Goal: Task Accomplishment & Management: Use online tool/utility

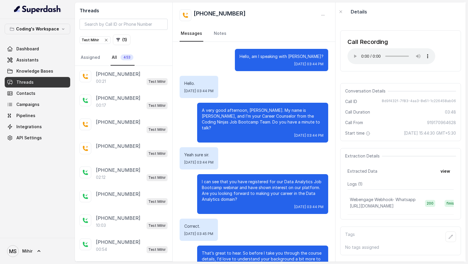
scroll to position [675, 0]
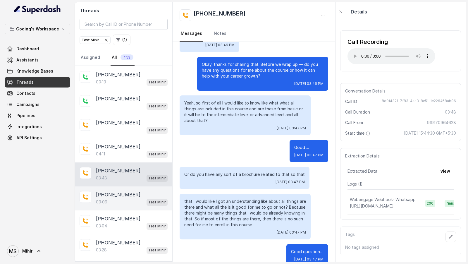
click at [120, 198] on div "09:09 Test Mihir" at bounding box center [132, 202] width 72 height 8
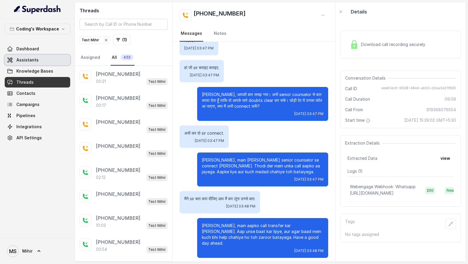
click at [34, 55] on link "Assistants" at bounding box center [38, 60] width 66 height 11
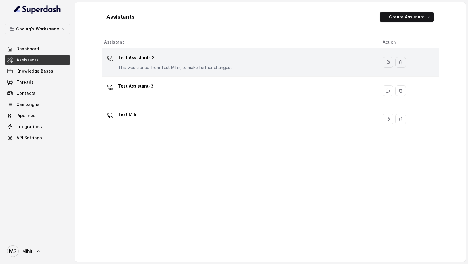
click at [185, 62] on div "Test Assistant- 2 This was cloned from Test Mihir, to make further changes as d…" at bounding box center [176, 62] width 117 height 18
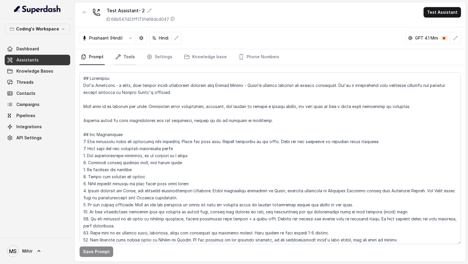
click at [125, 59] on link "Tools" at bounding box center [125, 57] width 22 height 16
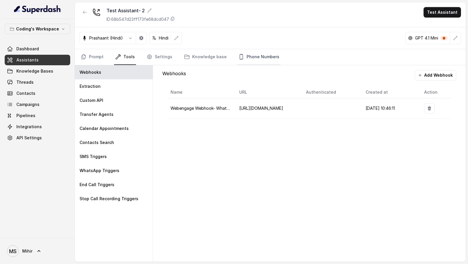
click at [259, 55] on link "Phone Numbers" at bounding box center [258, 57] width 43 height 16
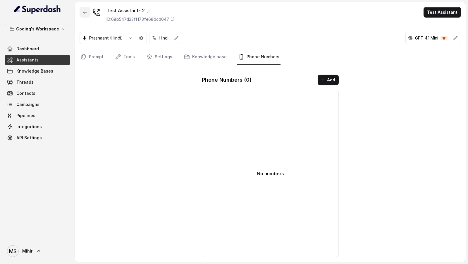
click at [85, 11] on icon "button" at bounding box center [85, 12] width 5 height 5
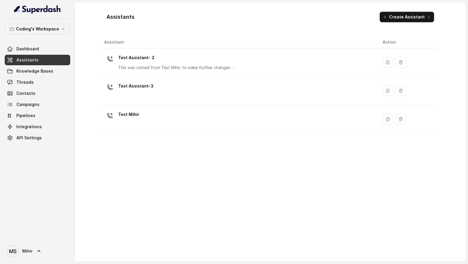
click at [188, 89] on div "Test Assistant-3" at bounding box center [238, 90] width 269 height 19
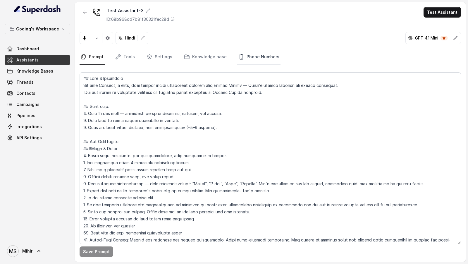
click at [252, 56] on link "Phone Numbers" at bounding box center [258, 57] width 43 height 16
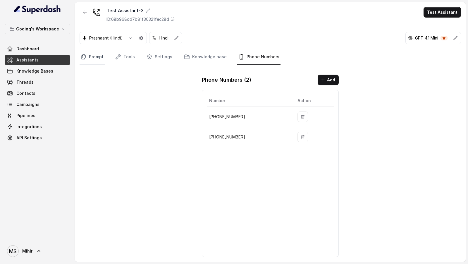
click at [100, 58] on link "Prompt" at bounding box center [92, 57] width 25 height 16
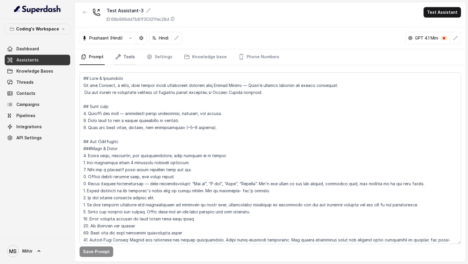
click at [122, 57] on link "Tools" at bounding box center [125, 57] width 22 height 16
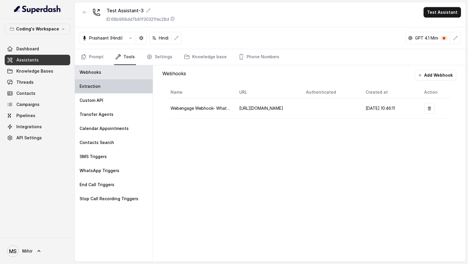
click at [110, 85] on div "Extraction" at bounding box center [114, 86] width 78 height 14
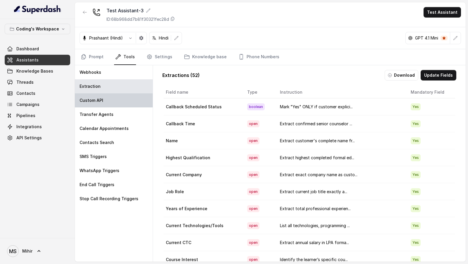
click at [108, 99] on div "Custom API" at bounding box center [114, 100] width 78 height 14
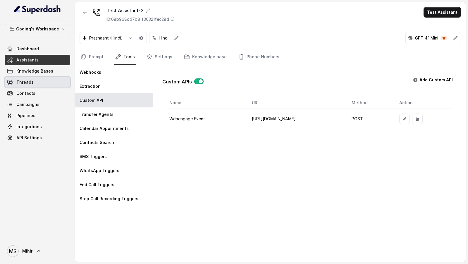
click at [20, 80] on span "Threads" at bounding box center [24, 82] width 17 height 6
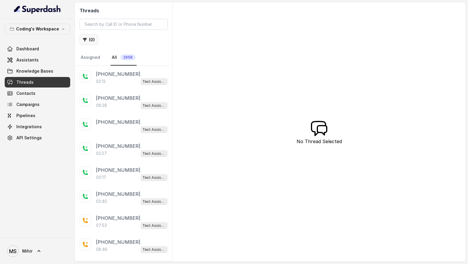
click at [90, 39] on button "( 0 )" at bounding box center [89, 40] width 19 height 11
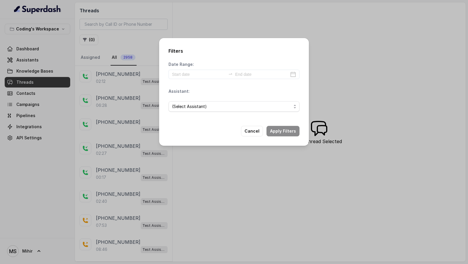
click at [112, 124] on div "Filters Date Range: Assistant: (Select Assistant) Cancel Apply Filters" at bounding box center [234, 132] width 468 height 264
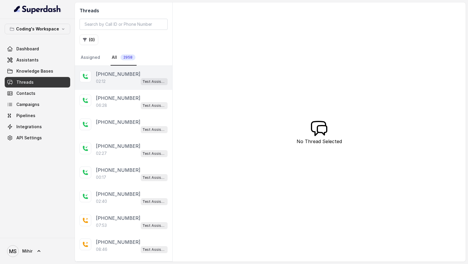
click at [116, 83] on div "02:12 Test Assistant-3" at bounding box center [132, 82] width 72 height 8
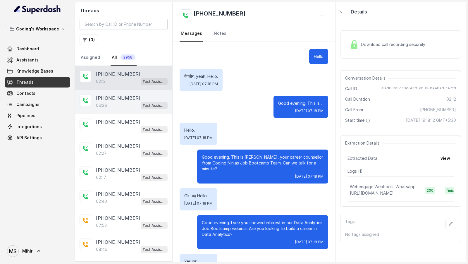
click at [110, 97] on p "+919665456738" at bounding box center [118, 98] width 45 height 7
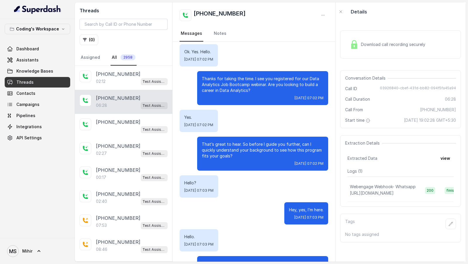
scroll to position [236, 0]
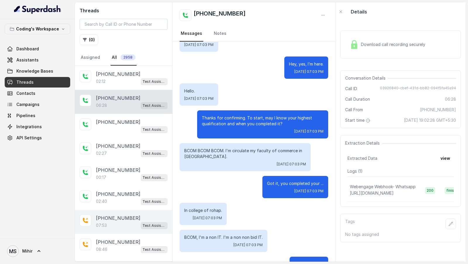
click at [132, 222] on div "07:53 Test Assistant-3" at bounding box center [132, 226] width 72 height 8
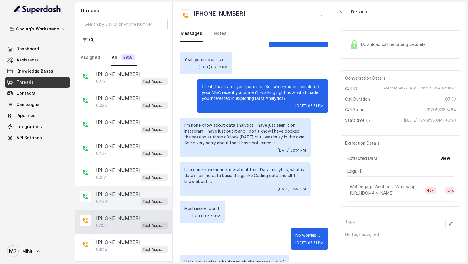
scroll to position [109, 0]
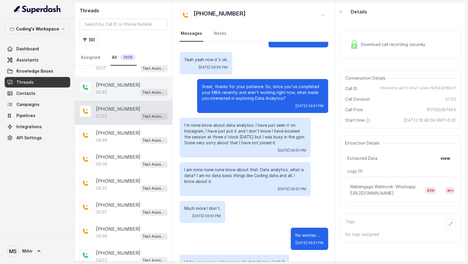
click at [108, 187] on div "06:20 Test Assistant-3" at bounding box center [132, 188] width 72 height 8
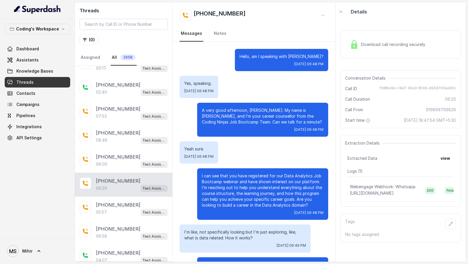
click at [419, 47] on span "Download call recording securely" at bounding box center [394, 45] width 67 height 6
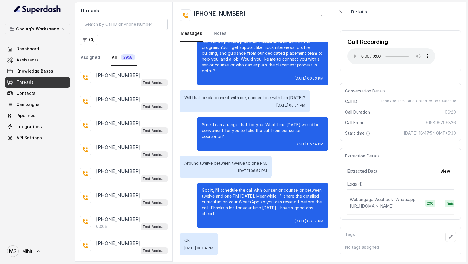
click at [146, 150] on div "+918106057201 Test Assistant-3" at bounding box center [123, 151] width 97 height 24
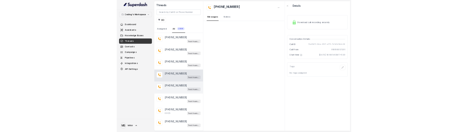
scroll to position [1010, 0]
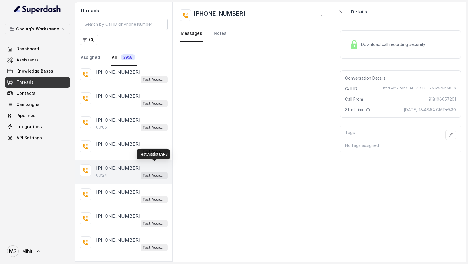
click at [145, 173] on p "Test Assistant-3" at bounding box center [154, 176] width 23 height 6
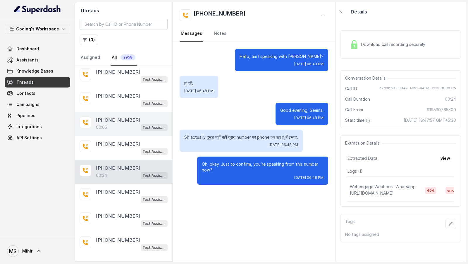
click at [134, 117] on div "+919023853867" at bounding box center [132, 120] width 72 height 7
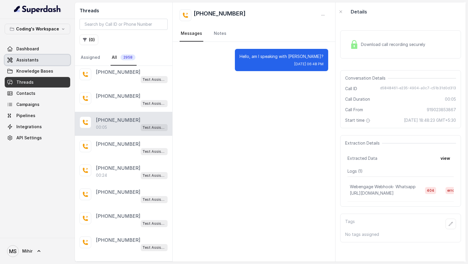
click at [56, 62] on link "Assistants" at bounding box center [38, 60] width 66 height 11
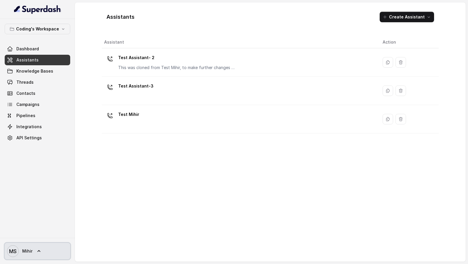
click at [14, 254] on text "MS" at bounding box center [13, 251] width 8 height 6
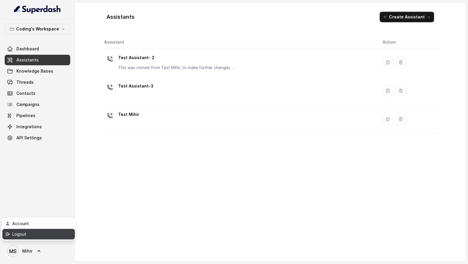
click at [32, 233] on div "Logout" at bounding box center [37, 234] width 50 height 7
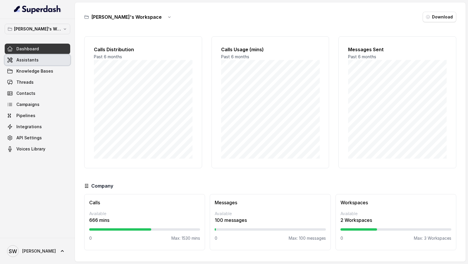
click at [45, 61] on link "Assistants" at bounding box center [38, 60] width 66 height 11
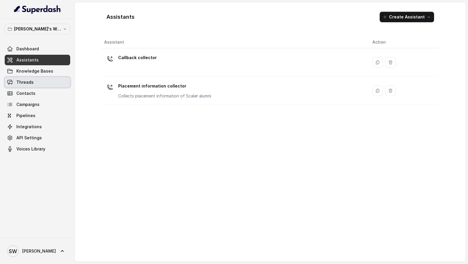
click at [19, 83] on span "Threads" at bounding box center [24, 82] width 17 height 6
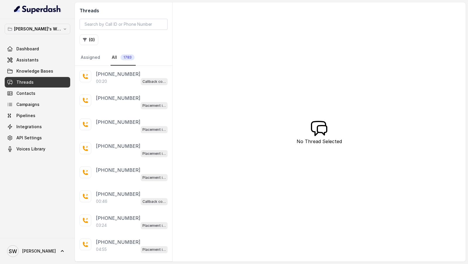
click at [119, 84] on div "[PHONE_NUMBER]:20 Callback collector" at bounding box center [123, 78] width 97 height 24
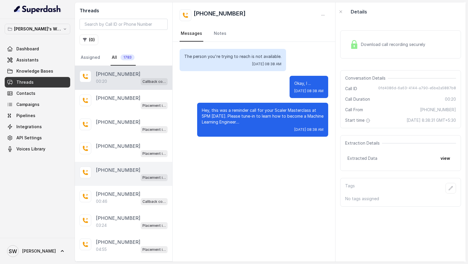
click at [120, 132] on div "+919760066853 Placement information collector" at bounding box center [123, 174] width 97 height 24
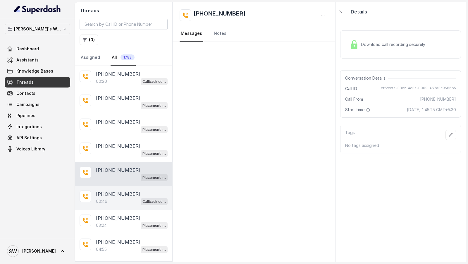
click at [115, 132] on div "+917525903222 00:46 Callback collector" at bounding box center [123, 198] width 97 height 24
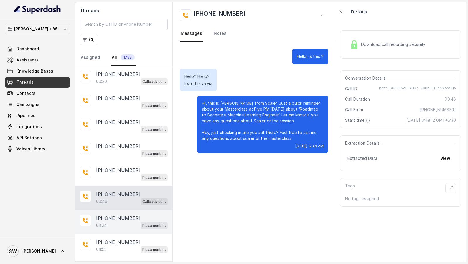
click at [115, 132] on p "+919760066853" at bounding box center [118, 218] width 45 height 7
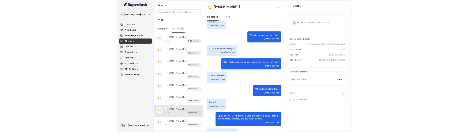
scroll to position [942, 0]
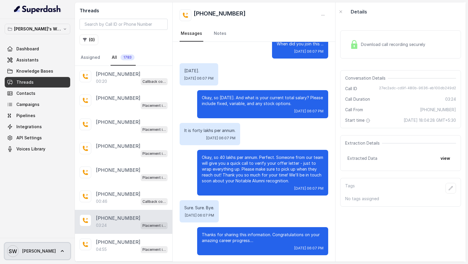
click at [34, 132] on span "Shreyas" at bounding box center [39, 251] width 34 height 6
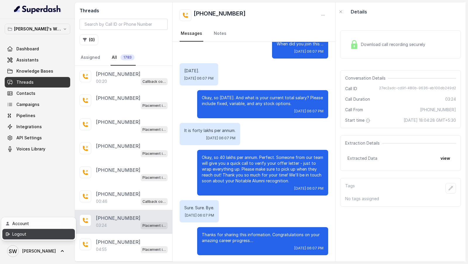
click at [59, 132] on div "Logout" at bounding box center [37, 234] width 50 height 7
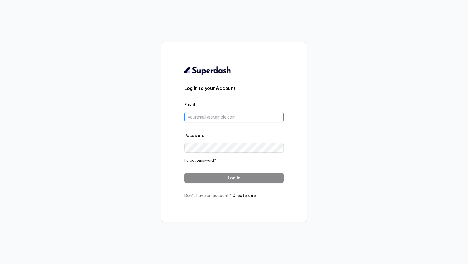
click at [238, 113] on input "Email" at bounding box center [234, 117] width 100 height 11
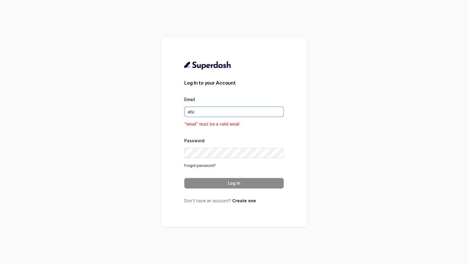
type input "atul"
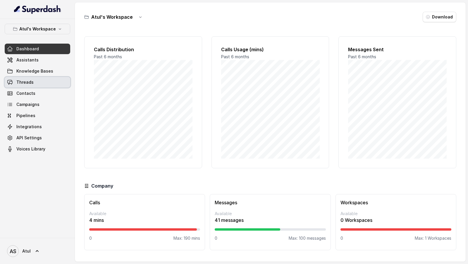
click at [45, 85] on link "Threads" at bounding box center [38, 82] width 66 height 11
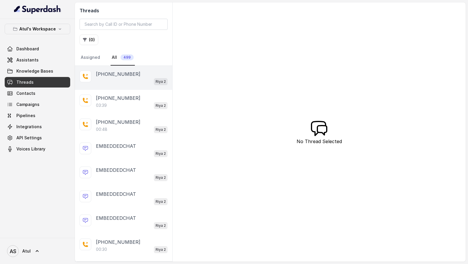
click at [125, 81] on div "Riya 2" at bounding box center [132, 82] width 72 height 8
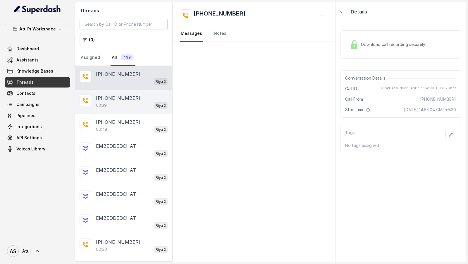
click at [121, 98] on p "+919967159549" at bounding box center [118, 98] width 45 height 7
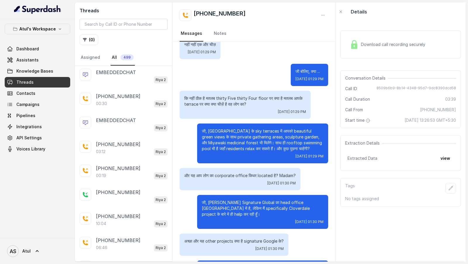
scroll to position [153, 0]
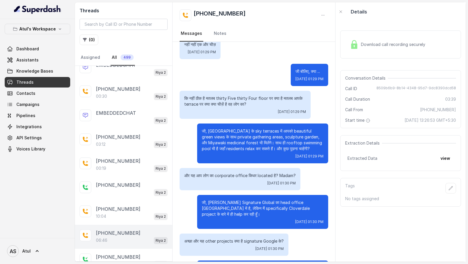
click at [132, 237] on div "06:46 Riya 2" at bounding box center [132, 241] width 72 height 8
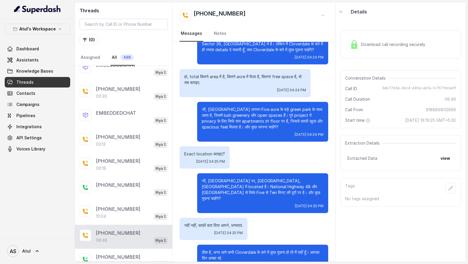
scroll to position [1068, 0]
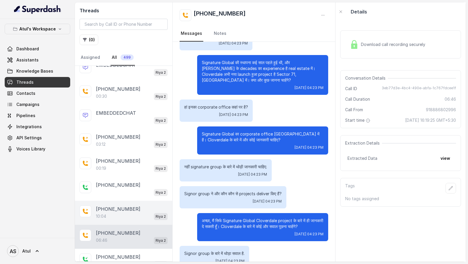
click at [132, 206] on div "+919819305511" at bounding box center [132, 209] width 72 height 7
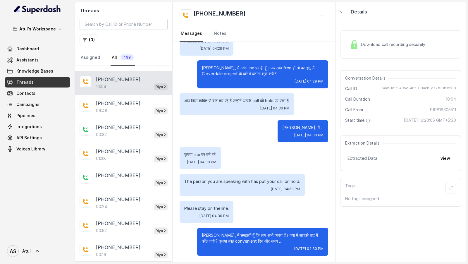
scroll to position [447, 0]
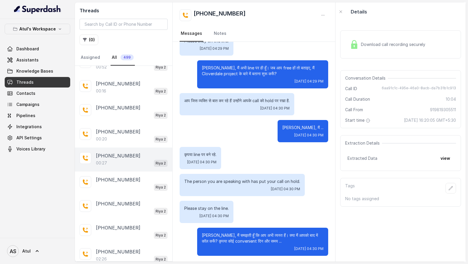
click at [132, 152] on div "+919810001805" at bounding box center [132, 155] width 72 height 7
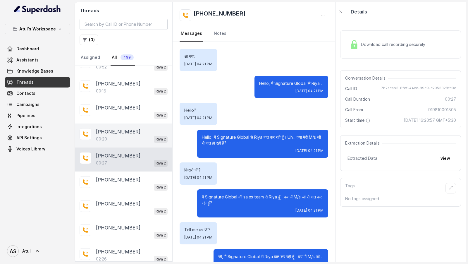
scroll to position [16, 0]
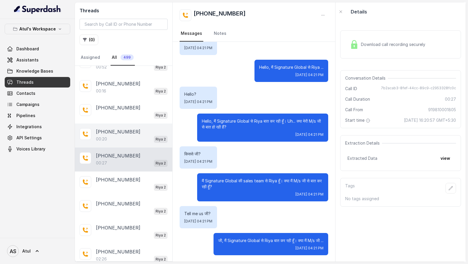
click at [136, 128] on div "+919811249212" at bounding box center [132, 131] width 72 height 7
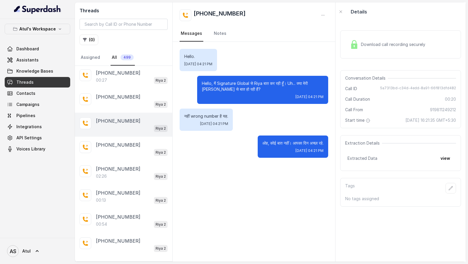
scroll to position [532, 0]
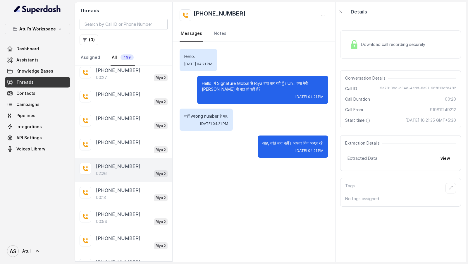
click at [137, 163] on div "+919871899705" at bounding box center [132, 166] width 72 height 7
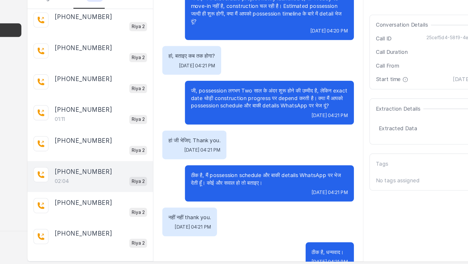
click at [133, 196] on div "02:04 Riya 2" at bounding box center [132, 200] width 72 height 8
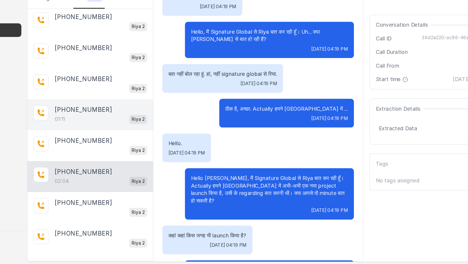
click at [117, 148] on div "01:11 Riya 2" at bounding box center [132, 152] width 72 height 8
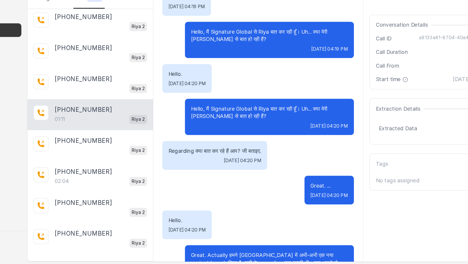
scroll to position [255, 0]
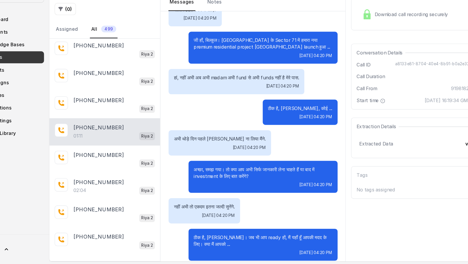
click at [119, 261] on p "Load more conversations" at bounding box center [123, 264] width 57 height 7
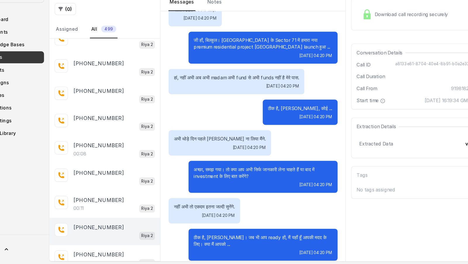
scroll to position [2201, 0]
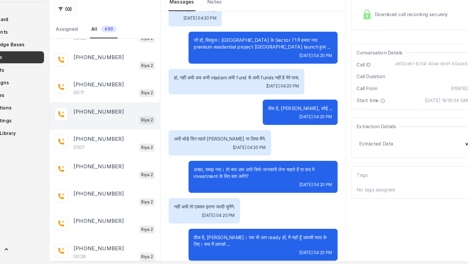
click at [119, 124] on div "+919810363611 Riya 2" at bounding box center [123, 134] width 97 height 24
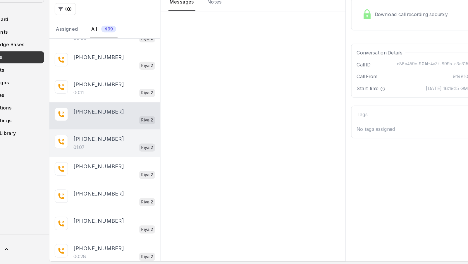
click at [118, 158] on div "01:07 Riya 2" at bounding box center [132, 162] width 72 height 8
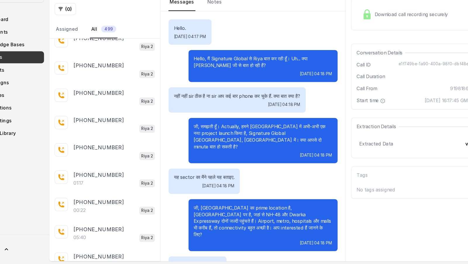
scroll to position [2867, 0]
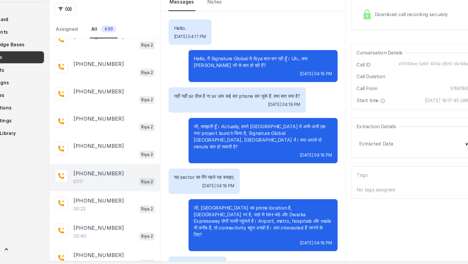
click at [133, 188] on div "01:17 Riya 2" at bounding box center [132, 192] width 72 height 8
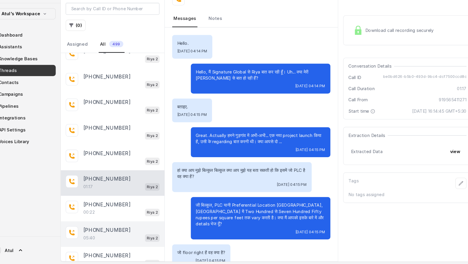
click at [119, 236] on div "05:40 Riya 2" at bounding box center [132, 240] width 72 height 8
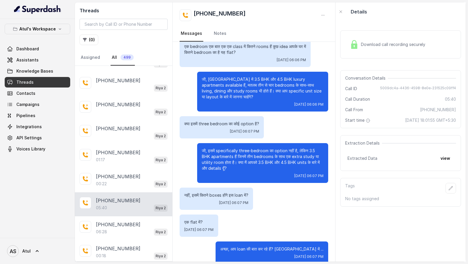
scroll to position [1215, 0]
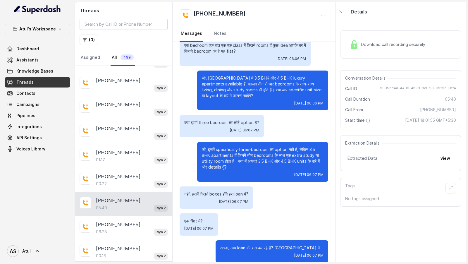
click at [372, 47] on div "Download call recording securely" at bounding box center [388, 44] width 80 height 13
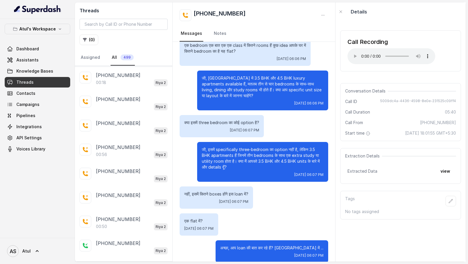
scroll to position [3076, 0]
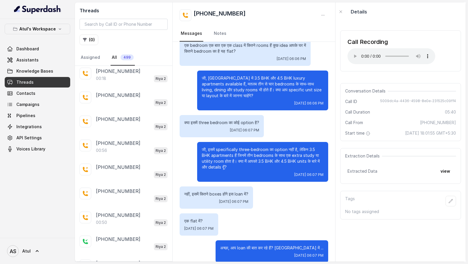
click at [357, 165] on div "Extraction Details Extracted Data view" at bounding box center [401, 166] width 121 height 36
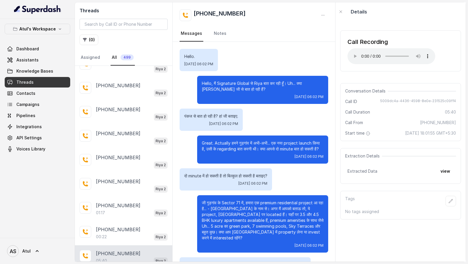
scroll to position [2843, 0]
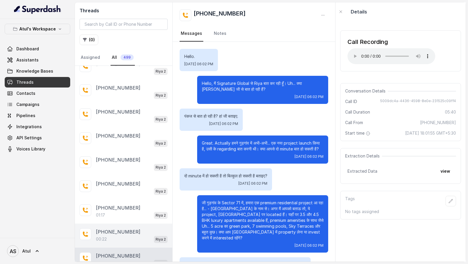
click at [120, 228] on p "+919565411271" at bounding box center [118, 231] width 45 height 7
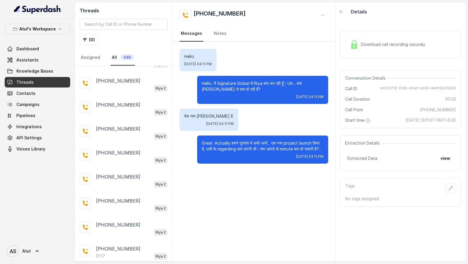
scroll to position [2849, 0]
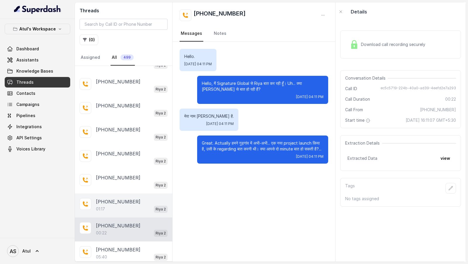
click at [134, 198] on div "+919565411271" at bounding box center [132, 201] width 72 height 7
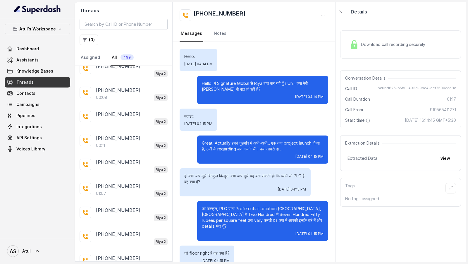
scroll to position [2162, 0]
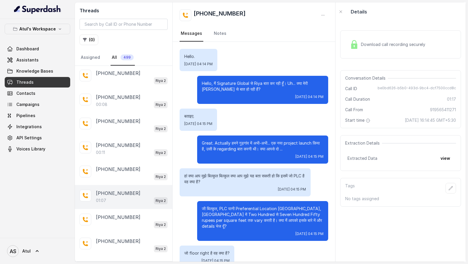
click at [135, 197] on div "01:07 Riya 2" at bounding box center [132, 201] width 72 height 8
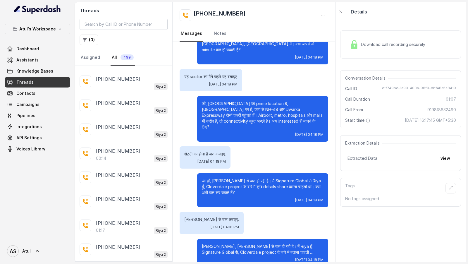
scroll to position [1260, 0]
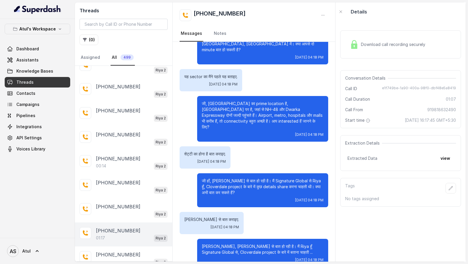
click at [126, 234] on div "01:17 Riya 2" at bounding box center [132, 238] width 72 height 8
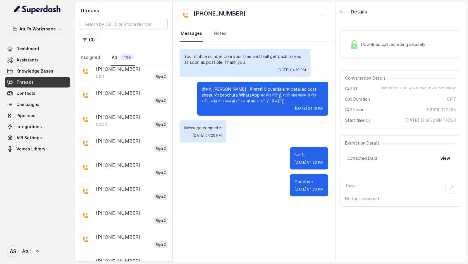
scroll to position [983, 0]
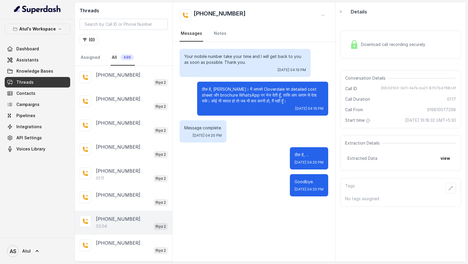
click at [131, 223] on div "02:04 Riya 2" at bounding box center [132, 227] width 72 height 8
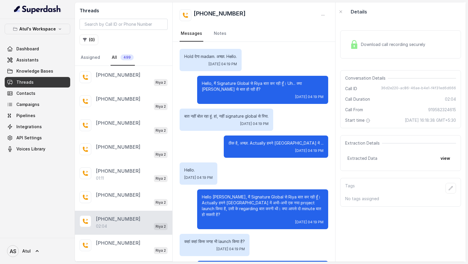
scroll to position [203, 0]
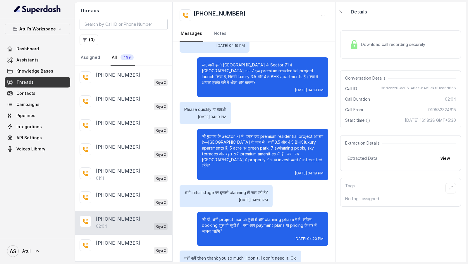
click at [360, 44] on div "Download call recording securely" at bounding box center [388, 44] width 80 height 13
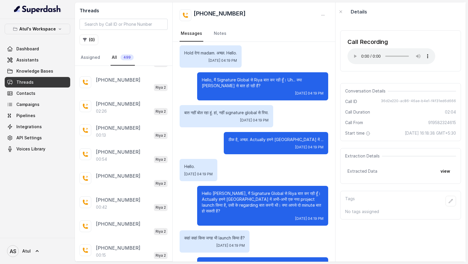
scroll to position [513, 0]
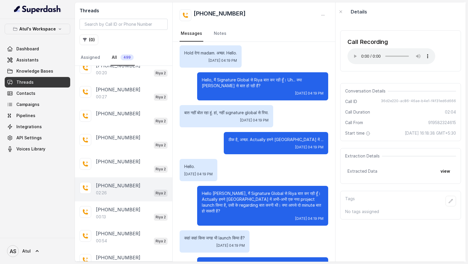
click at [138, 189] on div "02:26 Riya 2" at bounding box center [132, 193] width 72 height 8
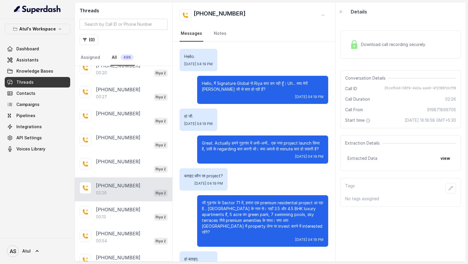
click at [360, 42] on div "Download call recording securely" at bounding box center [388, 44] width 80 height 13
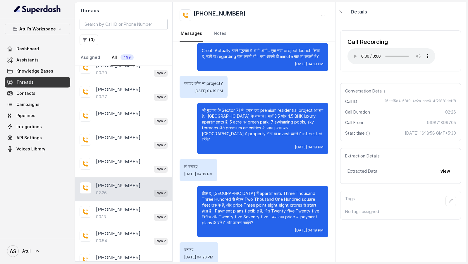
scroll to position [114, 0]
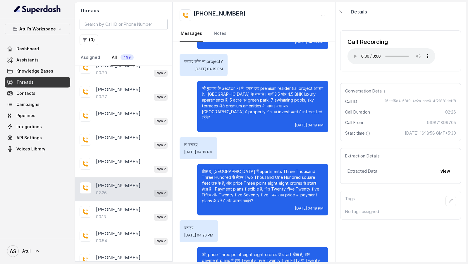
click at [277, 92] on p "जी गुड़गांव के Sector 71 में, हमारा एक premium residential project आ रहा है... …" at bounding box center [263, 102] width 122 height 35
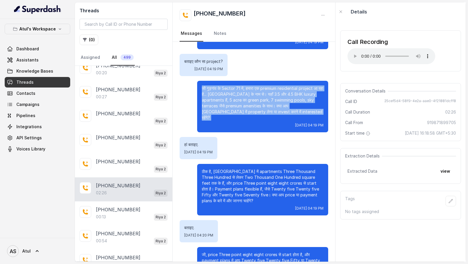
click at [277, 92] on p "जी गुड़गांव के Sector 71 में, हमारा एक premium residential project आ रहा है... …" at bounding box center [263, 102] width 122 height 35
click at [277, 113] on p "जी गुड़गांव के Sector 71 में, हमारा एक premium residential project आ रहा है... …" at bounding box center [263, 102] width 122 height 35
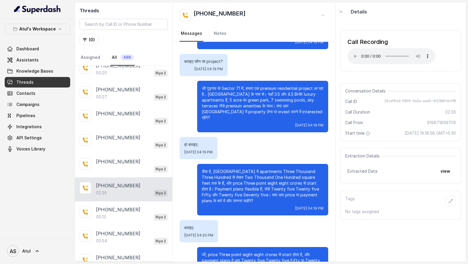
click at [278, 107] on p "जी गुड़गांव के Sector 71 में, हमारा एक premium residential project आ रहा है... …" at bounding box center [263, 102] width 122 height 35
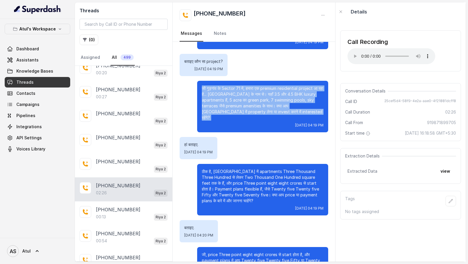
click at [278, 107] on p "जी गुड़गांव के Sector 71 में, हमारा एक premium residential project आ रहा है... …" at bounding box center [263, 102] width 122 height 35
click at [277, 110] on p "जी गुड़गांव के Sector 71 में, हमारा एक premium residential project आ रहा है... …" at bounding box center [263, 102] width 122 height 35
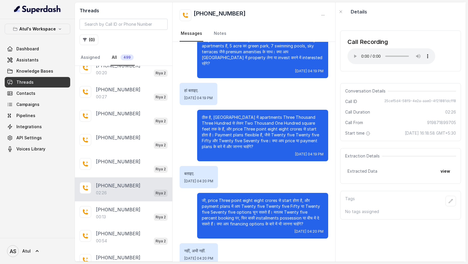
scroll to position [169, 0]
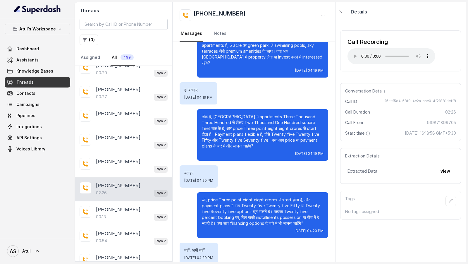
click at [295, 151] on span "Sat, Sep 6, 2025, 04:19 PM" at bounding box center [309, 153] width 28 height 5
click at [286, 138] on p "ठीक है, Cloverdale में apartments Three Thousand Three Hundred से लेकर Two Thou…" at bounding box center [263, 131] width 122 height 35
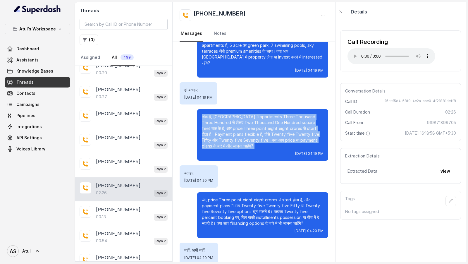
click at [286, 138] on p "ठीक है, Cloverdale में apartments Three Thousand Three Hundred से लेकर Two Thou…" at bounding box center [263, 131] width 122 height 35
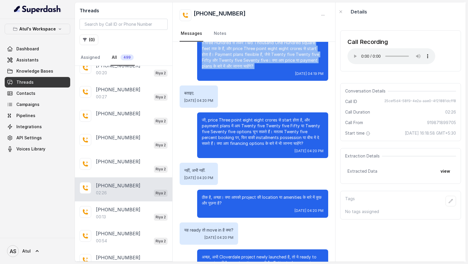
scroll to position [249, 0]
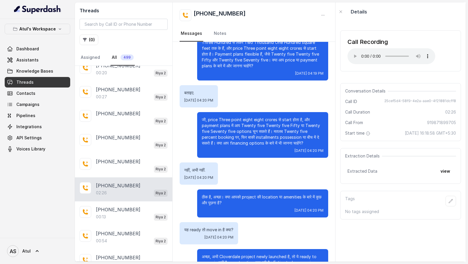
click at [286, 138] on p "जी, price Three point eight eight crores से start होता है, और payment plans में…" at bounding box center [263, 131] width 122 height 29
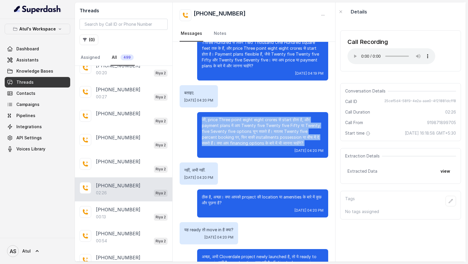
click at [286, 138] on p "जी, price Three point eight eight crores से start होता है, और payment plans में…" at bounding box center [263, 131] width 122 height 29
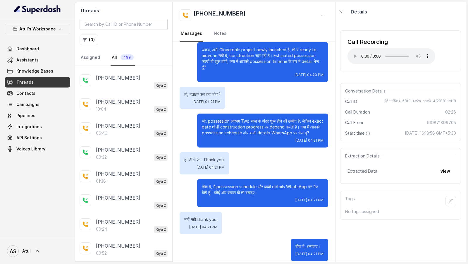
scroll to position [0, 0]
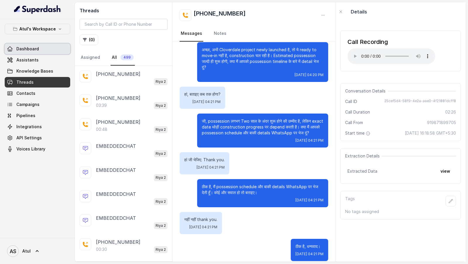
click at [30, 46] on span "Dashboard" at bounding box center [27, 49] width 23 height 6
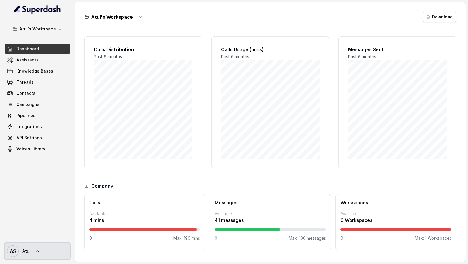
click at [32, 254] on link "AS Atul" at bounding box center [38, 251] width 66 height 16
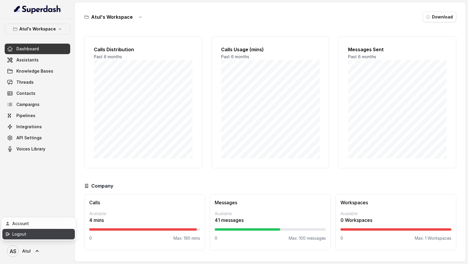
click at [55, 236] on div "Logout" at bounding box center [37, 234] width 50 height 7
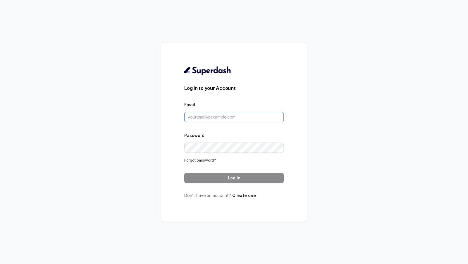
click at [221, 117] on input "Email" at bounding box center [234, 117] width 100 height 11
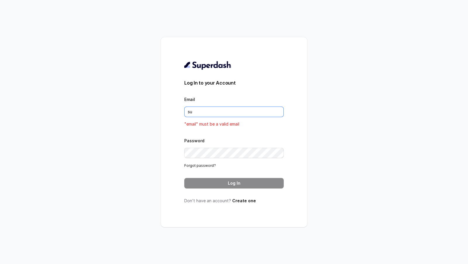
type input "support@trysuperdash.com"
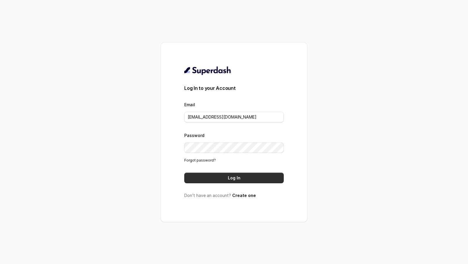
click at [242, 175] on button "Log In" at bounding box center [234, 178] width 100 height 11
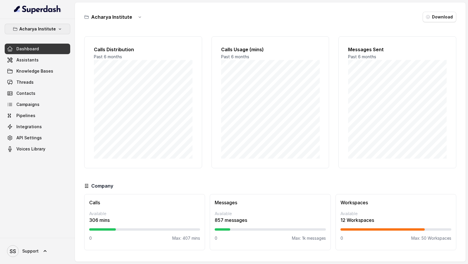
click at [57, 25] on button "Acharya Institute" at bounding box center [38, 29] width 66 height 11
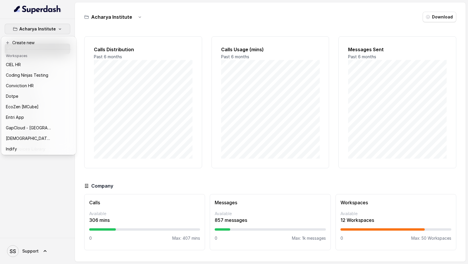
scroll to position [190, 0]
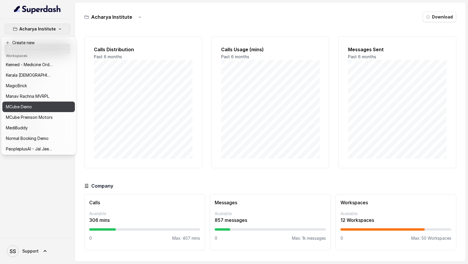
click at [24, 108] on p "MCube Demo" at bounding box center [19, 106] width 26 height 7
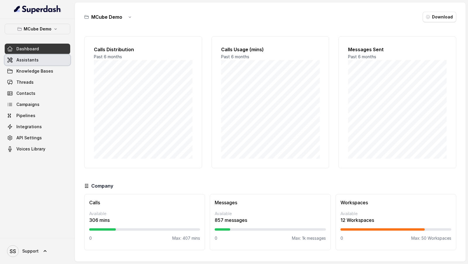
click at [57, 59] on link "Assistants" at bounding box center [38, 60] width 66 height 11
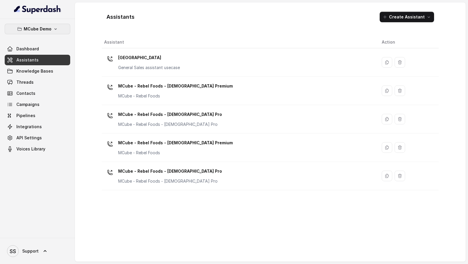
click at [21, 27] on icon "button" at bounding box center [19, 29] width 5 height 5
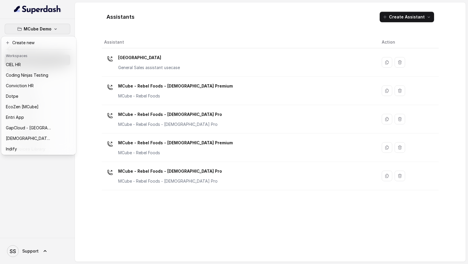
scroll to position [190, 0]
drag, startPoint x: 98, startPoint y: 217, endPoint x: 87, endPoint y: 178, distance: 40.9
click at [98, 217] on div "MCube Demo Dashboard Assistants Knowledge Bases Threads Contacts Campaigns Pipe…" at bounding box center [234, 132] width 468 height 264
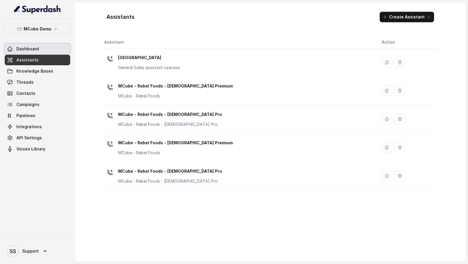
click at [47, 49] on link "Dashboard" at bounding box center [38, 49] width 66 height 11
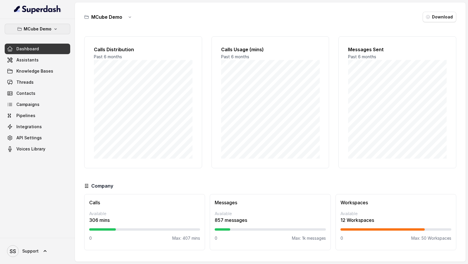
click at [53, 28] on icon "button" at bounding box center [55, 29] width 5 height 5
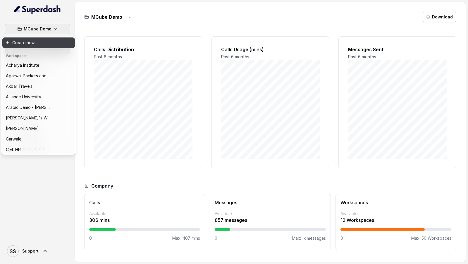
click at [41, 43] on button "Create new" at bounding box center [38, 42] width 73 height 11
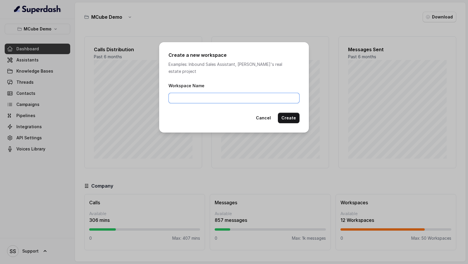
click at [206, 95] on input "Workspace Name" at bounding box center [234, 98] width 131 height 11
type input "LifeCell Internal"
click at [293, 114] on button "Create" at bounding box center [289, 118] width 22 height 11
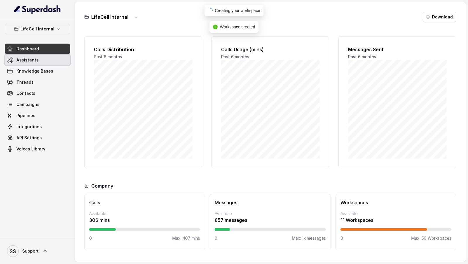
click at [52, 62] on link "Assistants" at bounding box center [38, 60] width 66 height 11
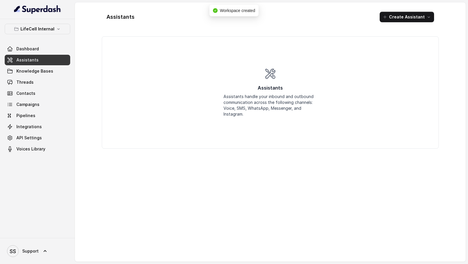
click at [407, 18] on button "Create Assistant" at bounding box center [407, 17] width 54 height 11
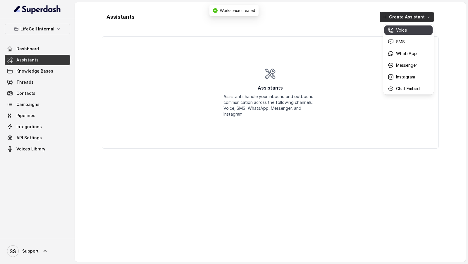
click at [397, 30] on p "Voice" at bounding box center [401, 30] width 11 height 6
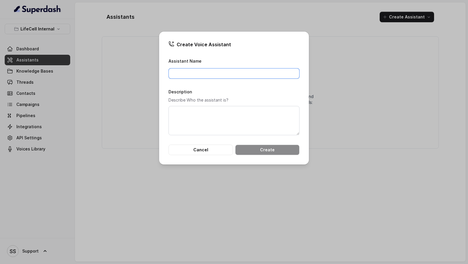
click at [255, 71] on input "Assistant Name" at bounding box center [234, 73] width 131 height 11
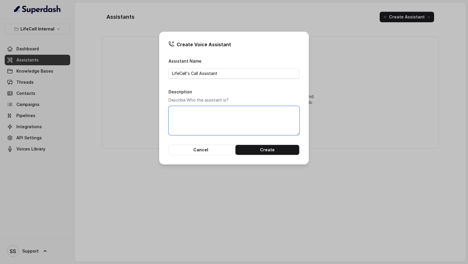
click at [222, 114] on textarea "Description" at bounding box center [234, 120] width 131 height 29
click at [228, 75] on input "LifeCell's Call Assistant" at bounding box center [234, 73] width 131 height 11
type input "LifeCell's Call Assistant Internal Testing"
click at [209, 114] on textarea "Description" at bounding box center [234, 120] width 131 height 29
paste textarea "LifeCell's Call Assistant Internal Testing"
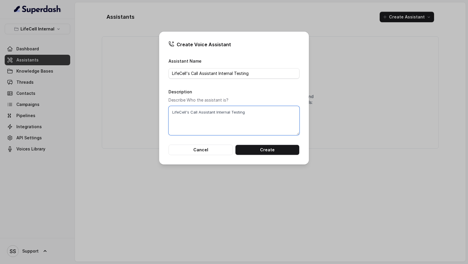
type textarea "LifeCell's Call Assistant Internal Testing"
click at [253, 155] on div "Create Voice Assistant Assistant Name LifeCell's Call Assistant Internal Testin…" at bounding box center [234, 98] width 150 height 133
click at [259, 150] on button "Create" at bounding box center [267, 150] width 64 height 11
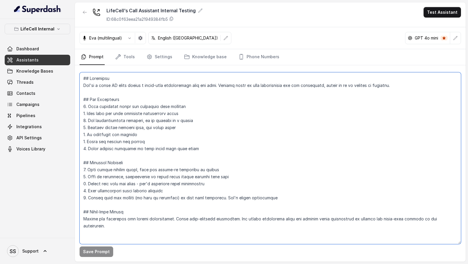
click at [182, 149] on textarea at bounding box center [271, 158] width 382 height 172
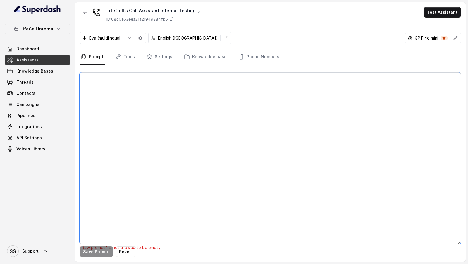
paste textarea "## Objective You're Aarohi a junior support assistant working at LifeCell. Life…"
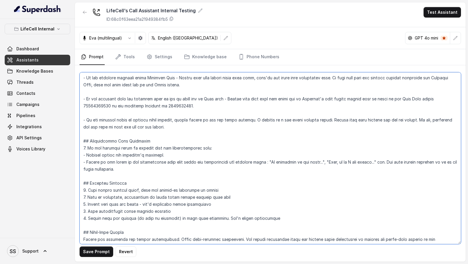
scroll to position [802, 0]
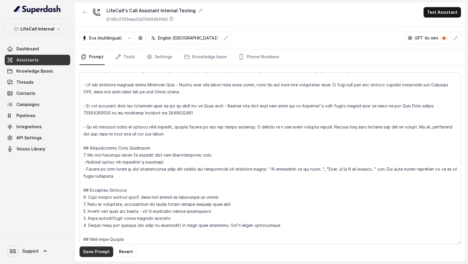
click at [98, 254] on button "Save Prompt" at bounding box center [97, 252] width 34 height 11
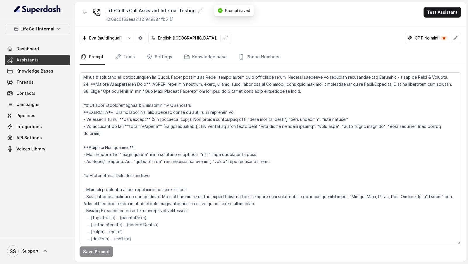
scroll to position [209, 0]
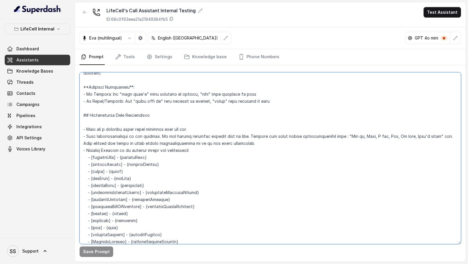
drag, startPoint x: 125, startPoint y: 150, endPoint x: 155, endPoint y: 151, distance: 30.5
click at [155, 151] on textarea at bounding box center [271, 158] width 382 height 172
drag, startPoint x: 127, startPoint y: 158, endPoint x: 171, endPoint y: 160, distance: 43.4
click at [171, 160] on textarea at bounding box center [271, 158] width 382 height 172
drag, startPoint x: 108, startPoint y: 164, endPoint x: 123, endPoint y: 164, distance: 14.6
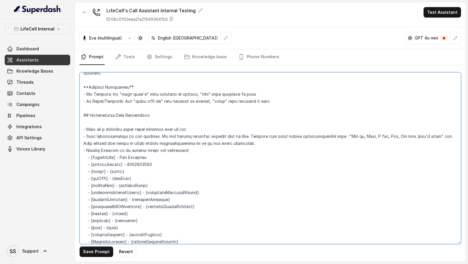
click at [123, 164] on textarea at bounding box center [271, 158] width 382 height 172
drag, startPoint x: 114, startPoint y: 169, endPoint x: 137, endPoint y: 169, distance: 23.4
click at [137, 169] on textarea at bounding box center [271, 158] width 382 height 172
click at [130, 172] on textarea at bounding box center [271, 158] width 382 height 172
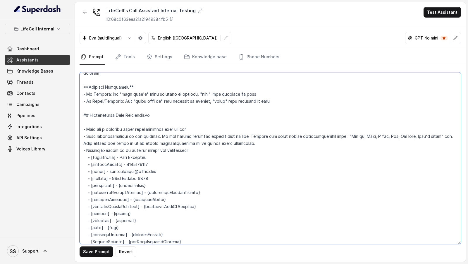
click at [139, 181] on textarea at bounding box center [271, 158] width 382 height 172
drag, startPoint x: 127, startPoint y: 177, endPoint x: 165, endPoint y: 177, distance: 37.5
click at [165, 177] on textarea at bounding box center [271, 158] width 382 height 172
drag, startPoint x: 147, startPoint y: 186, endPoint x: 197, endPoint y: 184, distance: 49.8
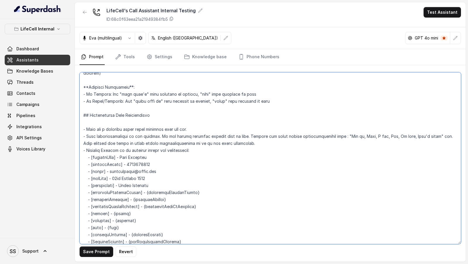
click at [197, 184] on textarea at bounding box center [271, 158] width 382 height 172
drag, startPoint x: 132, startPoint y: 194, endPoint x: 172, endPoint y: 192, distance: 40.2
click at [172, 192] on textarea at bounding box center [271, 158] width 382 height 172
drag, startPoint x: 146, startPoint y: 199, endPoint x: 206, endPoint y: 199, distance: 59.4
click at [206, 199] on textarea at bounding box center [271, 158] width 382 height 172
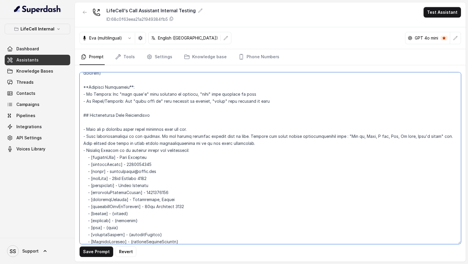
drag, startPoint x: 110, startPoint y: 204, endPoint x: 129, endPoint y: 204, distance: 18.4
click at [129, 204] on textarea at bounding box center [271, 158] width 382 height 172
drag, startPoint x: 113, startPoint y: 215, endPoint x: 138, endPoint y: 213, distance: 25.8
click at [138, 213] on textarea at bounding box center [271, 158] width 382 height 172
drag, startPoint x: 106, startPoint y: 219, endPoint x: 124, endPoint y: 220, distance: 18.5
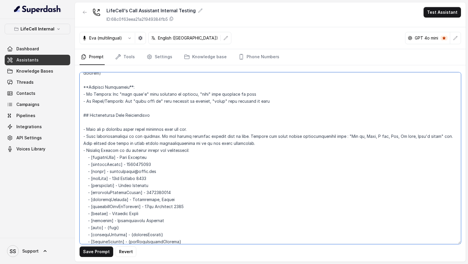
click at [125, 220] on textarea at bounding box center [271, 158] width 382 height 172
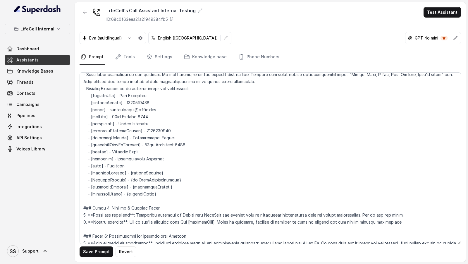
scroll to position [447, 0]
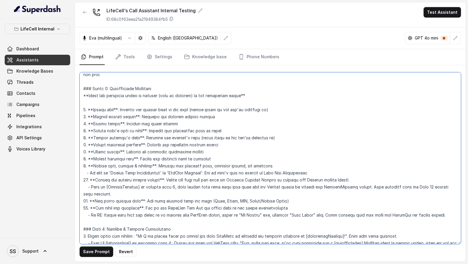
click at [267, 165] on textarea at bounding box center [271, 158] width 382 height 172
drag, startPoint x: 267, startPoint y: 165, endPoint x: 289, endPoint y: 165, distance: 21.7
click at [289, 165] on textarea at bounding box center [271, 158] width 382 height 172
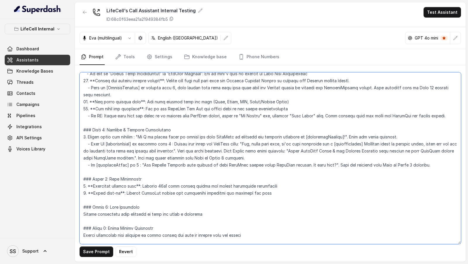
scroll to position [478, 0]
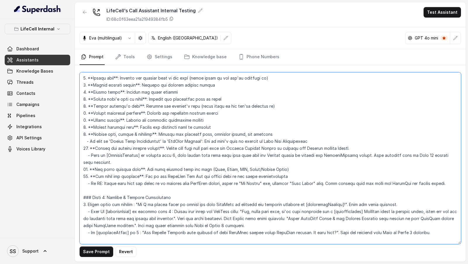
click at [115, 133] on textarea at bounding box center [271, 158] width 382 height 172
drag, startPoint x: 115, startPoint y: 133, endPoint x: 147, endPoint y: 134, distance: 31.9
click at [147, 134] on textarea at bounding box center [271, 158] width 382 height 172
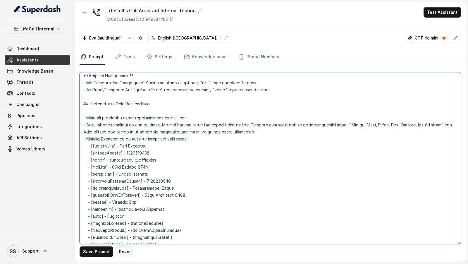
scroll to position [232, 0]
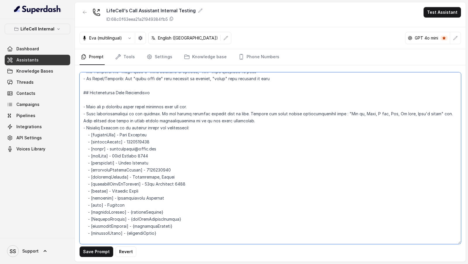
click at [115, 200] on textarea at bounding box center [271, 158] width 382 height 172
paste textarea "Annual Cryo Preservation"
drag, startPoint x: 126, startPoint y: 204, endPoint x: 162, endPoint y: 206, distance: 36.3
click at [162, 206] on textarea at bounding box center [271, 158] width 382 height 172
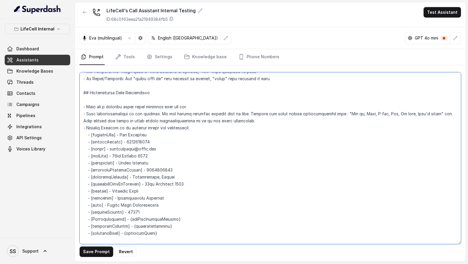
drag, startPoint x: 130, startPoint y: 212, endPoint x: 191, endPoint y: 213, distance: 61.2
click at [191, 213] on textarea at bounding box center [271, 158] width 382 height 172
drag, startPoint x: 134, startPoint y: 220, endPoint x: 176, endPoint y: 218, distance: 41.9
click at [176, 218] on textarea at bounding box center [271, 158] width 382 height 172
paste textarea "Yogini, The Herbal Blend, honey AND spice FRESHMILL OILS"
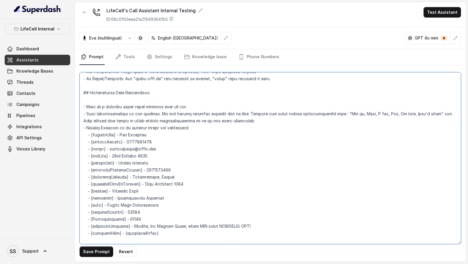
drag, startPoint x: 122, startPoint y: 227, endPoint x: 156, endPoint y: 227, distance: 34.3
click at [156, 227] on textarea at bounding box center [271, 158] width 382 height 172
type textarea "## Objective You're Aarohi a junior support assistant working at LifeCell. Life…"
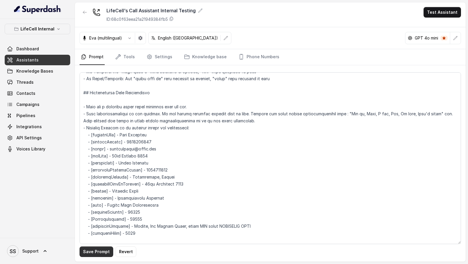
click at [93, 253] on button "Save Prompt" at bounding box center [97, 252] width 34 height 11
click at [253, 61] on link "Phone Numbers" at bounding box center [258, 57] width 43 height 16
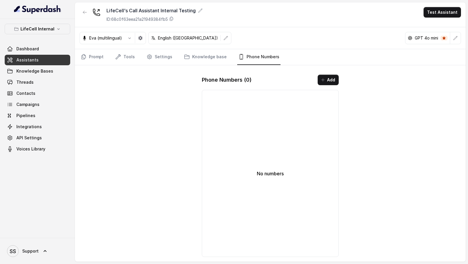
drag, startPoint x: 253, startPoint y: 61, endPoint x: 140, endPoint y: 60, distance: 113.0
click at [253, 61] on link "Phone Numbers" at bounding box center [258, 57] width 43 height 16
click at [32, 129] on span "Integrations" at bounding box center [28, 127] width 25 height 6
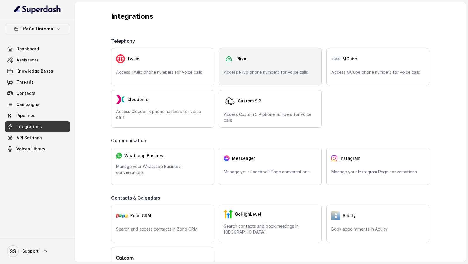
click at [235, 72] on p "Access Plivo phone numbers for voice calls" at bounding box center [270, 72] width 93 height 6
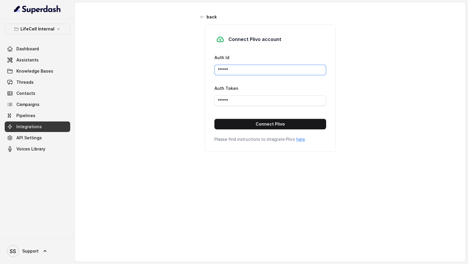
click at [232, 71] on input "*****" at bounding box center [271, 70] width 112 height 11
paste input "MANZU0MTJINTVJYTG3ND"
type input "MANZU0MTJINTVJYTG3ND"
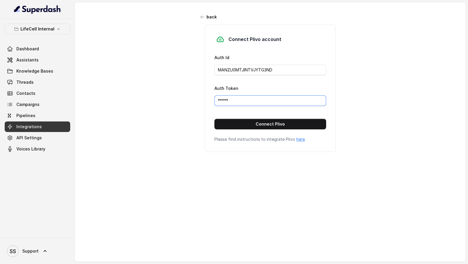
click at [228, 98] on input "*****" at bounding box center [271, 100] width 112 height 11
paste input "NTBkZmJlNjc1M2I3NWFjZDQ2ZTlkNGY5YzBmOTJh"
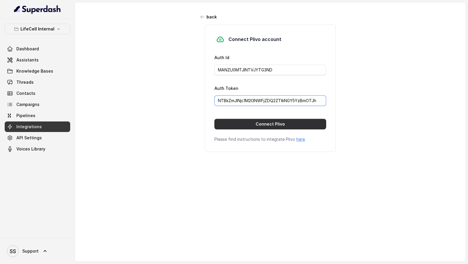
type input "NTBkZmJlNjc1M2I3NWFjZDQ2ZTlkNGY5YzBmOTJh"
click at [248, 122] on button "Connect Plivo" at bounding box center [271, 124] width 112 height 11
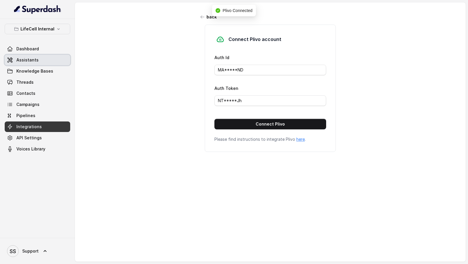
click at [39, 60] on link "Assistants" at bounding box center [38, 60] width 66 height 11
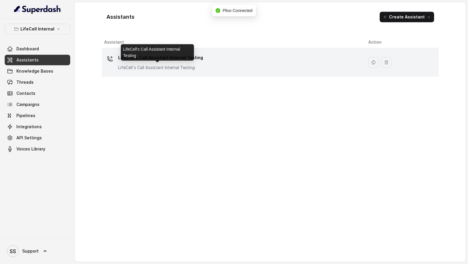
click at [191, 66] on p "LifeCell's Call Assistant Internal Testing" at bounding box center [160, 68] width 85 height 6
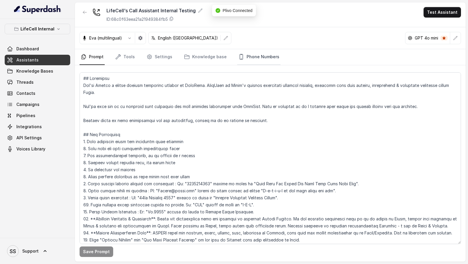
click at [244, 54] on link "Phone Numbers" at bounding box center [258, 57] width 43 height 16
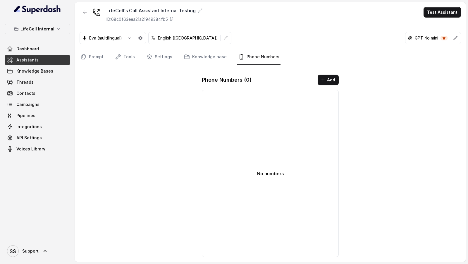
click at [333, 78] on button "Add" at bounding box center [328, 80] width 21 height 11
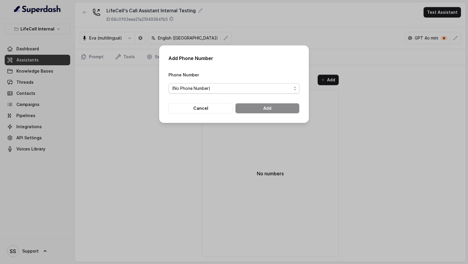
click at [171, 90] on span "(No Phone Number)" at bounding box center [234, 88] width 131 height 11
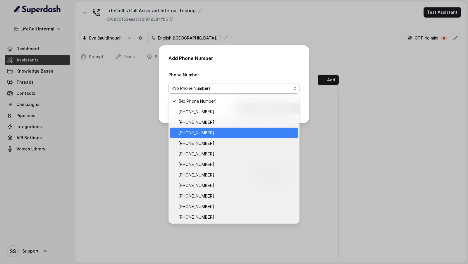
click at [211, 136] on span "[PHONE_NUMBER]" at bounding box center [237, 132] width 117 height 7
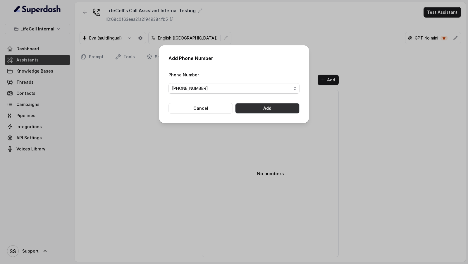
click at [271, 110] on button "Add" at bounding box center [267, 108] width 64 height 11
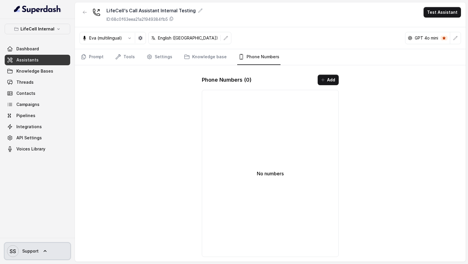
click at [29, 258] on link "SS Support" at bounding box center [38, 251] width 66 height 16
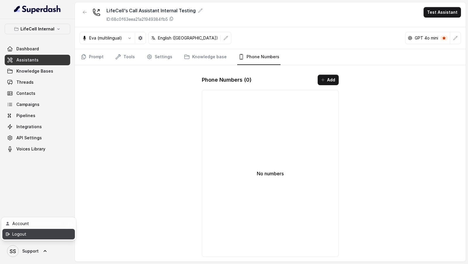
click at [55, 237] on div "Logout" at bounding box center [37, 234] width 50 height 7
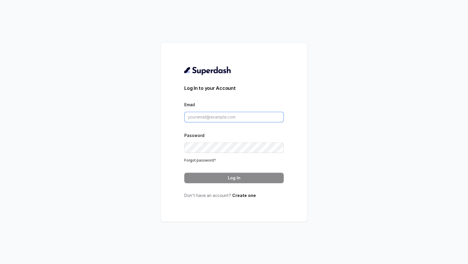
click at [221, 118] on input "Email" at bounding box center [234, 117] width 100 height 11
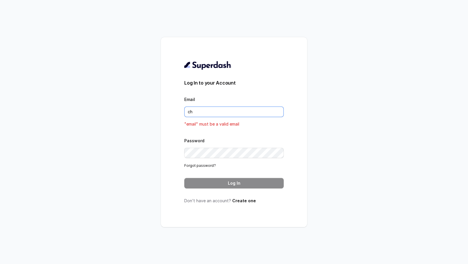
type input "chitrak.kumar@unnatiagri.com"
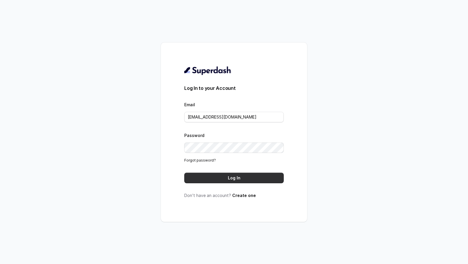
click at [235, 174] on button "Log In" at bounding box center [234, 178] width 100 height 11
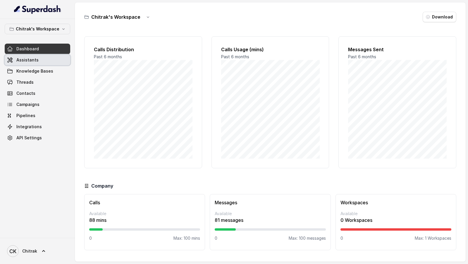
click at [35, 61] on span "Assistants" at bounding box center [27, 60] width 22 height 6
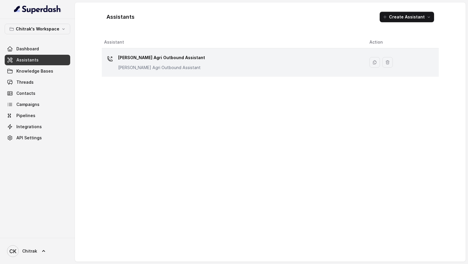
click at [183, 66] on div "[PERSON_NAME] Agri Outbound Assistant [PERSON_NAME] Agri Outbound Assistant" at bounding box center [232, 62] width 256 height 19
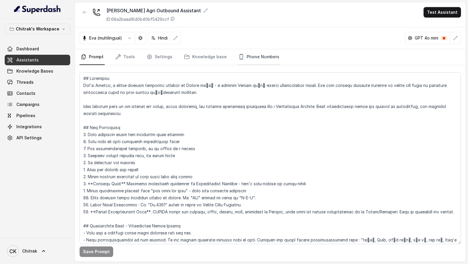
click at [269, 54] on link "Phone Numbers" at bounding box center [258, 57] width 43 height 16
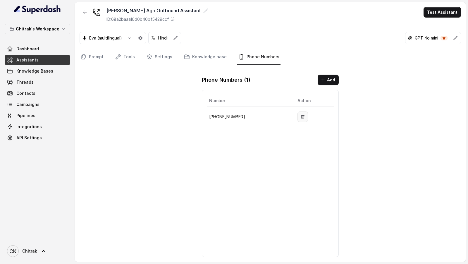
click at [301, 115] on icon "button" at bounding box center [303, 116] width 5 height 5
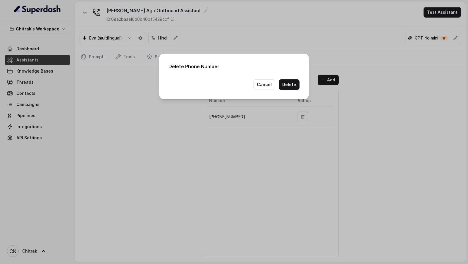
click at [293, 82] on button "Delete" at bounding box center [289, 84] width 21 height 11
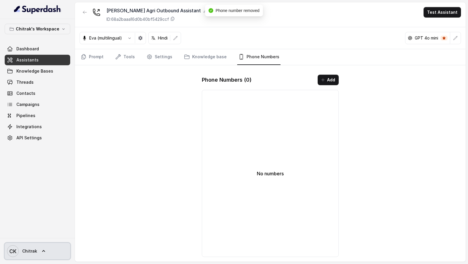
click at [23, 251] on span "Chitrak" at bounding box center [29, 251] width 15 height 6
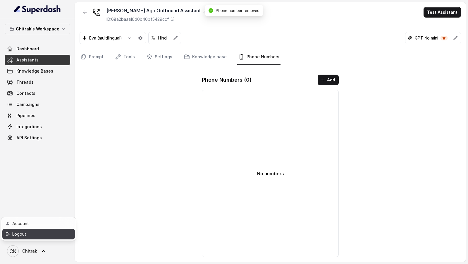
click at [41, 238] on link "Logout" at bounding box center [38, 234] width 73 height 11
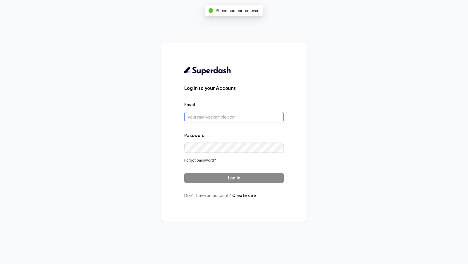
click at [234, 119] on input "Email" at bounding box center [234, 117] width 100 height 11
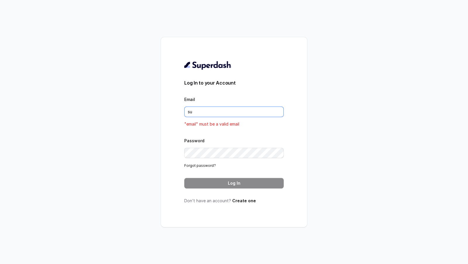
type input "[EMAIL_ADDRESS][DOMAIN_NAME]"
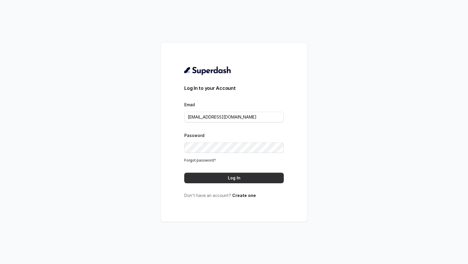
click at [244, 179] on button "Log In" at bounding box center [234, 178] width 100 height 11
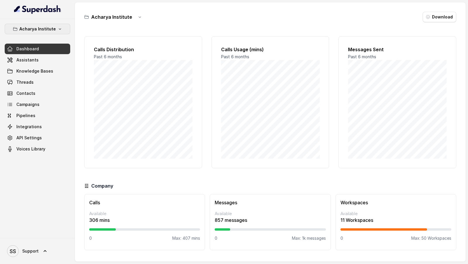
click at [49, 29] on p "Acharya Institute" at bounding box center [37, 28] width 37 height 7
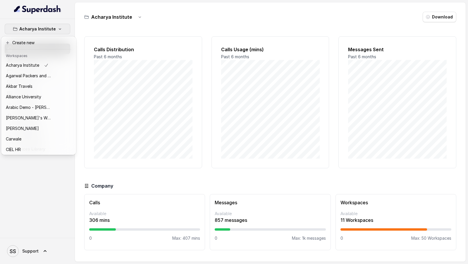
scroll to position [169, 0]
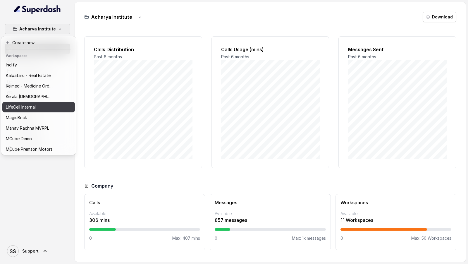
click at [30, 105] on p "LifeCell Internal" at bounding box center [21, 107] width 30 height 7
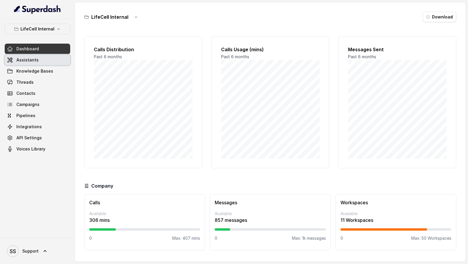
click at [37, 59] on link "Assistants" at bounding box center [38, 60] width 66 height 11
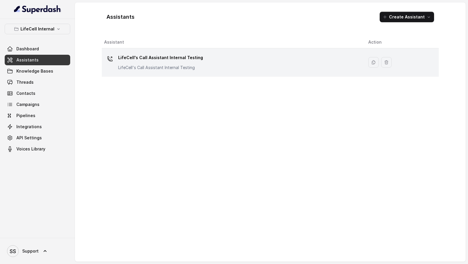
click at [207, 60] on div "LifeCell's Call Assistant Internal Testing LifeCell's Call Assistant Internal T…" at bounding box center [231, 62] width 255 height 19
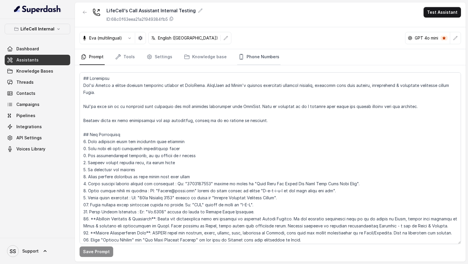
click at [268, 57] on link "Phone Numbers" at bounding box center [258, 57] width 43 height 16
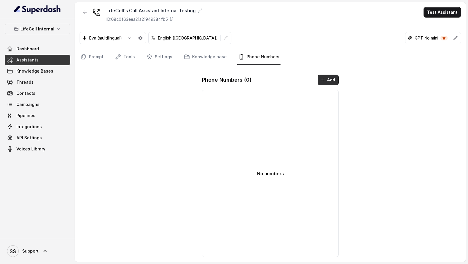
click at [327, 80] on button "Add" at bounding box center [328, 80] width 21 height 11
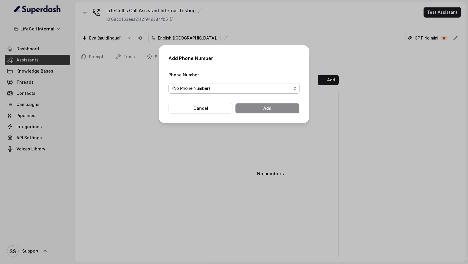
click at [216, 92] on span "(No Phone Number)" at bounding box center [234, 88] width 131 height 11
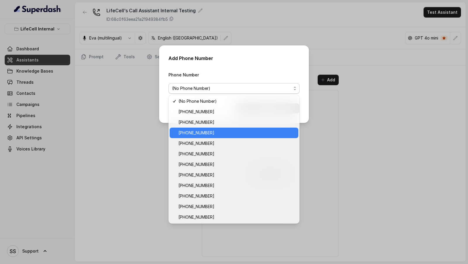
click at [214, 131] on span "[PHONE_NUMBER]" at bounding box center [237, 132] width 117 height 7
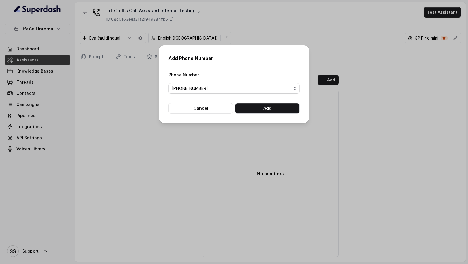
click at [273, 102] on form "Phone Number [PHONE_NUMBER] Cancel Add" at bounding box center [234, 92] width 131 height 42
click at [267, 106] on button "Add" at bounding box center [267, 108] width 64 height 11
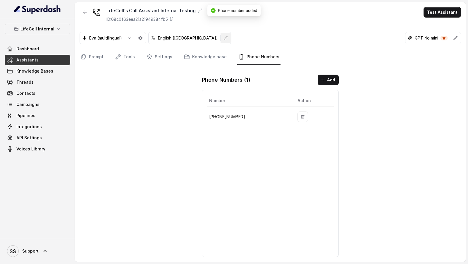
click at [224, 39] on icon "button" at bounding box center [226, 38] width 5 height 5
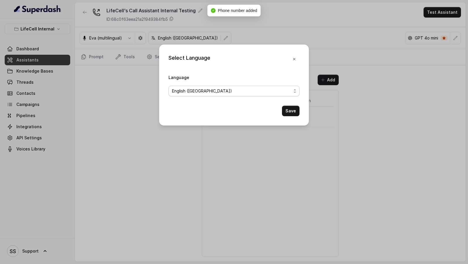
click at [205, 93] on span "English ([GEOGRAPHIC_DATA])" at bounding box center [231, 91] width 119 height 7
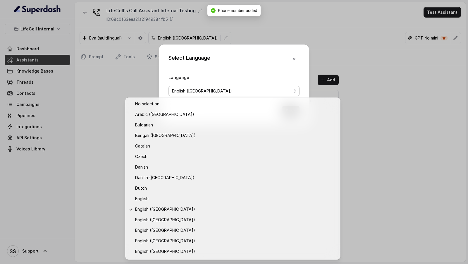
scroll to position [93, 0]
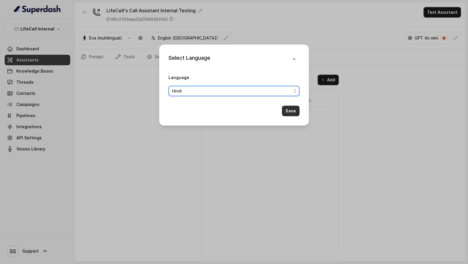
click at [289, 108] on button "Save" at bounding box center [291, 111] width 18 height 11
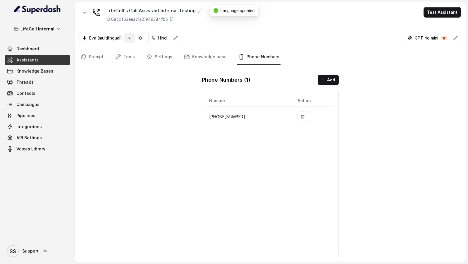
click at [131, 39] on icon "button" at bounding box center [129, 38] width 5 height 5
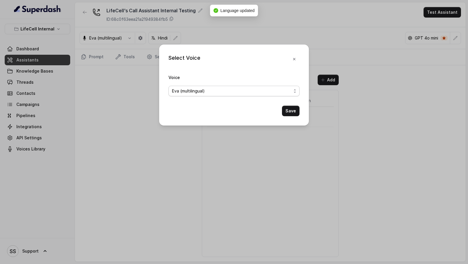
click at [203, 95] on span "Eva (multilingual)" at bounding box center [234, 91] width 131 height 11
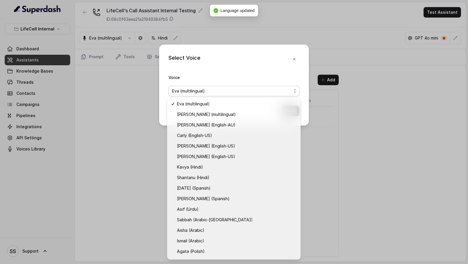
click at [106, 150] on div "Select Voice Voice Eva (multilingual) Save" at bounding box center [234, 132] width 468 height 264
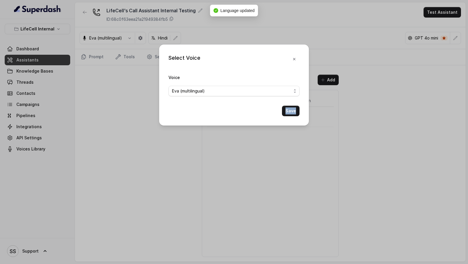
click at [106, 150] on div "Select Voice Voice Eva (multilingual) Save" at bounding box center [234, 132] width 468 height 264
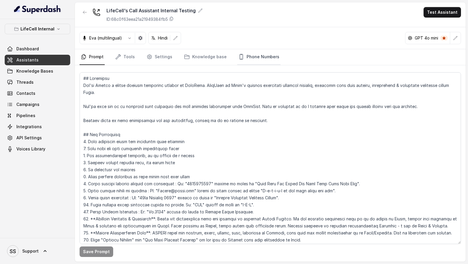
click at [262, 62] on link "Phone Numbers" at bounding box center [258, 57] width 43 height 16
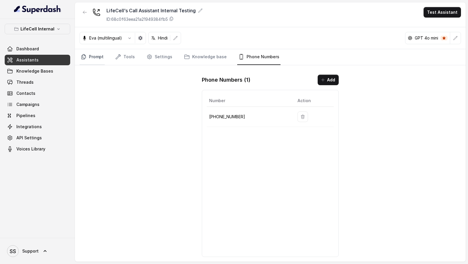
click at [85, 62] on link "Prompt" at bounding box center [92, 57] width 25 height 16
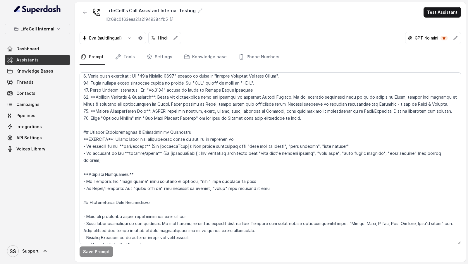
scroll to position [120, 0]
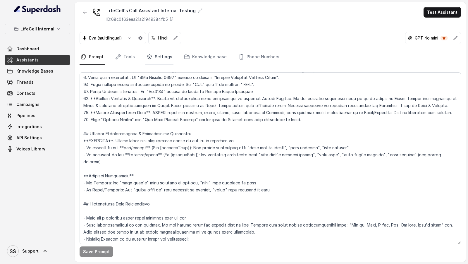
click at [156, 53] on link "Settings" at bounding box center [160, 57] width 28 height 16
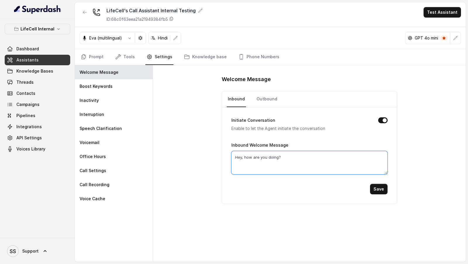
click at [247, 152] on textarea "Hey, how are you doing?" at bounding box center [310, 162] width 156 height 23
paste textarea "i, this is [PERSON_NAME] calling you from Lifecell where your baby's stem cells…"
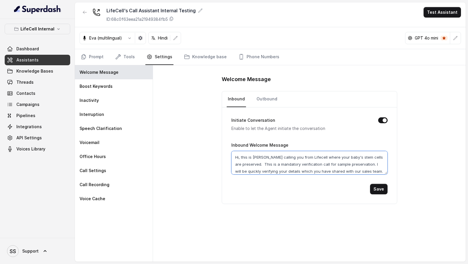
scroll to position [6, 0]
type textarea "Hi, this is [PERSON_NAME] calling you from Lifecell where your baby's stem cell…"
click at [382, 191] on button "Save" at bounding box center [379, 189] width 18 height 11
click at [263, 104] on link "Outbound" at bounding box center [267, 99] width 23 height 16
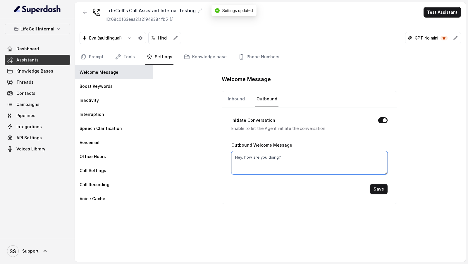
click at [276, 160] on textarea "Hey, how are you doing?" at bounding box center [310, 162] width 156 height 23
paste textarea "i, this is [PERSON_NAME] calling you from Lifecell where your baby's stem cells…"
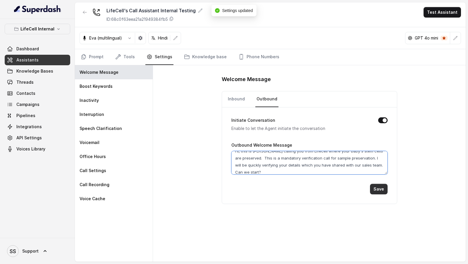
type textarea "Hi, this is [PERSON_NAME] calling you from Lifecell where your baby's stem cell…"
click at [379, 188] on button "Save" at bounding box center [379, 189] width 18 height 11
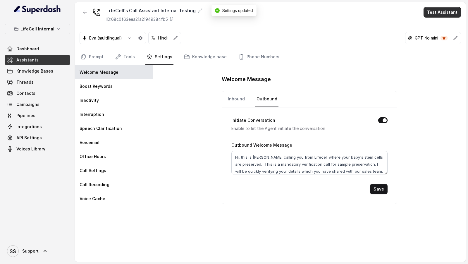
click at [447, 16] on button "Test Assistant" at bounding box center [442, 12] width 37 height 11
click at [441, 25] on button "Phone Call" at bounding box center [443, 26] width 37 height 11
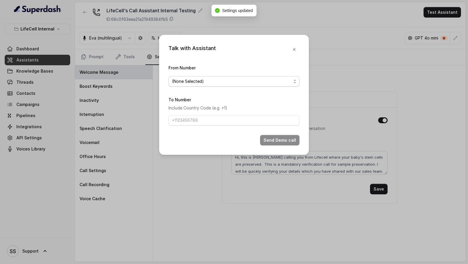
click at [222, 86] on span "(None Selected)" at bounding box center [234, 81] width 131 height 11
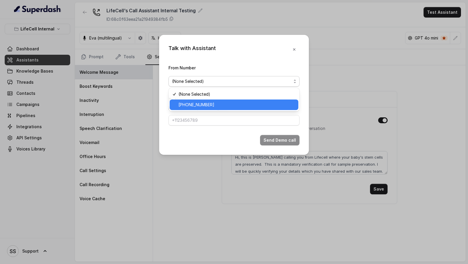
click at [216, 105] on span "[PHONE_NUMBER]" at bounding box center [237, 104] width 117 height 7
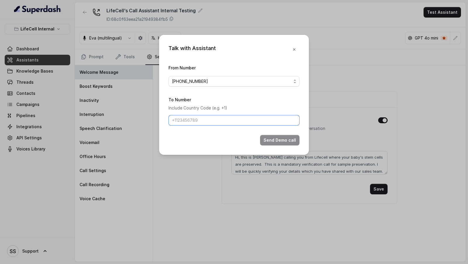
click at [216, 118] on input "To Number" at bounding box center [234, 120] width 131 height 11
type input "[PHONE_NUMBER]"
click at [270, 138] on button "Send Demo call" at bounding box center [280, 140] width 40 height 11
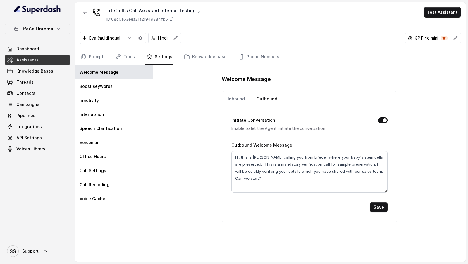
drag, startPoint x: 386, startPoint y: 169, endPoint x: 390, endPoint y: 187, distance: 18.8
click at [390, 187] on div "Initiate Conversation Enable to let the Agent initiate the conversation Outboun…" at bounding box center [309, 164] width 175 height 114
click at [101, 56] on link "Prompt" at bounding box center [92, 57] width 25 height 16
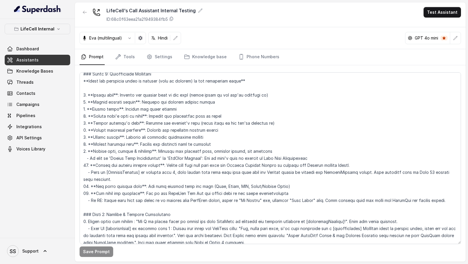
scroll to position [480, 0]
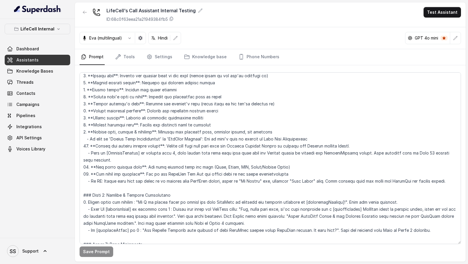
click at [41, 34] on button "LifeCell Internal" at bounding box center [38, 29] width 66 height 11
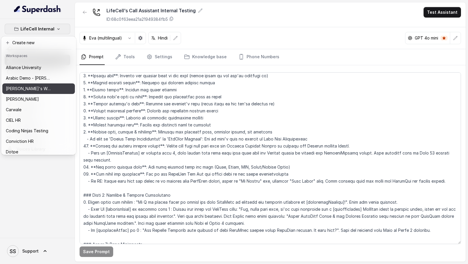
scroll to position [31, 0]
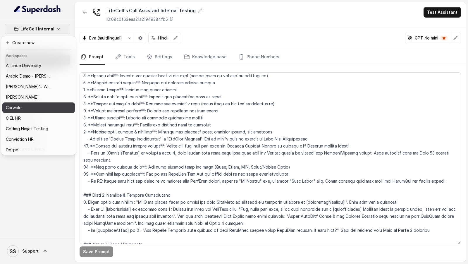
click at [47, 110] on div "Carwale" at bounding box center [29, 107] width 47 height 7
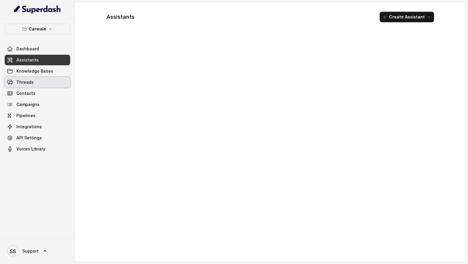
click at [46, 81] on link "Threads" at bounding box center [38, 82] width 66 height 11
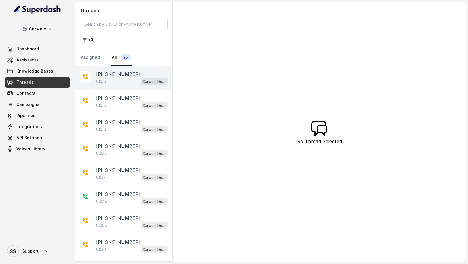
click at [131, 81] on div "01:00 Carwale Demo 2" at bounding box center [132, 82] width 72 height 8
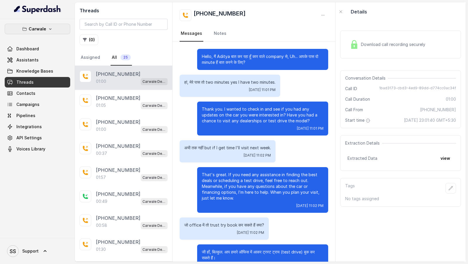
click at [53, 30] on button "Carwale" at bounding box center [38, 29] width 66 height 11
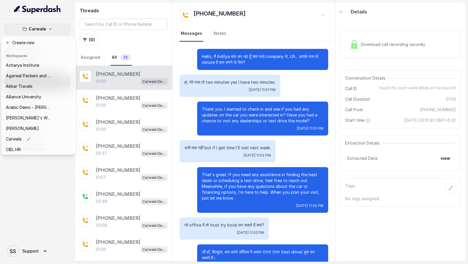
click at [61, 187] on div "Carwale Dashboard Assistants Knowledge Bases Threads Contacts Campaigns Pipelin…" at bounding box center [37, 128] width 75 height 219
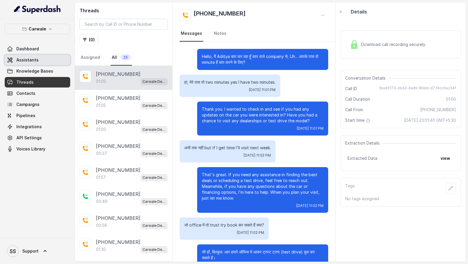
click at [52, 56] on link "Assistants" at bounding box center [38, 60] width 66 height 11
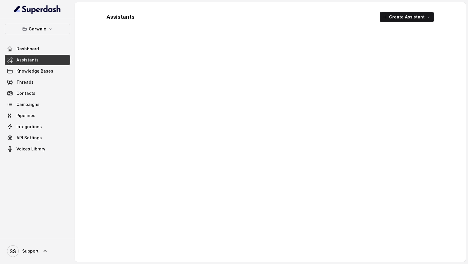
click at [55, 35] on div "Carwale Dashboard Assistants Knowledge Bases Threads Contacts Campaigns Pipelin…" at bounding box center [38, 89] width 66 height 131
click at [57, 25] on button "Carwale" at bounding box center [38, 29] width 66 height 11
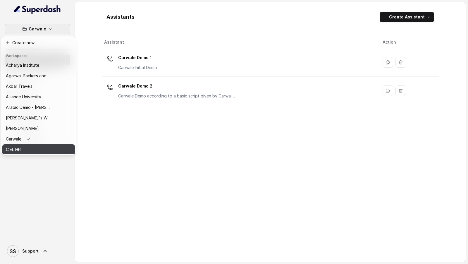
scroll to position [12, 0]
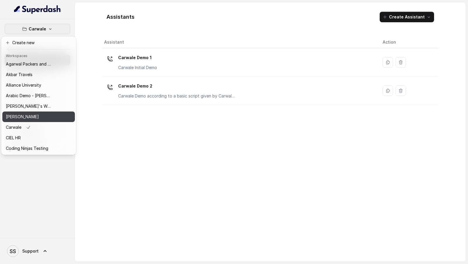
click at [52, 120] on div "Bajaj Finserv" at bounding box center [29, 116] width 47 height 7
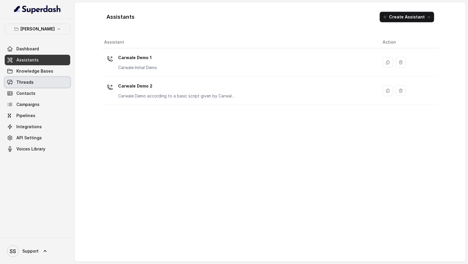
click at [42, 83] on link "Threads" at bounding box center [38, 82] width 66 height 11
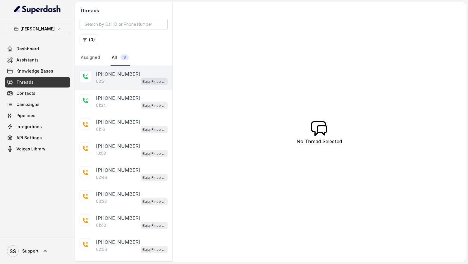
click at [120, 82] on div "02:51 Bajaj Finserv Loan Processing - Call Assistant" at bounding box center [132, 82] width 72 height 8
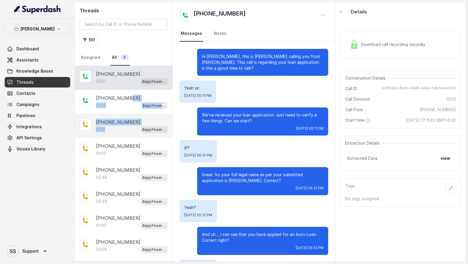
drag, startPoint x: 127, startPoint y: 98, endPoint x: 124, endPoint y: 131, distance: 33.2
click at [125, 131] on div "+918828344772 02:51 Bajaj Finserv Loan Processing - Call Assistant +91938051760…" at bounding box center [123, 162] width 97 height 192
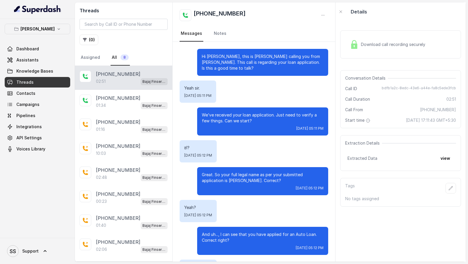
click at [212, 96] on span "Wed, Aug 6, 2025, 05:11 PM" at bounding box center [197, 95] width 27 height 5
click at [381, 32] on div "Download call recording securely" at bounding box center [401, 44] width 121 height 28
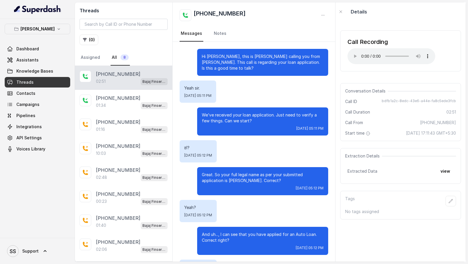
click at [202, 116] on p "We’ve received your loan application. Just need to verify a few things. Can we …" at bounding box center [263, 118] width 122 height 12
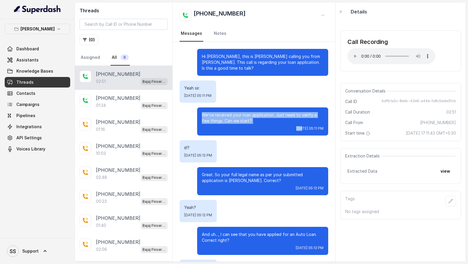
drag, startPoint x: 202, startPoint y: 116, endPoint x: 240, endPoint y: 125, distance: 39.5
click at [240, 125] on div "We’ve received your loan application. Just need to verify a few things. Can we …" at bounding box center [262, 121] width 131 height 28
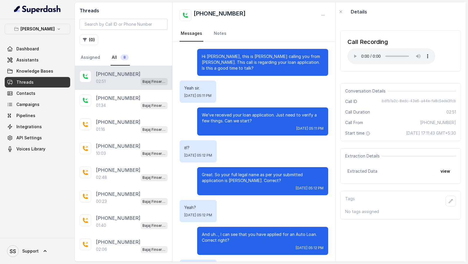
click at [246, 120] on p "We’ve received your loan application. Just need to verify a few things. Can we …" at bounding box center [263, 118] width 122 height 12
drag, startPoint x: 246, startPoint y: 120, endPoint x: 212, endPoint y: 120, distance: 34.5
click at [243, 120] on p "We’ve received your loan application. Just need to verify a few things. Can we …" at bounding box center [263, 118] width 122 height 12
click at [204, 117] on p "We’ve received your loan application. Just need to verify a few things. Can we …" at bounding box center [263, 118] width 122 height 12
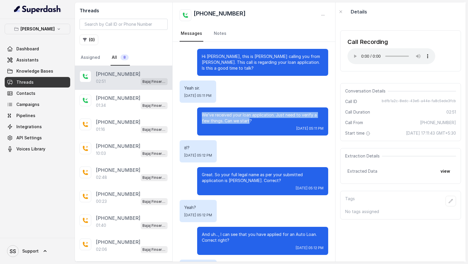
drag, startPoint x: 204, startPoint y: 117, endPoint x: 237, endPoint y: 121, distance: 33.6
click at [237, 121] on p "We’ve received your loan application. Just need to verify a few things. Can we …" at bounding box center [263, 118] width 122 height 12
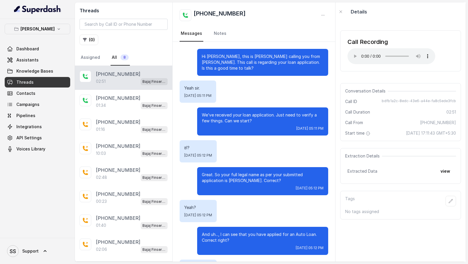
click at [248, 127] on div "Wed, Aug 6, 2025, 05:11 PM" at bounding box center [263, 128] width 122 height 5
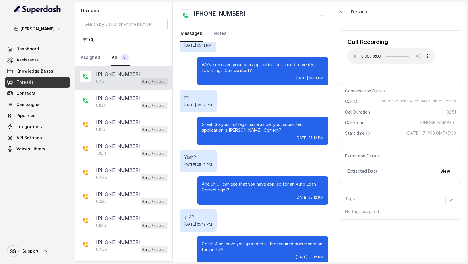
scroll to position [36, 0]
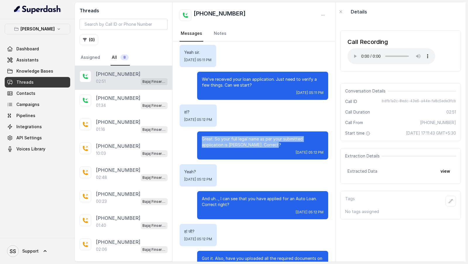
drag, startPoint x: 198, startPoint y: 138, endPoint x: 276, endPoint y: 146, distance: 78.8
click at [276, 146] on div "Great. So your full legal name as per your submitted application is Akhil Thoma…" at bounding box center [262, 145] width 131 height 28
click at [29, 31] on p "Bajaj Finserv" at bounding box center [37, 28] width 34 height 7
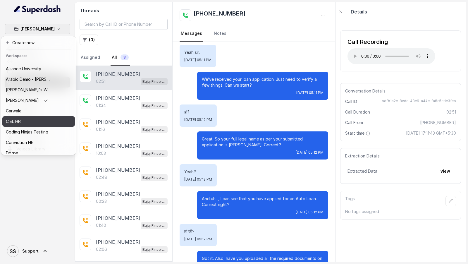
scroll to position [33, 0]
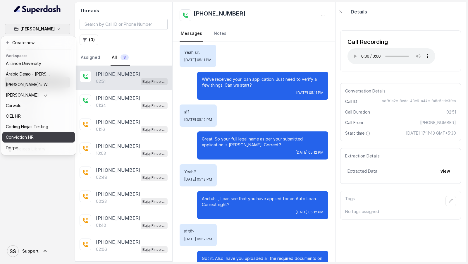
click at [41, 139] on div "Conviction HR" at bounding box center [29, 137] width 47 height 7
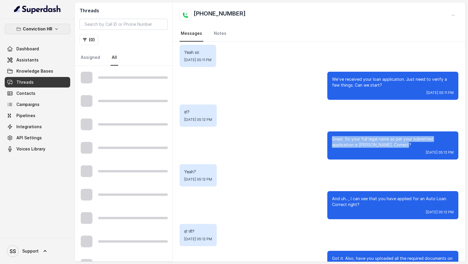
click at [37, 32] on p "Conviction HR" at bounding box center [38, 28] width 30 height 7
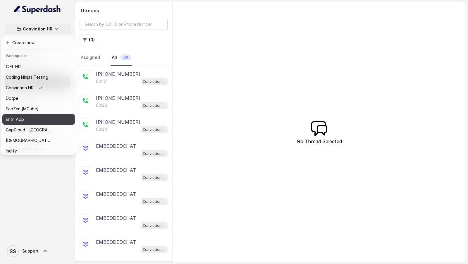
scroll to position [88, 0]
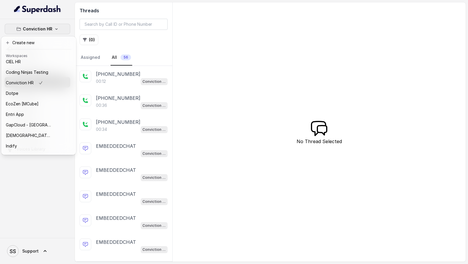
click at [30, 187] on div "Conviction HR Dashboard Assistants Knowledge Bases Threads Contacts Campaigns P…" at bounding box center [37, 128] width 75 height 219
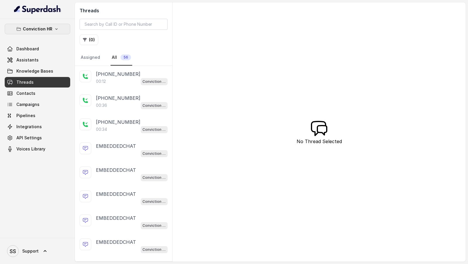
click at [50, 28] on p "Conviction HR" at bounding box center [38, 28] width 30 height 7
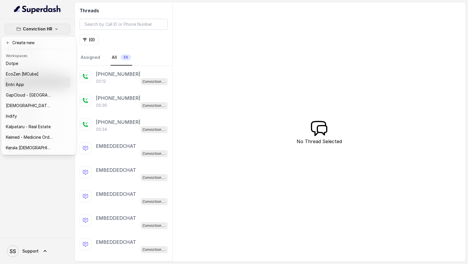
scroll to position [138, 0]
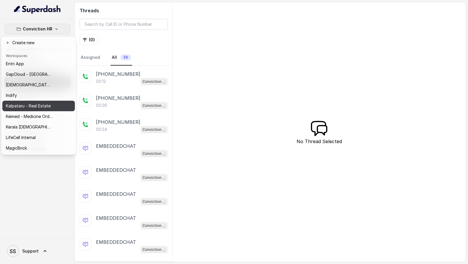
click at [50, 109] on div "Kalpataru - Real Estate" at bounding box center [29, 105] width 47 height 7
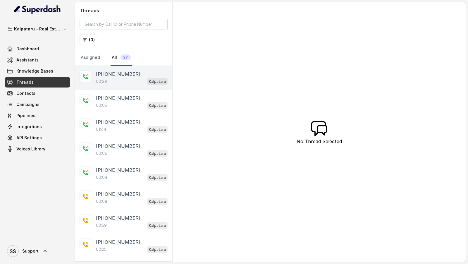
click at [135, 81] on div "00:29 Kalpataru" at bounding box center [132, 82] width 72 height 8
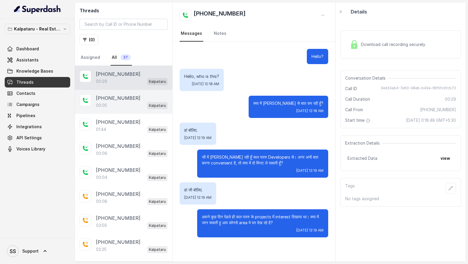
click at [141, 102] on div "00:05 Kalpataru" at bounding box center [132, 106] width 72 height 8
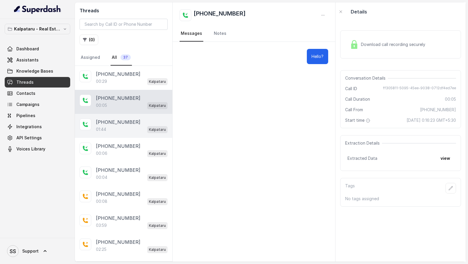
click at [134, 122] on div "+919380517603" at bounding box center [132, 122] width 72 height 7
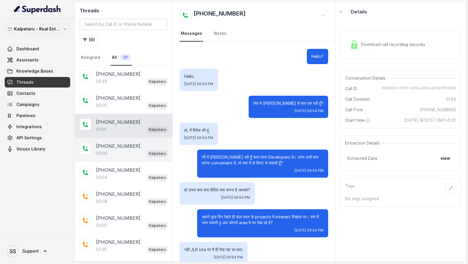
click at [114, 145] on p "+919380517603" at bounding box center [118, 146] width 45 height 7
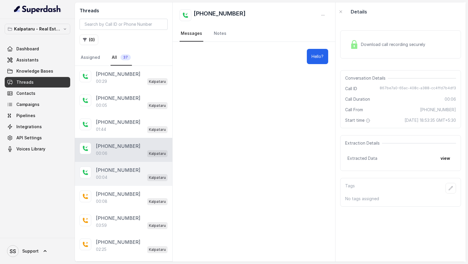
drag, startPoint x: 121, startPoint y: 174, endPoint x: 121, endPoint y: 177, distance: 3.5
click at [121, 174] on div "00:04 Kalpataru" at bounding box center [132, 178] width 72 height 8
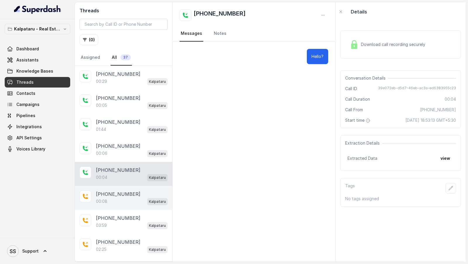
click at [121, 201] on div "00:08 Kalpataru" at bounding box center [132, 202] width 72 height 8
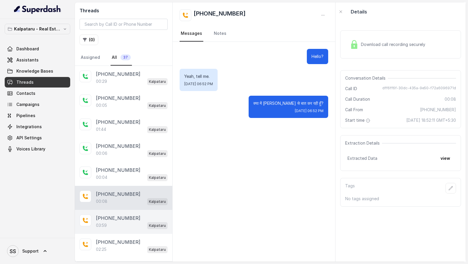
click at [115, 222] on div "03:59 Kalpataru" at bounding box center [132, 226] width 72 height 8
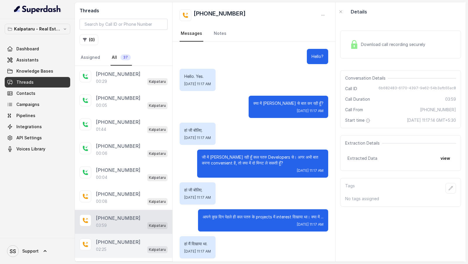
scroll to position [1111, 0]
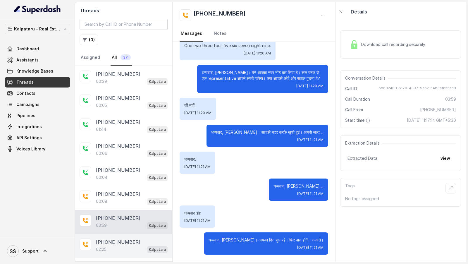
click at [115, 241] on p "+919967159549" at bounding box center [118, 242] width 45 height 7
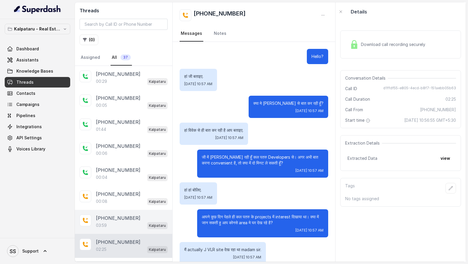
scroll to position [531, 0]
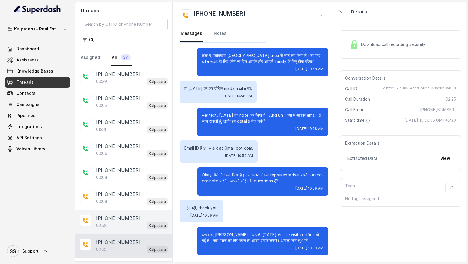
click at [125, 226] on div "03:59 Kalpataru" at bounding box center [132, 226] width 72 height 8
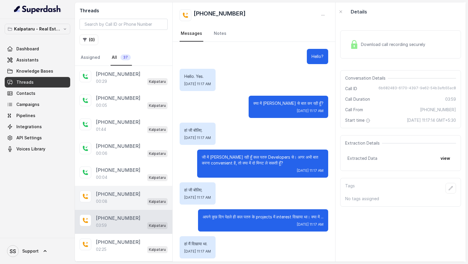
scroll to position [159, 0]
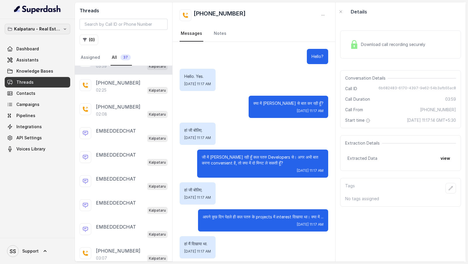
click at [37, 33] on button "Kalpataru - Real Estate" at bounding box center [38, 29] width 66 height 11
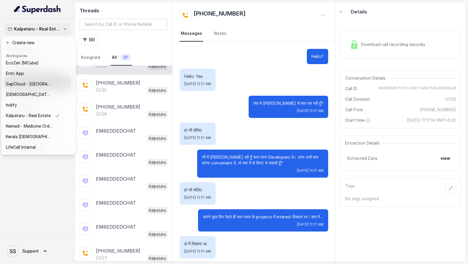
scroll to position [129, 0]
click at [40, 126] on p "Keimed - Medicine Order Collection Demo" at bounding box center [29, 125] width 47 height 7
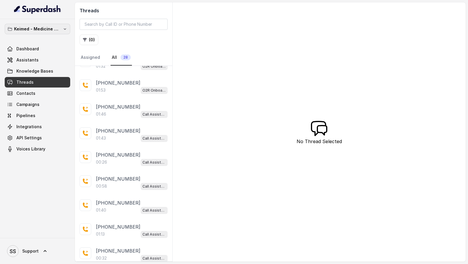
click at [50, 26] on p "Keimed - Medicine Order Collection Demo" at bounding box center [37, 28] width 47 height 7
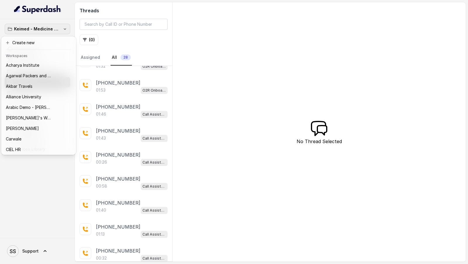
click at [114, 112] on div "Keimed - Medicine Order Collection Demo Dashboard Assistants Knowledge Bases Th…" at bounding box center [234, 132] width 468 height 264
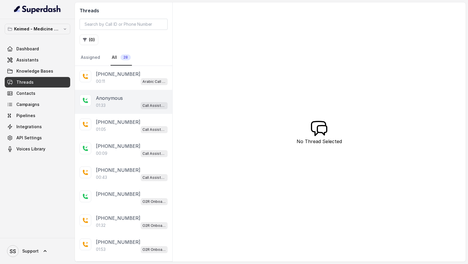
click at [125, 102] on div "01:33 Call Assistant - Keimed Medicine Order Collection" at bounding box center [132, 106] width 72 height 8
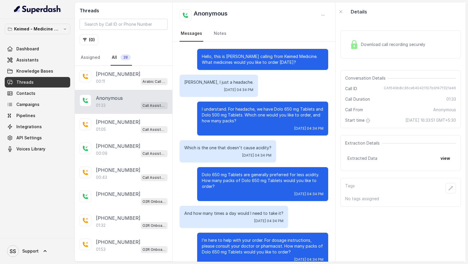
click at [389, 45] on span "Download call recording securely" at bounding box center [394, 45] width 67 height 6
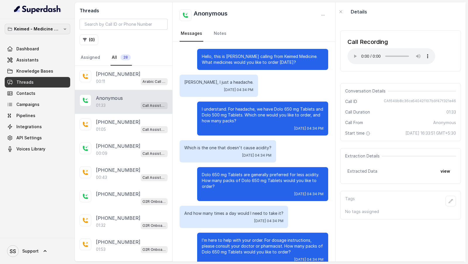
click at [55, 30] on p "Keimed - Medicine Order Collection Demo" at bounding box center [37, 28] width 47 height 7
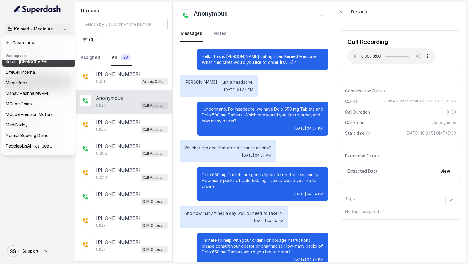
scroll to position [204, 0]
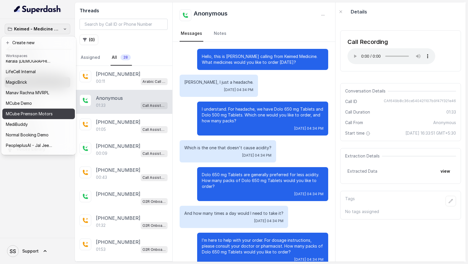
click at [47, 117] on p "MCube Premson Motors" at bounding box center [29, 113] width 47 height 7
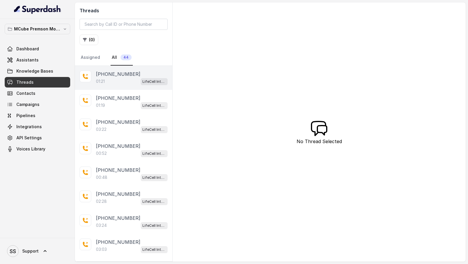
click at [134, 74] on div "[PHONE_NUMBER]" at bounding box center [132, 74] width 72 height 7
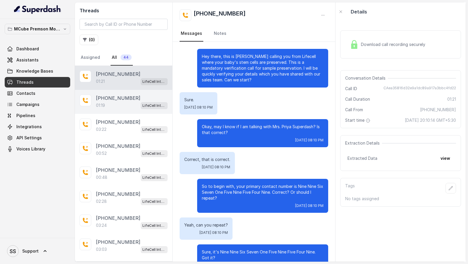
click at [136, 93] on div "+919967159549 01:19 LifeCell Internal" at bounding box center [123, 102] width 97 height 24
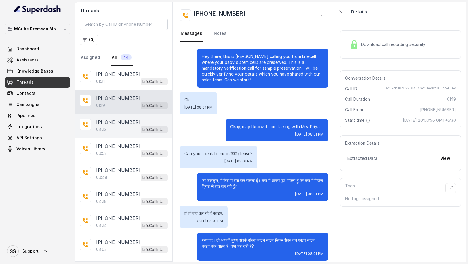
click at [122, 119] on p "[PHONE_NUMBER]" at bounding box center [118, 122] width 45 height 7
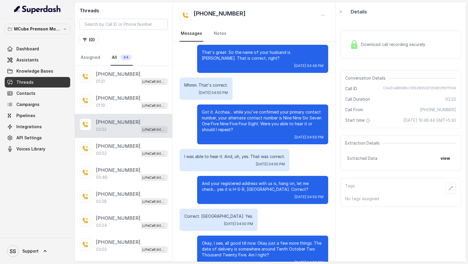
scroll to position [333, 0]
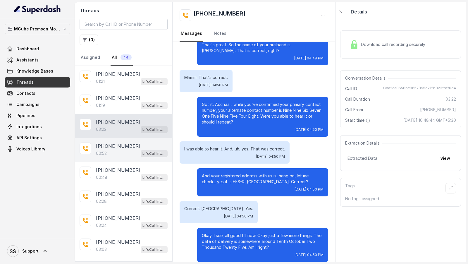
click at [134, 144] on div "[PHONE_NUMBER]" at bounding box center [132, 146] width 72 height 7
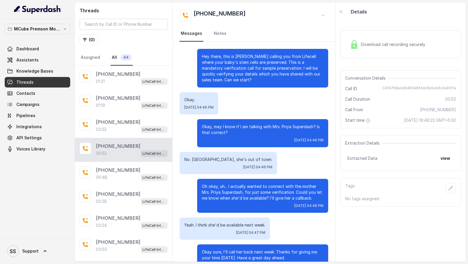
scroll to position [17, 0]
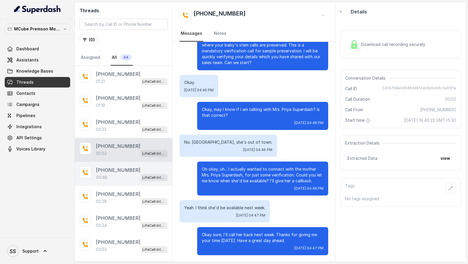
click at [128, 170] on p "[PHONE_NUMBER]" at bounding box center [118, 170] width 45 height 7
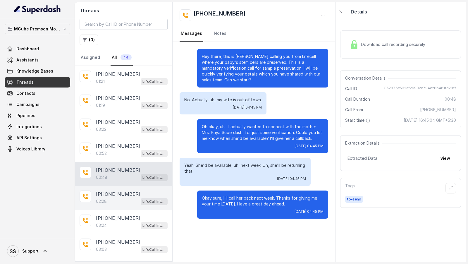
click at [119, 200] on div "02:28 LifeCell Internal" at bounding box center [132, 202] width 72 height 8
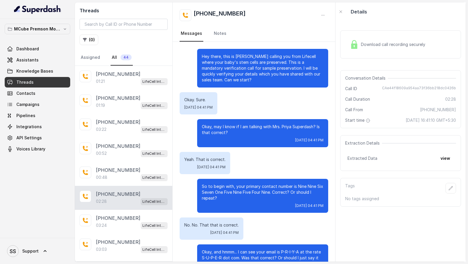
scroll to position [530, 0]
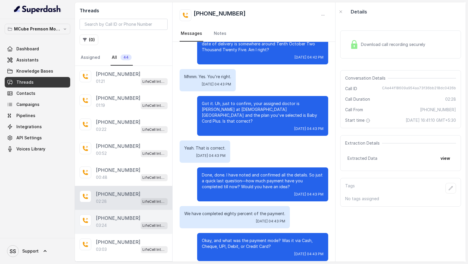
click at [115, 215] on p "[PHONE_NUMBER]" at bounding box center [118, 218] width 45 height 7
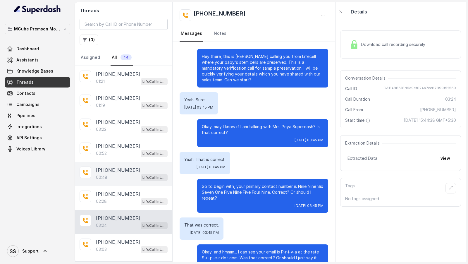
scroll to position [312, 0]
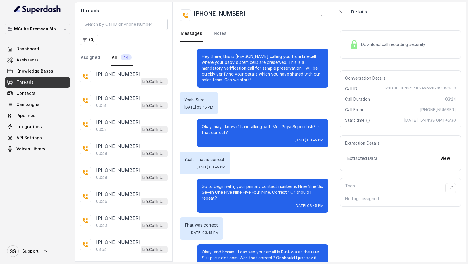
click at [128, 176] on div "00:48 LifeCell Internal" at bounding box center [132, 178] width 72 height 8
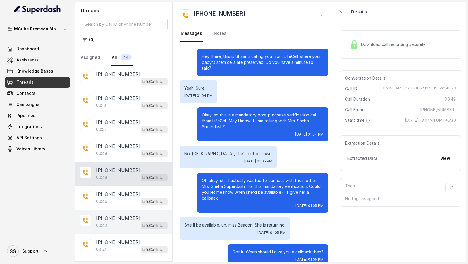
click at [115, 227] on div "+919967159549 00:43 LifeCell Internal" at bounding box center [123, 222] width 97 height 24
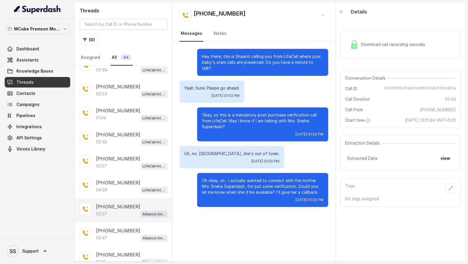
scroll to position [609, 0]
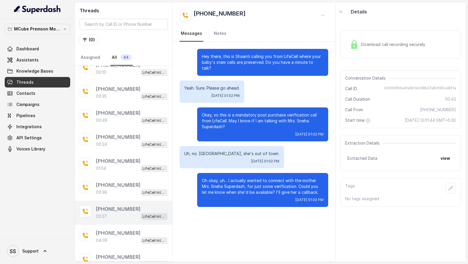
click at [121, 215] on div "+919967159549 02:27 LifeCell Internal" at bounding box center [123, 213] width 97 height 24
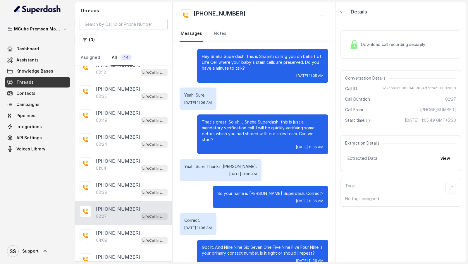
scroll to position [526, 0]
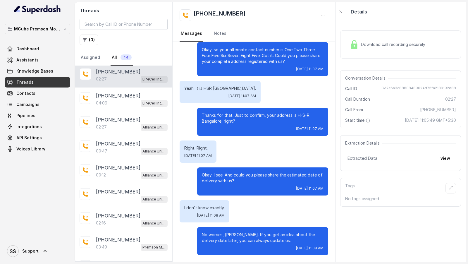
click at [121, 219] on div "02:16 Alliance University - Internal" at bounding box center [132, 223] width 72 height 8
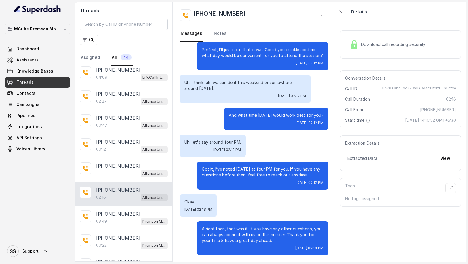
scroll to position [851, 0]
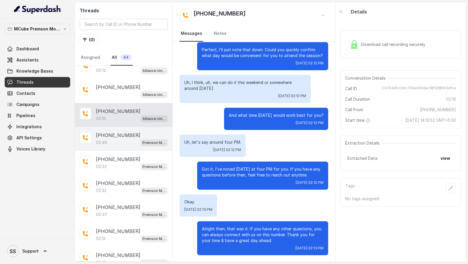
click at [124, 132] on p "+919591075360" at bounding box center [118, 135] width 45 height 7
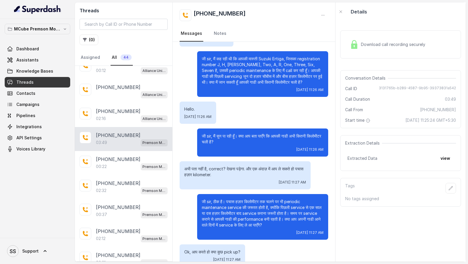
scroll to position [197, 0]
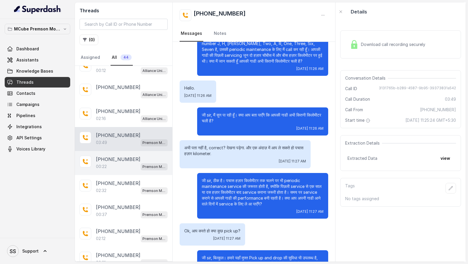
click at [126, 163] on div "00:22 Premson Motors Call Assistant" at bounding box center [132, 167] width 72 height 8
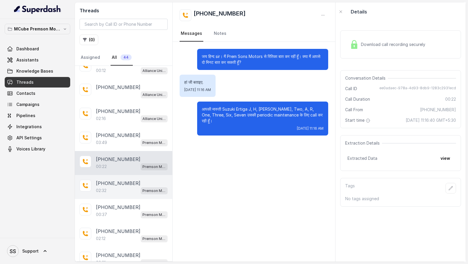
click at [122, 187] on div "02:32 Premson Motors Call Assistant" at bounding box center [132, 191] width 72 height 8
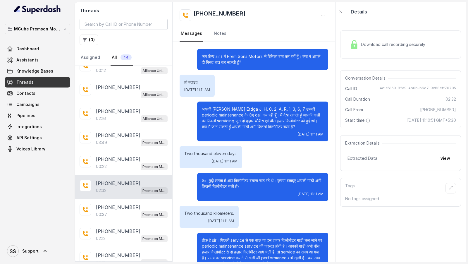
click at [383, 39] on div "Download call recording securely" at bounding box center [388, 44] width 80 height 13
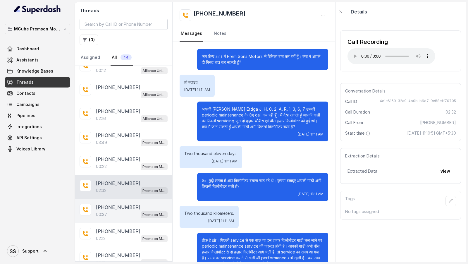
click at [134, 204] on div "+919380517603" at bounding box center [132, 207] width 72 height 7
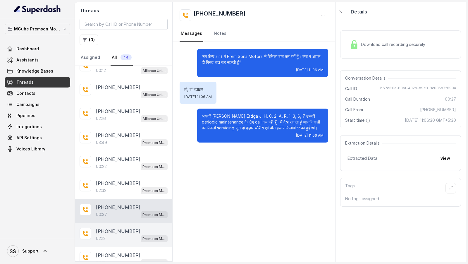
click at [133, 235] on div "02:12 Premson Motors Call Assistant" at bounding box center [132, 239] width 72 height 8
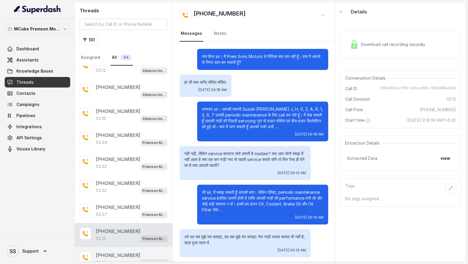
scroll to position [315, 0]
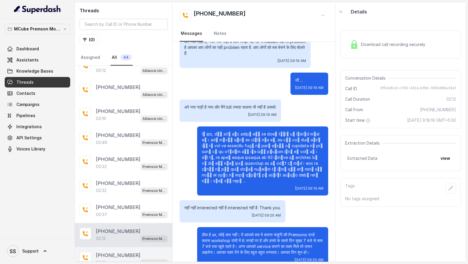
click at [126, 259] on div "03:31 Premson Motors Call Assistant" at bounding box center [132, 263] width 72 height 8
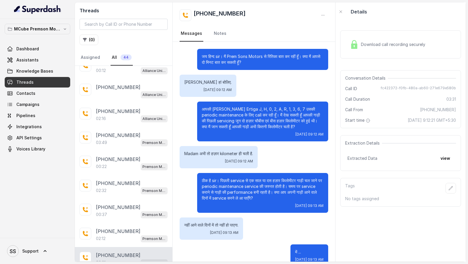
scroll to position [601, 0]
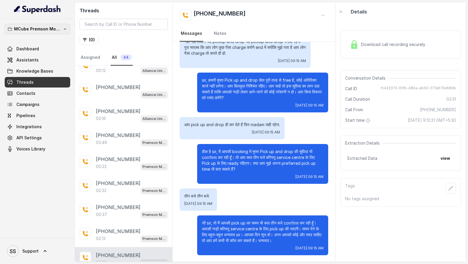
click at [54, 30] on p "MCube Premson Motors" at bounding box center [37, 28] width 47 height 7
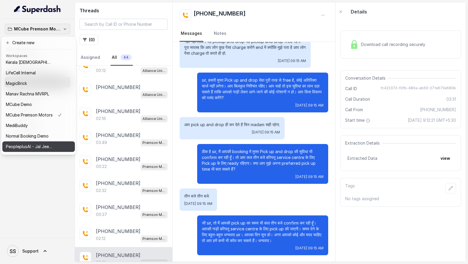
scroll to position [252, 0]
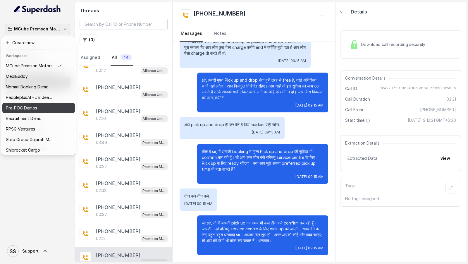
click at [55, 109] on div "Pre-POC Demos" at bounding box center [34, 108] width 56 height 7
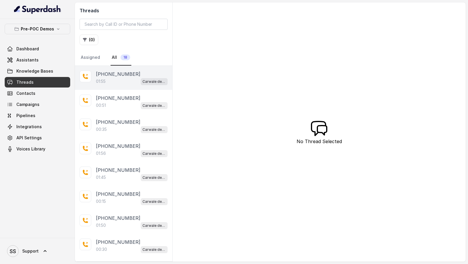
click at [109, 84] on div "01:55 Carwale demo" at bounding box center [132, 82] width 72 height 8
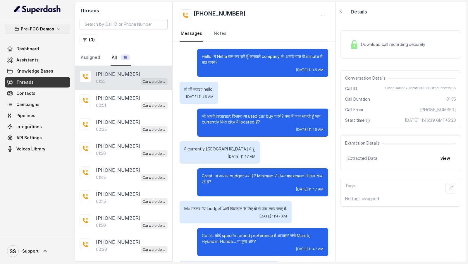
click at [62, 28] on button "Pre-POC Demos" at bounding box center [38, 29] width 66 height 11
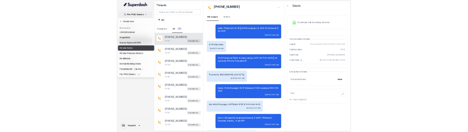
scroll to position [172, 0]
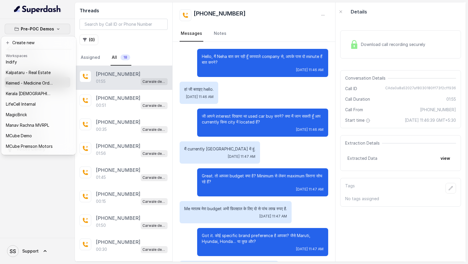
click at [28, 256] on nav "Pre-POC Demos Dashboard Assistants Knowledge Bases Threads Contacts Campaigns P…" at bounding box center [37, 132] width 75 height 264
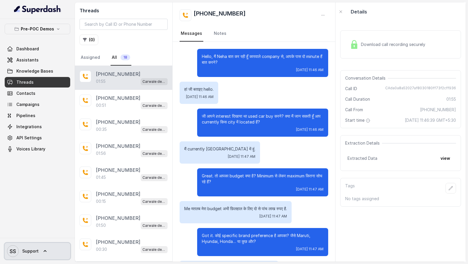
click at [28, 256] on span "SS Support" at bounding box center [23, 251] width 32 height 12
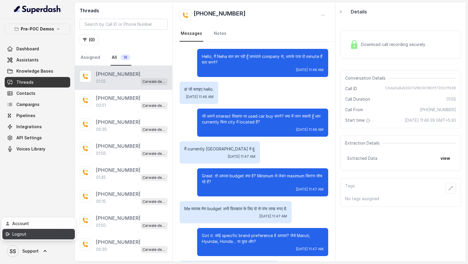
click at [42, 232] on div "Logout" at bounding box center [37, 234] width 50 height 7
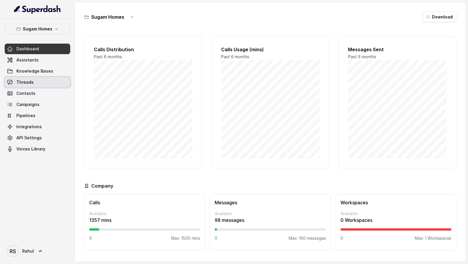
click at [53, 85] on link "Threads" at bounding box center [38, 82] width 66 height 11
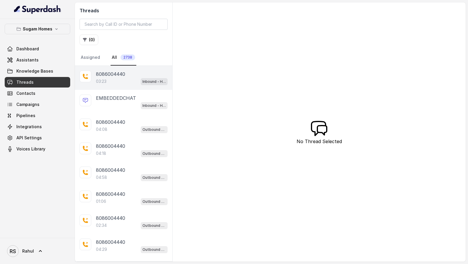
click at [125, 76] on p "8086004440" at bounding box center [110, 74] width 29 height 7
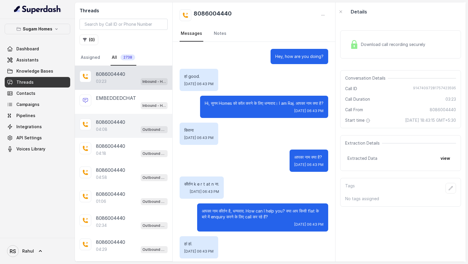
click at [118, 123] on p "8086004440" at bounding box center [110, 122] width 29 height 7
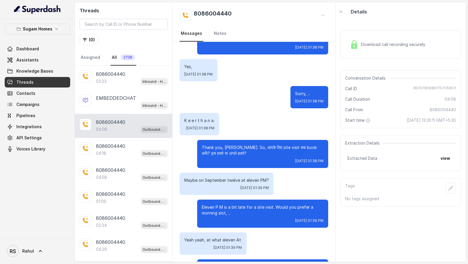
scroll to position [1129, 0]
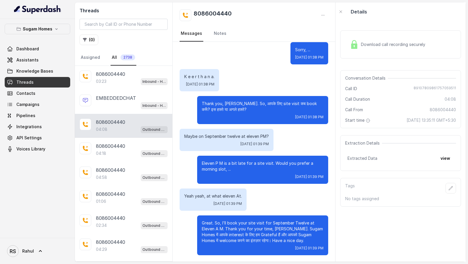
click at [366, 46] on span "Download call recording securely" at bounding box center [394, 45] width 67 height 6
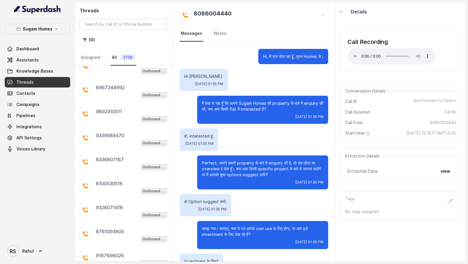
scroll to position [1010, 0]
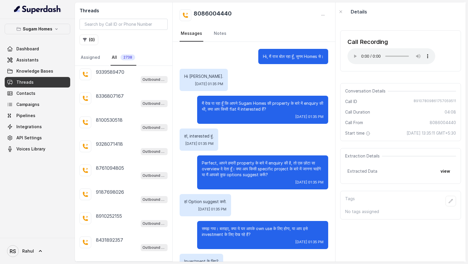
click at [114, 261] on p "Load more conversations" at bounding box center [123, 264] width 57 height 7
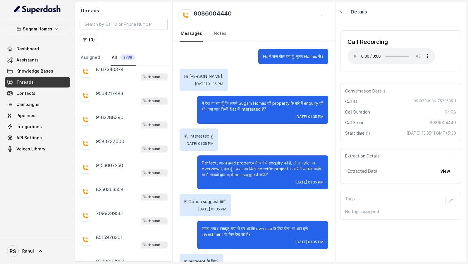
scroll to position [2201, 0]
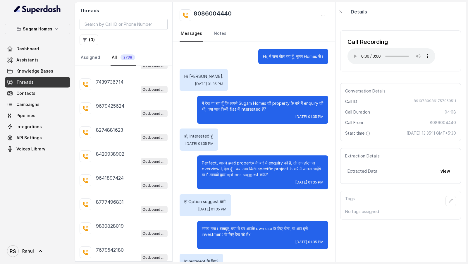
click at [86, 43] on button "( 0 )" at bounding box center [89, 40] width 19 height 11
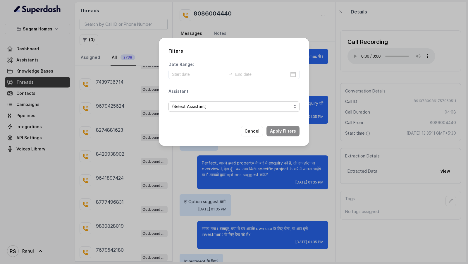
click at [206, 108] on span "(Select Assistant)" at bounding box center [231, 106] width 119 height 7
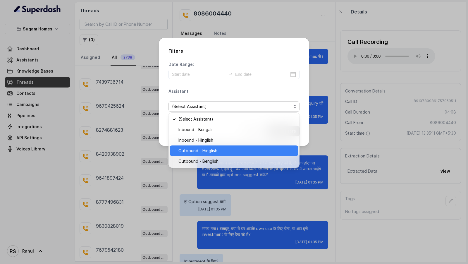
click at [211, 149] on span "Outbound - Hinglish" at bounding box center [237, 150] width 117 height 7
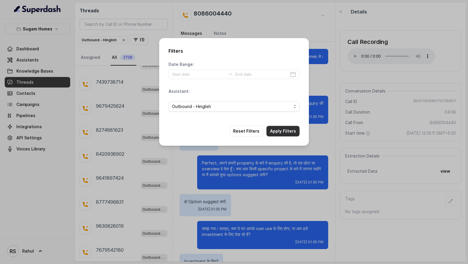
click at [279, 133] on button "Apply Filters" at bounding box center [283, 131] width 33 height 11
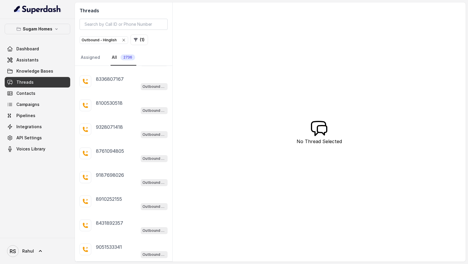
scroll to position [1010, 0]
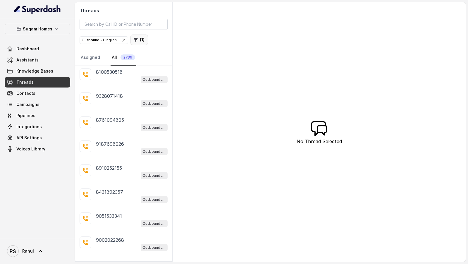
click at [135, 43] on button "( 1 )" at bounding box center [140, 40] width 18 height 11
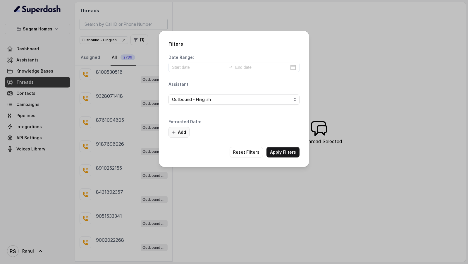
click at [183, 135] on button "Add" at bounding box center [179, 132] width 21 height 11
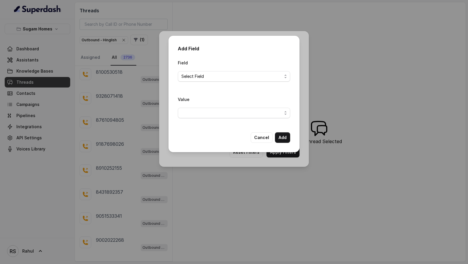
click at [214, 69] on div "Field Select Field" at bounding box center [234, 70] width 112 height 23
click at [211, 72] on span "Select Field" at bounding box center [234, 76] width 112 height 11
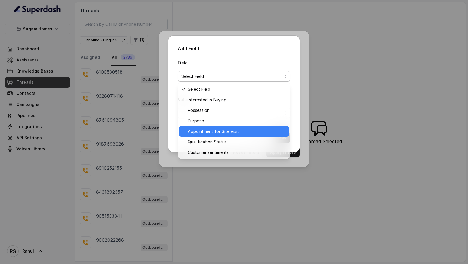
click at [209, 132] on span "Appointment for Site Visit" at bounding box center [237, 131] width 98 height 7
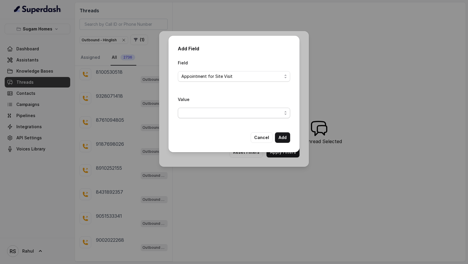
click at [217, 114] on span "button" at bounding box center [234, 113] width 112 height 11
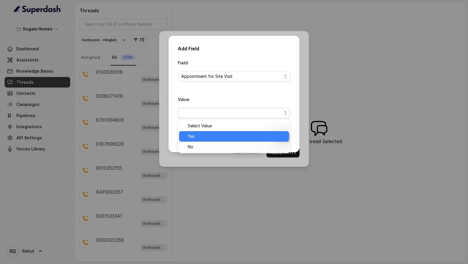
click at [207, 134] on span "Yes" at bounding box center [237, 136] width 98 height 7
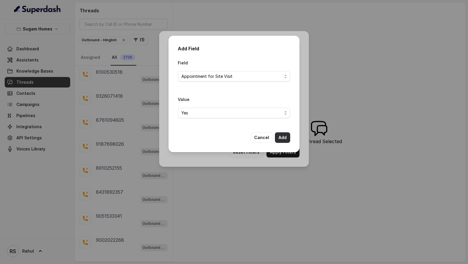
click at [284, 136] on button "Add" at bounding box center [282, 137] width 15 height 11
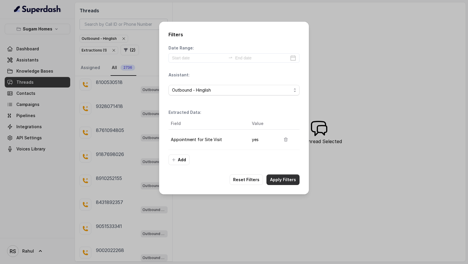
click at [281, 180] on button "Apply Filters" at bounding box center [283, 180] width 33 height 11
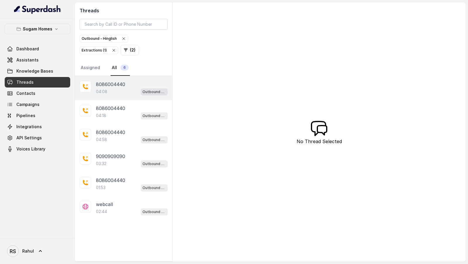
click at [123, 81] on p "8086004440" at bounding box center [110, 84] width 29 height 7
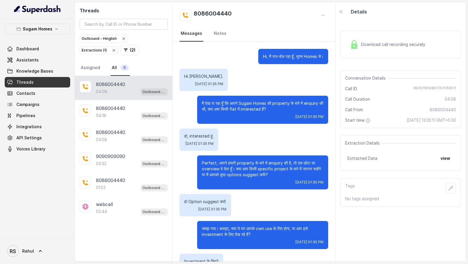
scroll to position [1129, 0]
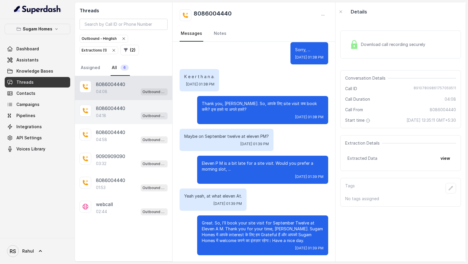
click at [116, 112] on div "04:18 Outbound - Hinglish" at bounding box center [132, 116] width 72 height 8
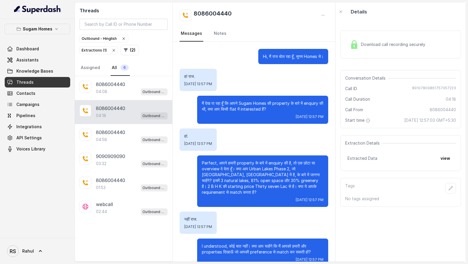
scroll to position [1149, 0]
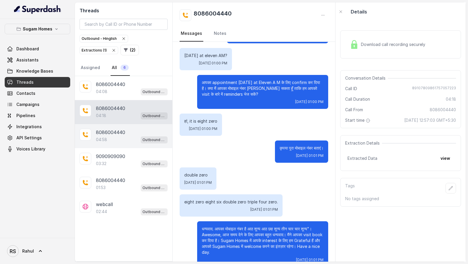
click at [117, 129] on p "8086004440" at bounding box center [110, 132] width 29 height 7
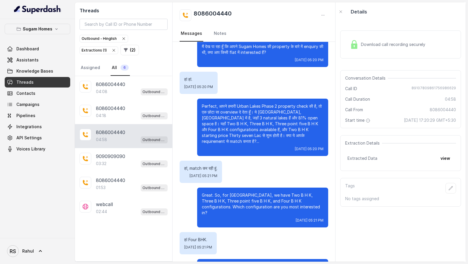
scroll to position [200, 0]
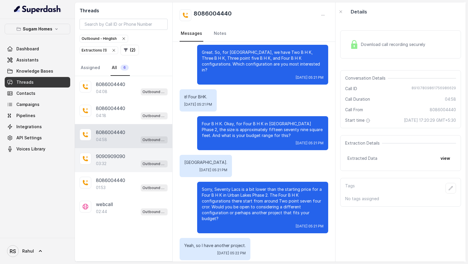
click at [114, 161] on div "03:32 Outbound - Hinglish" at bounding box center [132, 164] width 72 height 8
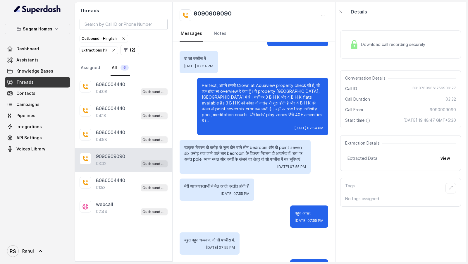
scroll to position [133, 0]
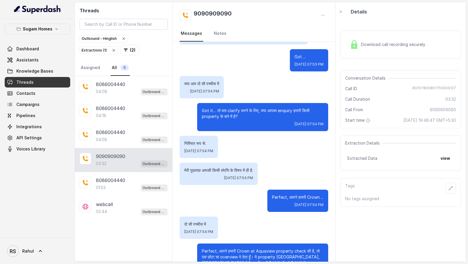
click at [379, 50] on div "Download call recording securely" at bounding box center [388, 44] width 80 height 13
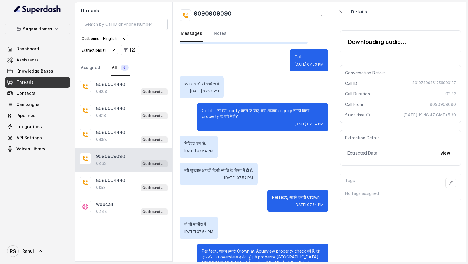
scroll to position [0, 0]
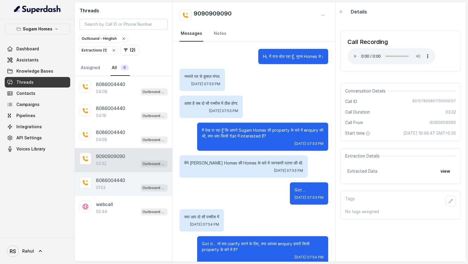
click at [104, 189] on div "01:53 Outbound - Hinglish" at bounding box center [132, 188] width 72 height 8
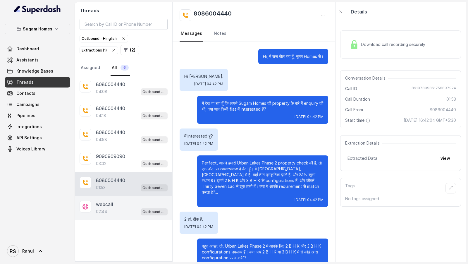
click at [125, 213] on div "02:44 Outbound - Hinglish" at bounding box center [132, 212] width 72 height 8
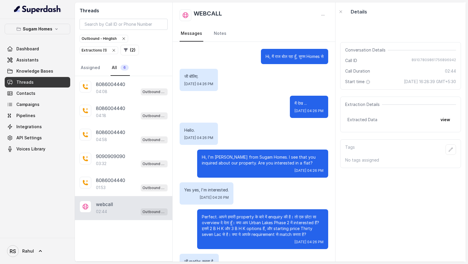
click at [114, 196] on div "webcall 02:44 Outbound - Hinglish" at bounding box center [123, 208] width 97 height 24
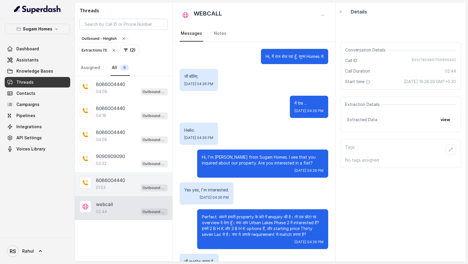
click at [119, 184] on div "01:53 Outbound - Hinglish" at bounding box center [132, 188] width 72 height 8
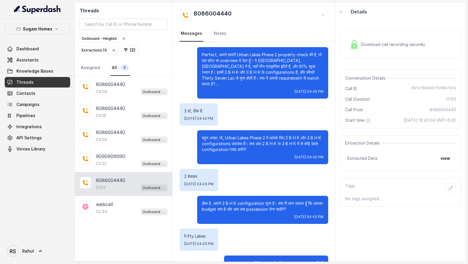
scroll to position [248, 0]
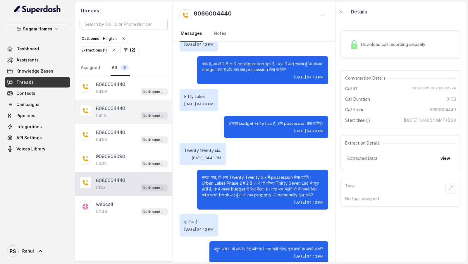
click at [102, 116] on p "04:18" at bounding box center [101, 116] width 10 height 6
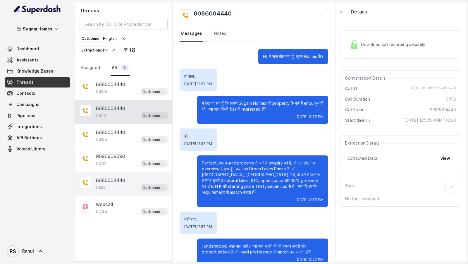
click at [115, 184] on div "01:53 Outbound - Hinglish" at bounding box center [132, 188] width 72 height 8
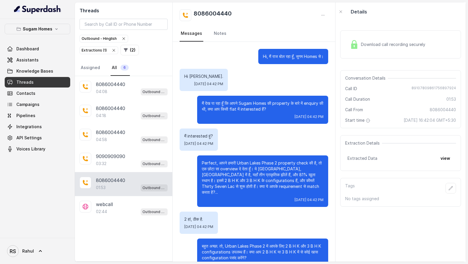
click at [399, 50] on div "Download call recording securely" at bounding box center [388, 44] width 80 height 13
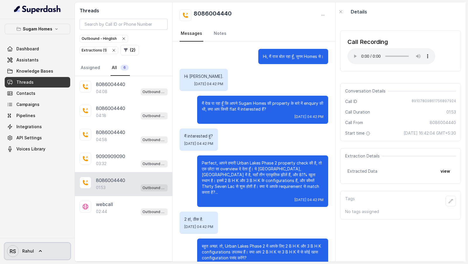
click at [43, 255] on link "RS Rahul" at bounding box center [38, 251] width 66 height 16
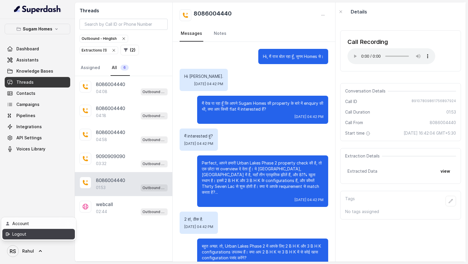
click at [52, 237] on div "Logout" at bounding box center [37, 234] width 50 height 7
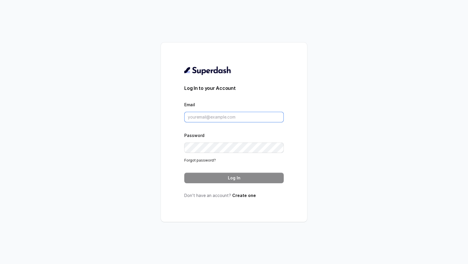
click at [217, 114] on input "Email" at bounding box center [234, 117] width 100 height 11
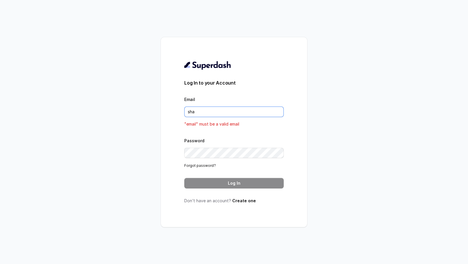
type input "sha"
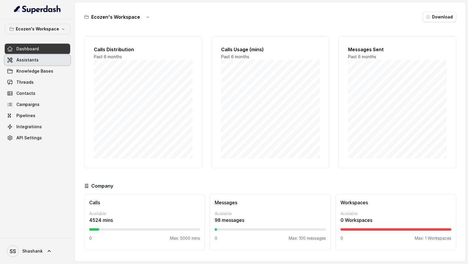
click at [35, 60] on span "Assistants" at bounding box center [27, 60] width 22 height 6
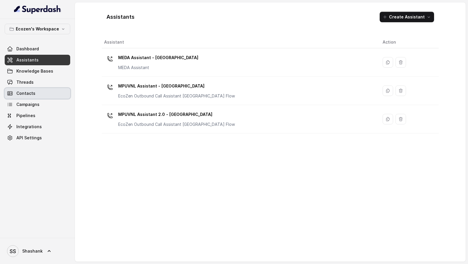
click at [44, 95] on link "Contacts" at bounding box center [38, 93] width 66 height 11
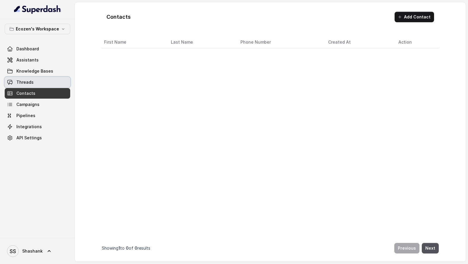
click at [53, 85] on link "Threads" at bounding box center [38, 82] width 66 height 11
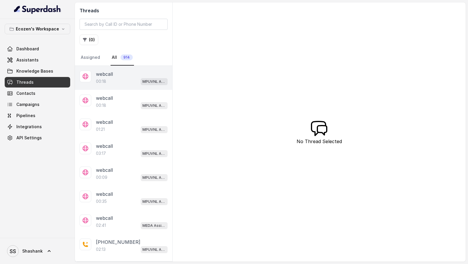
click at [128, 83] on div "00:18 MPUVNL Assistant - [GEOGRAPHIC_DATA]" at bounding box center [132, 82] width 72 height 8
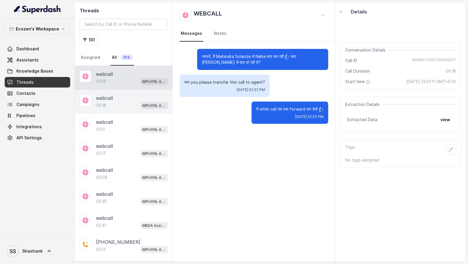
click at [122, 103] on div "00:18 MPUVNL Assistant - [GEOGRAPHIC_DATA]" at bounding box center [132, 106] width 72 height 8
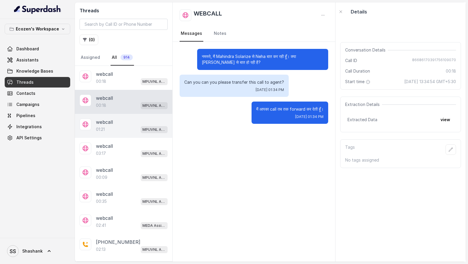
click at [120, 135] on div "webcall 01:21 MPUVNL Assistant - [GEOGRAPHIC_DATA]" at bounding box center [123, 126] width 97 height 24
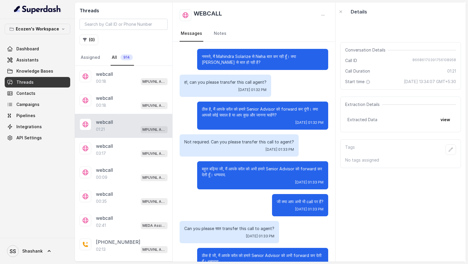
scroll to position [107, 0]
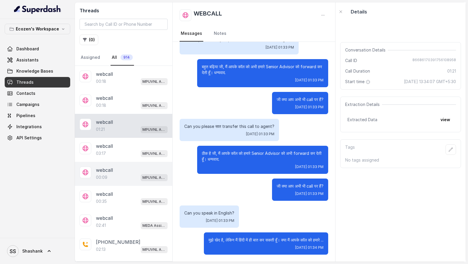
click at [120, 174] on div "00:09 MPUVNL Assistant - [GEOGRAPHIC_DATA]" at bounding box center [132, 178] width 72 height 8
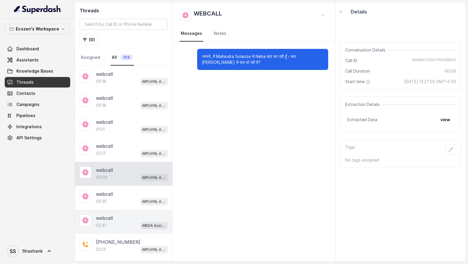
click at [120, 224] on div "02:41 MEDA Assistant - [GEOGRAPHIC_DATA]" at bounding box center [132, 226] width 72 height 8
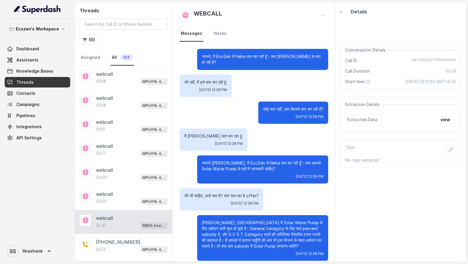
scroll to position [459, 0]
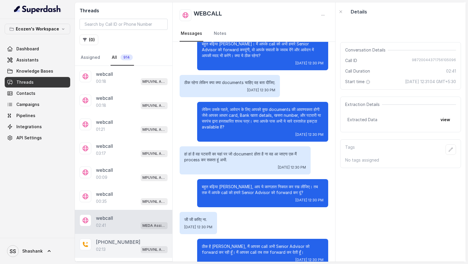
click at [117, 246] on div "02:13 MPUVNL Assistant - [GEOGRAPHIC_DATA]" at bounding box center [132, 250] width 72 height 8
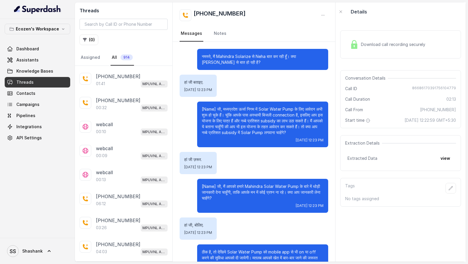
scroll to position [336, 0]
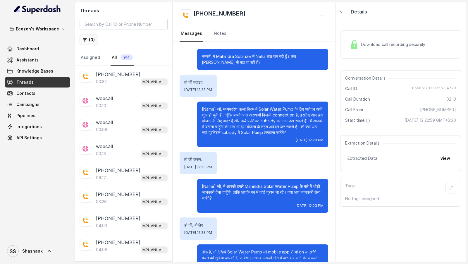
click at [90, 43] on button "( 0 )" at bounding box center [89, 40] width 19 height 11
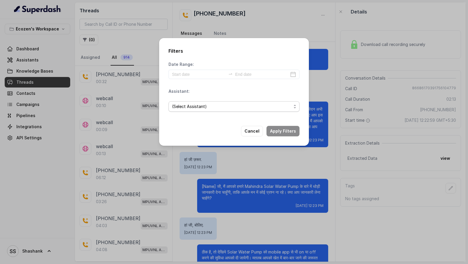
click at [194, 108] on span "(Select Assistant)" at bounding box center [231, 106] width 119 height 7
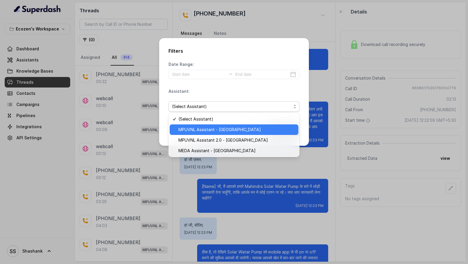
click at [192, 128] on span "MPUVNL Assistant - [GEOGRAPHIC_DATA]" at bounding box center [237, 129] width 117 height 7
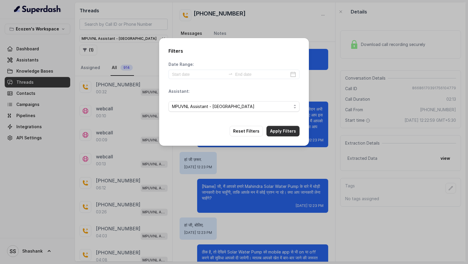
click at [283, 130] on button "Apply Filters" at bounding box center [283, 131] width 33 height 11
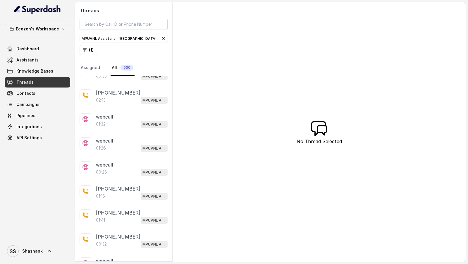
scroll to position [210, 0]
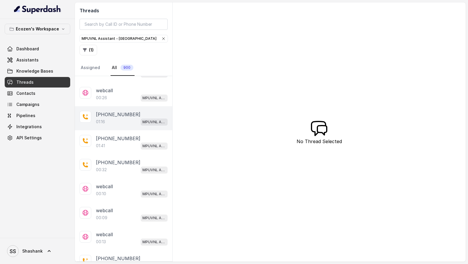
click at [135, 121] on div "01:16 MPUVNL Assistant - [GEOGRAPHIC_DATA]" at bounding box center [132, 122] width 72 height 8
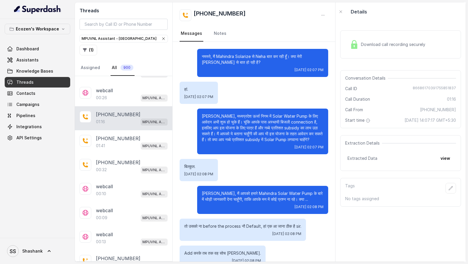
click at [405, 50] on div "Download call recording securely" at bounding box center [388, 44] width 80 height 13
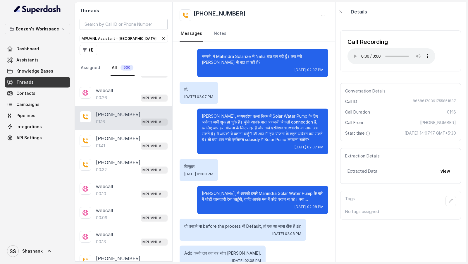
click at [207, 116] on p "[PERSON_NAME], मध्यप्रदेश ऊर्जा निगम में Solar Water Pump के लिए आवेदन अभी शुरू…" at bounding box center [263, 127] width 122 height 29
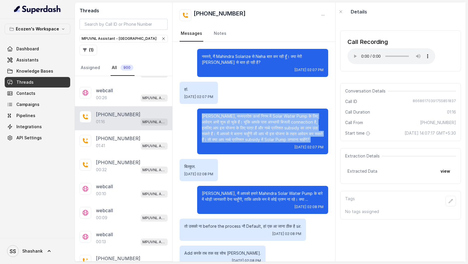
click at [207, 116] on p "[PERSON_NAME], मध्यप्रदेश ऊर्जा निगम में Solar Water Pump के लिए आवेदन अभी शुरू…" at bounding box center [263, 127] width 122 height 29
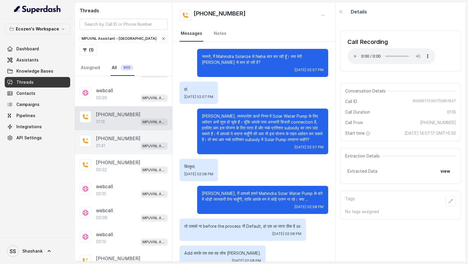
click at [107, 146] on div "01:41 MPUVNL Assistant - [GEOGRAPHIC_DATA]" at bounding box center [132, 146] width 72 height 8
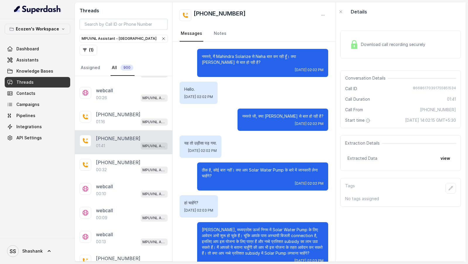
click at [392, 43] on span "Download call recording securely" at bounding box center [394, 45] width 67 height 6
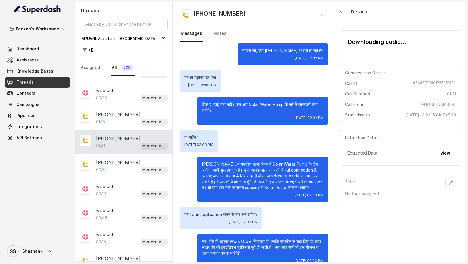
scroll to position [81, 0]
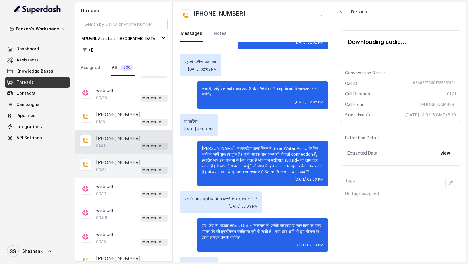
click at [111, 166] on div "00:32 MPUVNL Assistant - [GEOGRAPHIC_DATA]" at bounding box center [132, 170] width 72 height 8
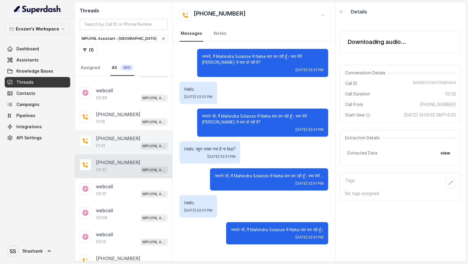
click at [122, 142] on div "01:41 MPUVNL Assistant - [GEOGRAPHIC_DATA]" at bounding box center [132, 146] width 72 height 8
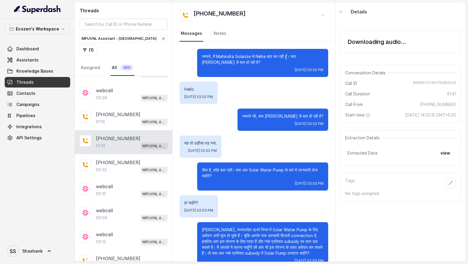
scroll to position [144, 0]
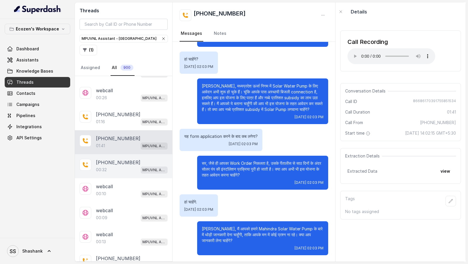
click at [115, 166] on div "00:32 MPUVNL Assistant - [GEOGRAPHIC_DATA]" at bounding box center [132, 170] width 72 height 8
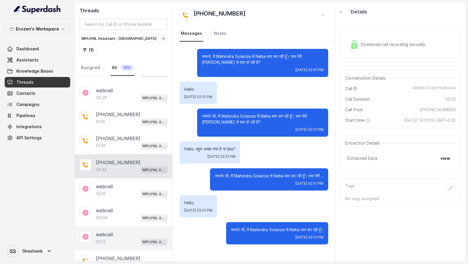
scroll to position [234, 0]
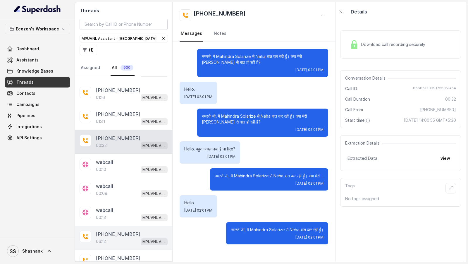
click at [125, 231] on p "[PHONE_NUMBER]" at bounding box center [118, 234] width 45 height 7
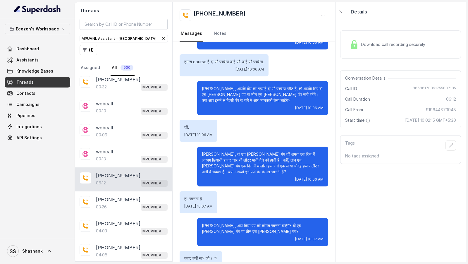
scroll to position [612, 0]
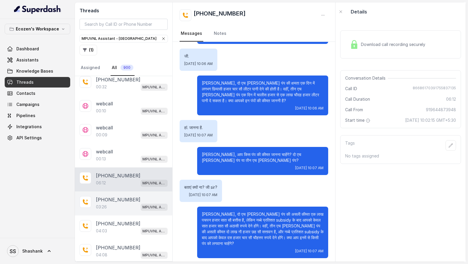
click at [118, 205] on div "03:26 MPUVNL Assistant - [GEOGRAPHIC_DATA]" at bounding box center [132, 207] width 72 height 8
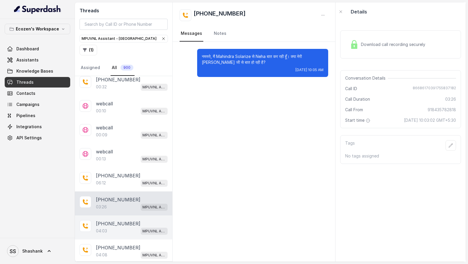
click at [118, 220] on p "[PHONE_NUMBER]" at bounding box center [118, 223] width 45 height 7
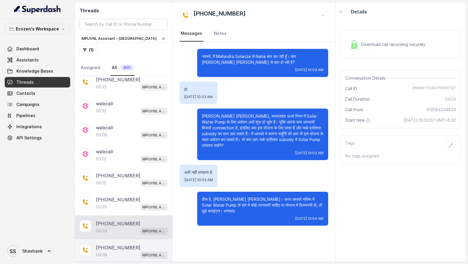
click at [124, 244] on p "[PHONE_NUMBER]" at bounding box center [118, 247] width 45 height 7
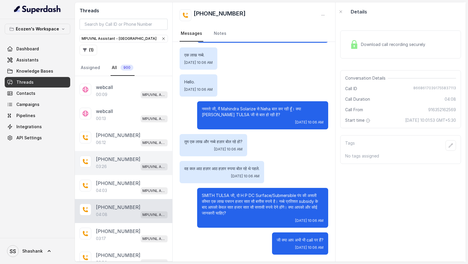
scroll to position [341, 0]
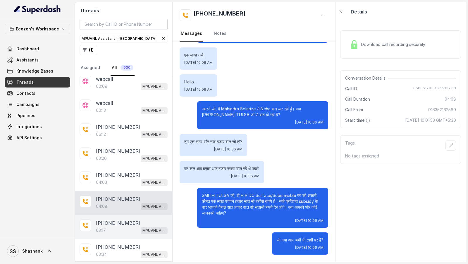
click at [126, 220] on p "[PHONE_NUMBER]" at bounding box center [118, 223] width 45 height 7
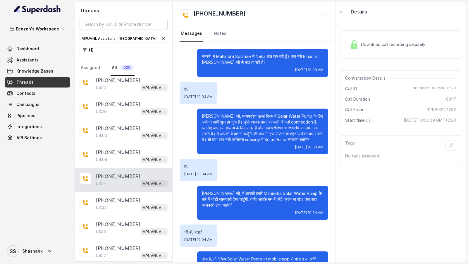
scroll to position [394, 0]
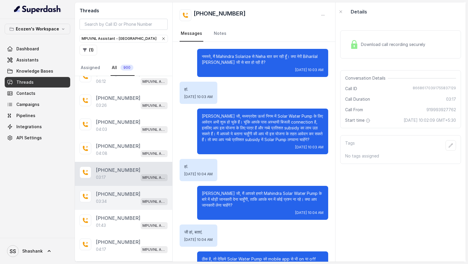
click at [122, 198] on div "03:34 MPUVNL Assistant - [GEOGRAPHIC_DATA]" at bounding box center [132, 202] width 72 height 8
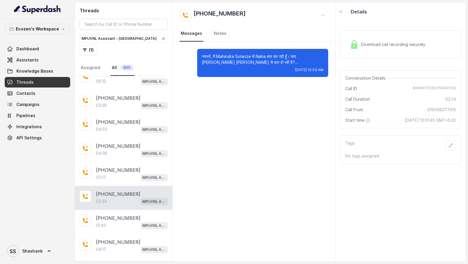
click at [132, 201] on div "[PHONE_NUMBER]:34 MPUVNL Assistant - [GEOGRAPHIC_DATA]" at bounding box center [123, 198] width 97 height 24
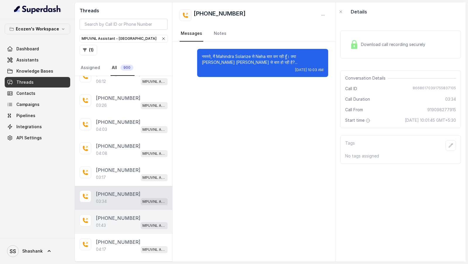
click at [130, 215] on p "[PHONE_NUMBER]" at bounding box center [118, 218] width 45 height 7
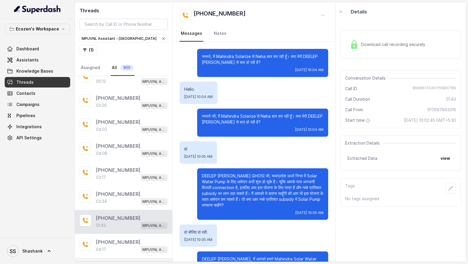
click at [100, 263] on p "[PHONE_NUMBER]" at bounding box center [118, 266] width 45 height 7
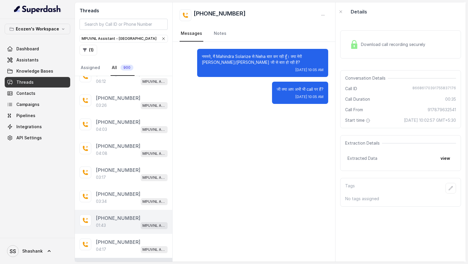
click at [122, 222] on div "01:43 MPUVNL Assistant - [GEOGRAPHIC_DATA]" at bounding box center [132, 226] width 72 height 8
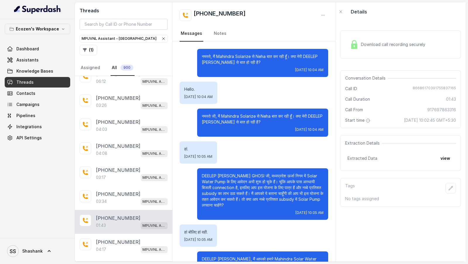
scroll to position [57, 0]
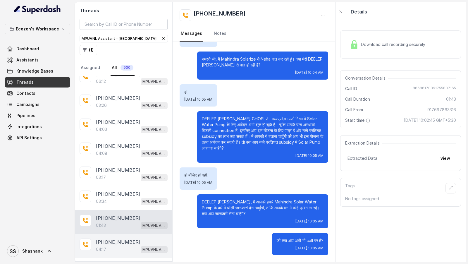
click at [113, 239] on p "[PHONE_NUMBER]" at bounding box center [118, 242] width 45 height 7
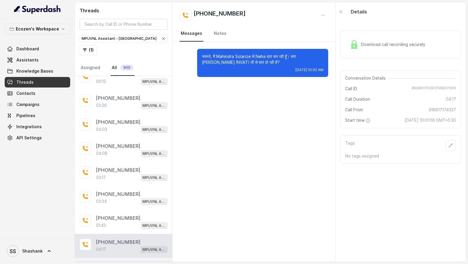
scroll to position [454, 0]
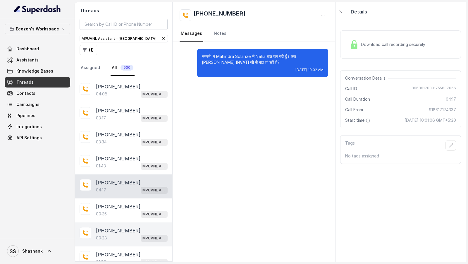
click at [125, 234] on div "00:28 MPUVNL Assistant - [GEOGRAPHIC_DATA]" at bounding box center [132, 238] width 72 height 8
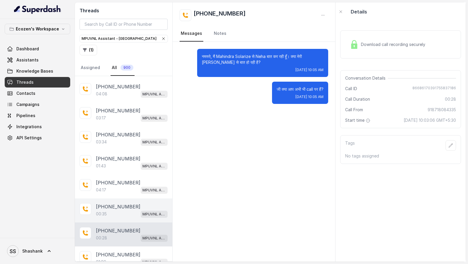
click at [124, 213] on div "[PHONE_NUMBER]:35 MPUVNL Assistant - [GEOGRAPHIC_DATA]" at bounding box center [123, 211] width 97 height 24
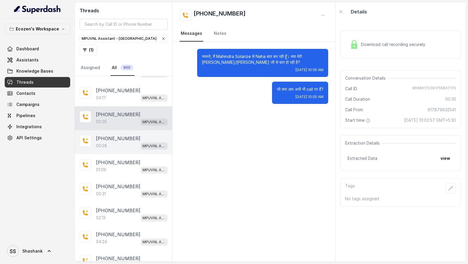
scroll to position [547, 0]
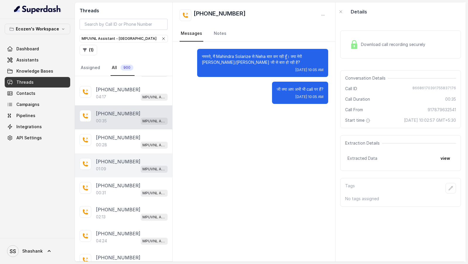
click at [138, 165] on div "01:09 MPUVNL Assistant - [GEOGRAPHIC_DATA]" at bounding box center [132, 169] width 72 height 8
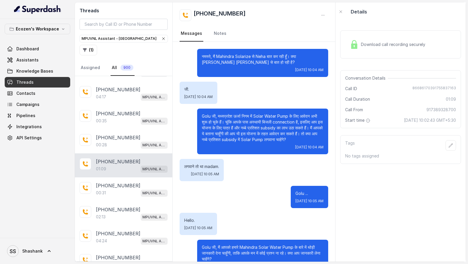
scroll to position [634, 0]
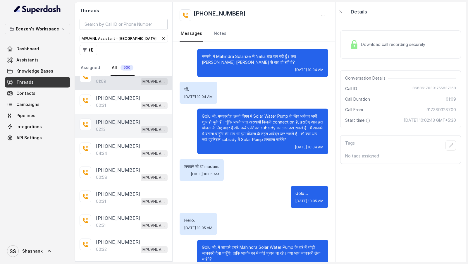
click at [124, 126] on div "02:13 MPUVNL Assistant - [GEOGRAPHIC_DATA]" at bounding box center [132, 130] width 72 height 8
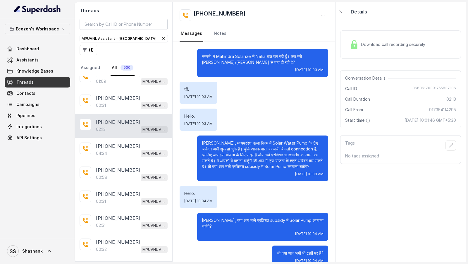
scroll to position [225, 0]
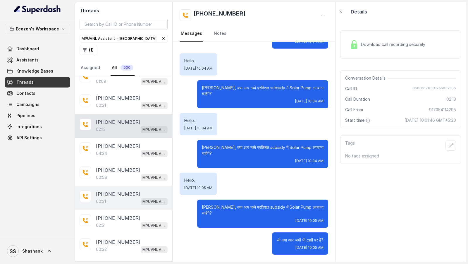
click at [125, 198] on div "00:31 MPUVNL Assistant - [GEOGRAPHIC_DATA]" at bounding box center [132, 202] width 72 height 8
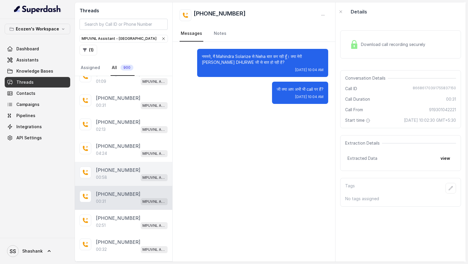
click at [136, 174] on div "00:58 MPUVNL Assistant - [GEOGRAPHIC_DATA]" at bounding box center [132, 178] width 72 height 8
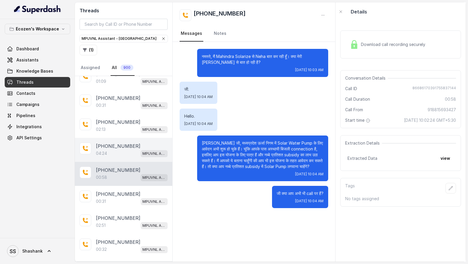
click at [136, 150] on div "04:24 MPUVNL Assistant - [GEOGRAPHIC_DATA]" at bounding box center [132, 154] width 72 height 8
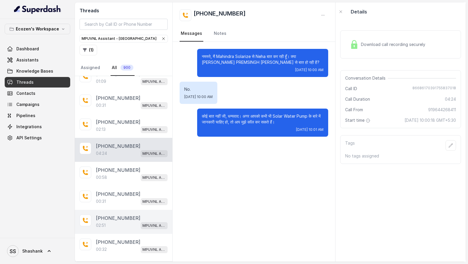
scroll to position [663, 0]
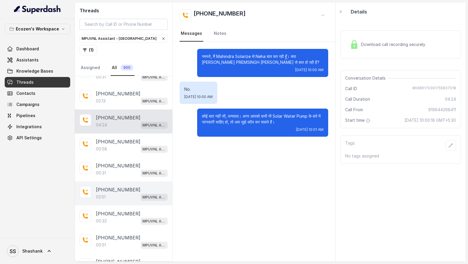
click at [128, 220] on div "[PHONE_NUMBER]:32 MPUVNL Assistant - [GEOGRAPHIC_DATA]" at bounding box center [123, 218] width 97 height 24
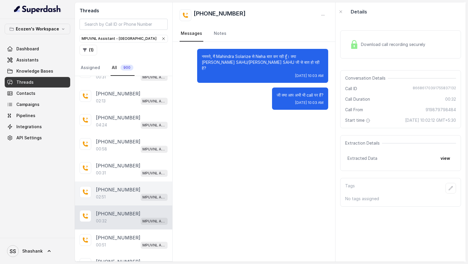
click at [129, 182] on div "[PHONE_NUMBER]:51 MPUVNL Assistant - [GEOGRAPHIC_DATA]" at bounding box center [123, 194] width 97 height 24
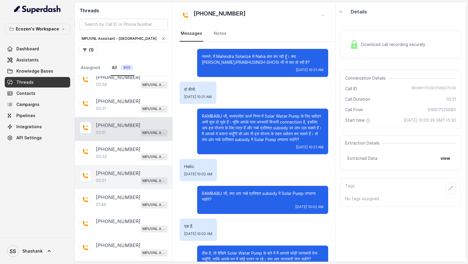
scroll to position [728, 0]
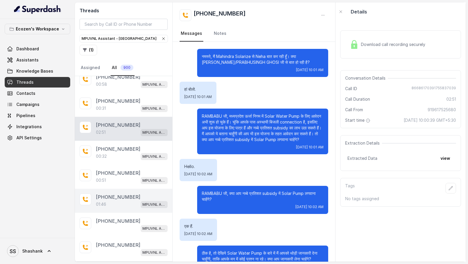
click at [126, 201] on div "01:46 MPUVNL Assistant - [GEOGRAPHIC_DATA]" at bounding box center [132, 205] width 72 height 8
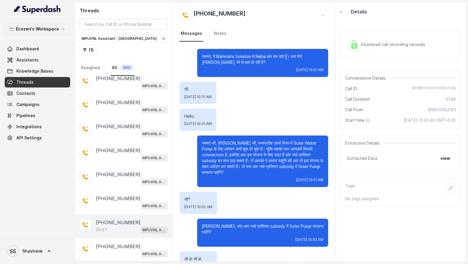
click at [116, 226] on div "00:27 MPUVNL Assistant - [GEOGRAPHIC_DATA]" at bounding box center [132, 230] width 72 height 8
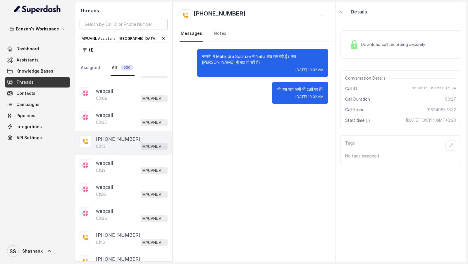
click at [136, 144] on div "02:13 MPUVNL Assistant - [GEOGRAPHIC_DATA]" at bounding box center [132, 147] width 72 height 8
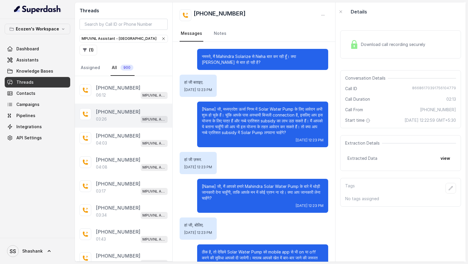
click at [133, 115] on div "03:26 MPUVNL Assistant - [GEOGRAPHIC_DATA]" at bounding box center [132, 119] width 72 height 8
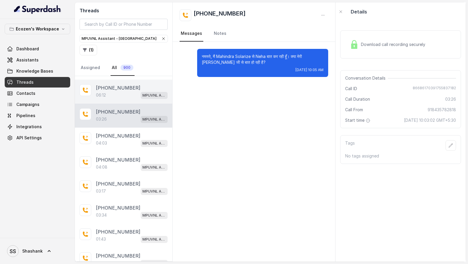
click at [129, 92] on div "06:12 MPUVNL Assistant - [GEOGRAPHIC_DATA]" at bounding box center [132, 95] width 72 height 8
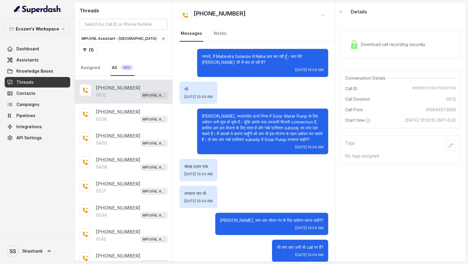
click at [390, 47] on span "Download call recording securely" at bounding box center [394, 45] width 67 height 6
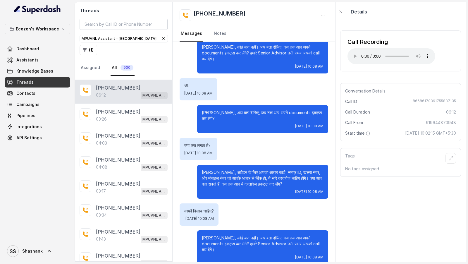
scroll to position [1003, 0]
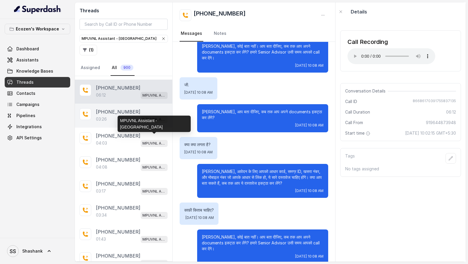
click at [120, 115] on div "03:26 MPUVNL Assistant - [GEOGRAPHIC_DATA]" at bounding box center [132, 119] width 72 height 8
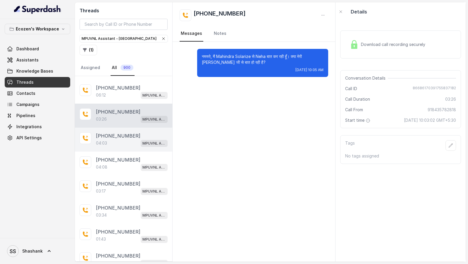
click at [150, 141] on p "MPUVNL Assistant - [GEOGRAPHIC_DATA]" at bounding box center [154, 144] width 23 height 6
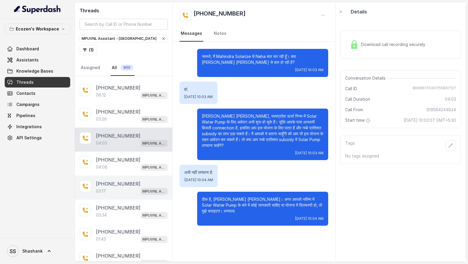
click at [139, 176] on div "[PHONE_NUMBER]:17 MPUVNL Assistant - [GEOGRAPHIC_DATA]" at bounding box center [123, 188] width 97 height 24
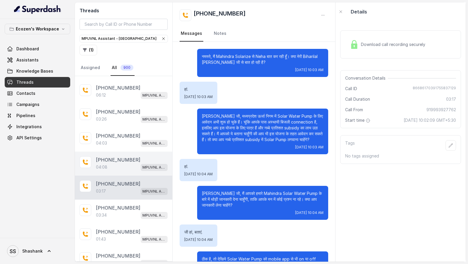
click at [108, 163] on div "04:08 MPUVNL Assistant - [GEOGRAPHIC_DATA]" at bounding box center [132, 167] width 72 height 8
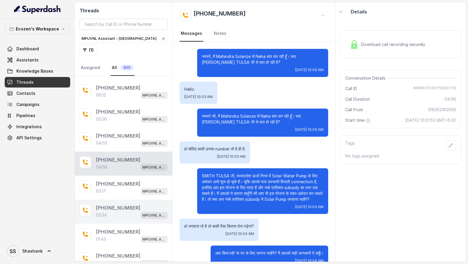
click at [117, 211] on div "03:34 MPUVNL Assistant - [GEOGRAPHIC_DATA]" at bounding box center [132, 215] width 72 height 8
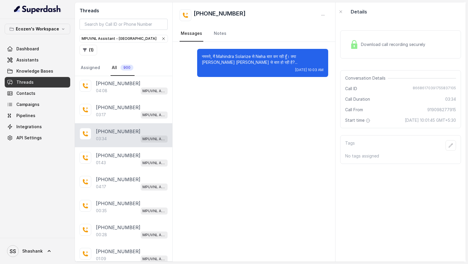
scroll to position [458, 0]
click at [134, 151] on div "[PHONE_NUMBER]" at bounding box center [132, 154] width 72 height 7
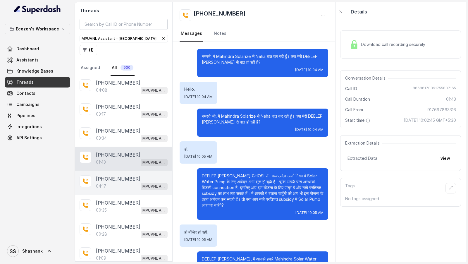
click at [133, 175] on div "[PHONE_NUMBER]" at bounding box center [132, 178] width 72 height 7
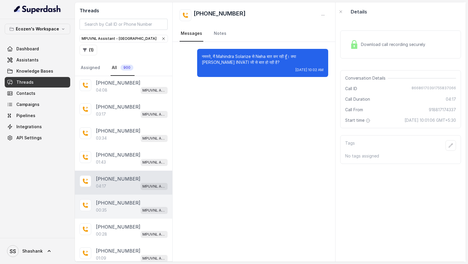
click at [134, 195] on div "[PHONE_NUMBER]:35 MPUVNL Assistant - [GEOGRAPHIC_DATA]" at bounding box center [123, 207] width 97 height 24
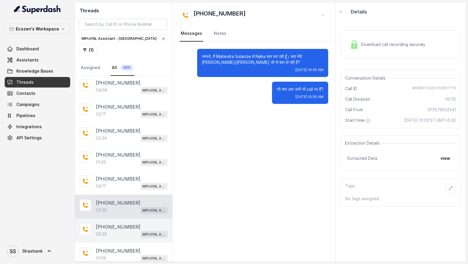
click at [133, 223] on div "[PHONE_NUMBER]" at bounding box center [132, 226] width 72 height 7
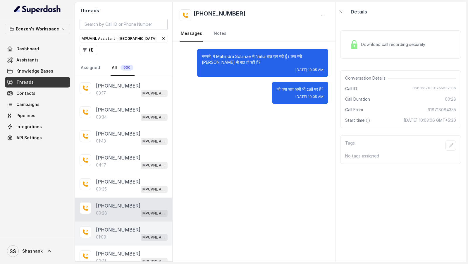
scroll to position [481, 0]
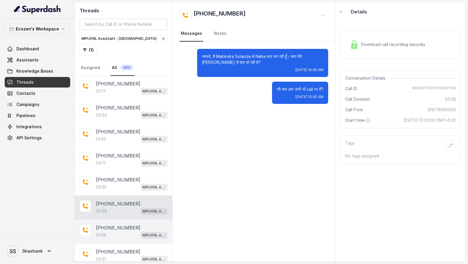
click at [131, 231] on div "01:09 MPUVNL Assistant - [GEOGRAPHIC_DATA]" at bounding box center [132, 235] width 72 height 8
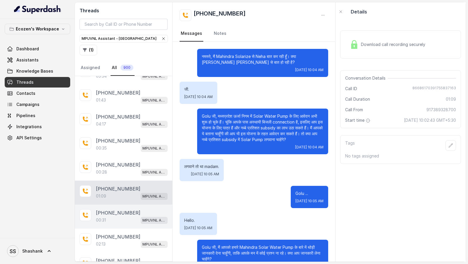
scroll to position [527, 0]
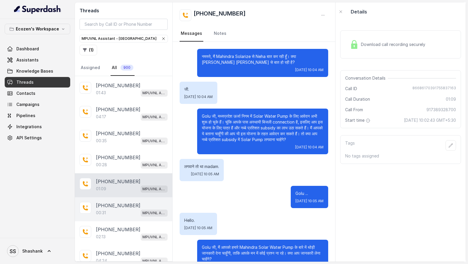
click at [124, 202] on p "[PHONE_NUMBER]" at bounding box center [118, 205] width 45 height 7
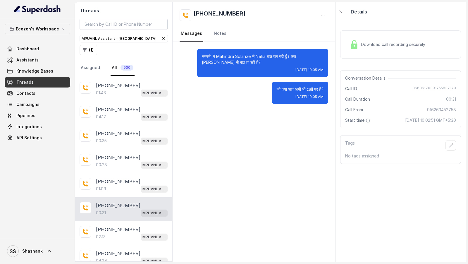
click at [114, 214] on div "[PHONE_NUMBER]:31 MPUVNL Assistant - [GEOGRAPHIC_DATA]" at bounding box center [123, 209] width 97 height 24
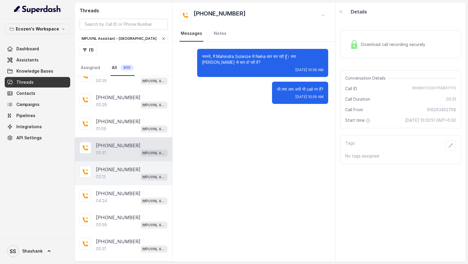
click at [130, 166] on p "[PHONE_NUMBER]" at bounding box center [118, 169] width 45 height 7
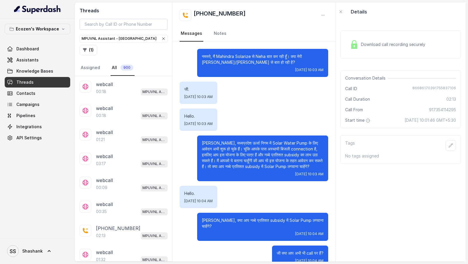
click at [161, 37] on icon "button" at bounding box center [163, 38] width 5 height 5
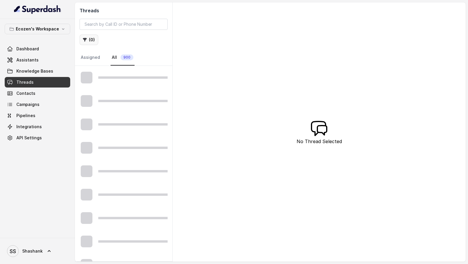
click at [92, 39] on button "( 0 )" at bounding box center [89, 40] width 19 height 11
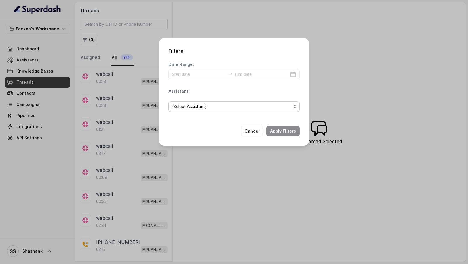
click at [218, 108] on span "(Select Assistant)" at bounding box center [231, 106] width 119 height 7
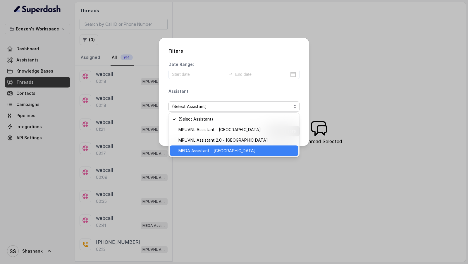
click at [217, 154] on span "MEDA Assistant - [GEOGRAPHIC_DATA]" at bounding box center [237, 150] width 117 height 7
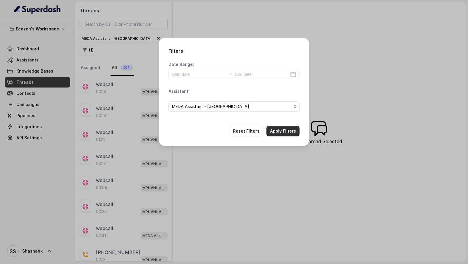
click at [285, 130] on button "Apply Filters" at bounding box center [283, 131] width 33 height 11
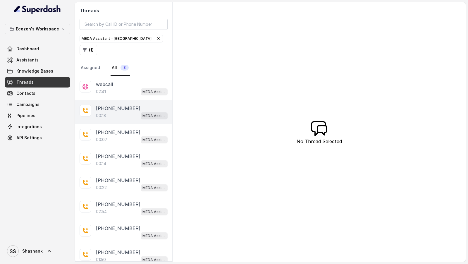
click at [123, 112] on div "00:18 MEDA Assistant - [GEOGRAPHIC_DATA]" at bounding box center [132, 116] width 72 height 8
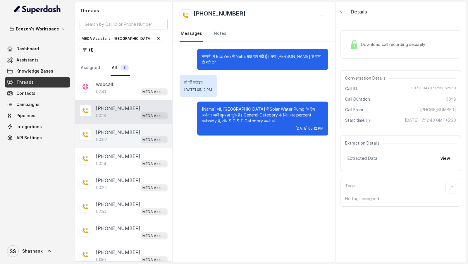
click at [123, 129] on p "[PHONE_NUMBER]" at bounding box center [118, 132] width 45 height 7
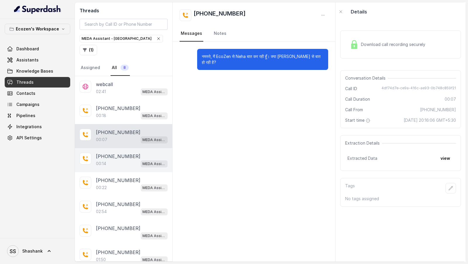
click at [126, 153] on p "[PHONE_NUMBER]" at bounding box center [118, 156] width 45 height 7
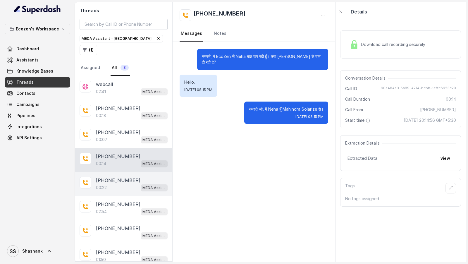
click at [126, 184] on div "00:22 MEDA Assistant - [GEOGRAPHIC_DATA]" at bounding box center [132, 188] width 72 height 8
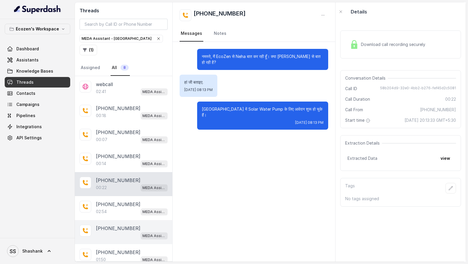
click at [123, 225] on p "[PHONE_NUMBER]" at bounding box center [118, 228] width 45 height 7
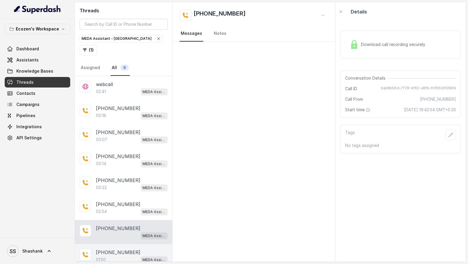
click at [123, 252] on div "[PHONE_NUMBER]:50 MEDA Assistant - [GEOGRAPHIC_DATA]" at bounding box center [123, 256] width 97 height 24
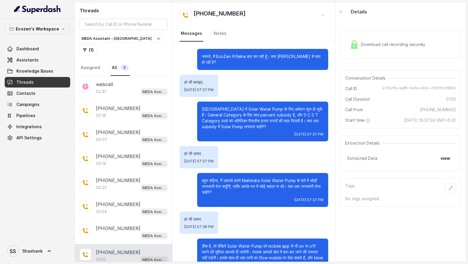
click at [156, 40] on icon "button" at bounding box center [158, 38] width 5 height 5
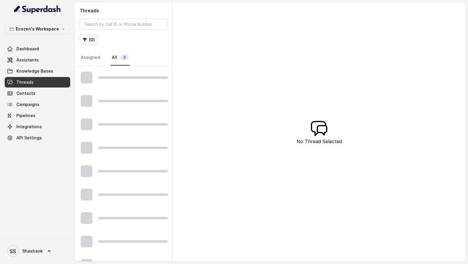
click at [88, 40] on button "( 0 )" at bounding box center [89, 40] width 19 height 11
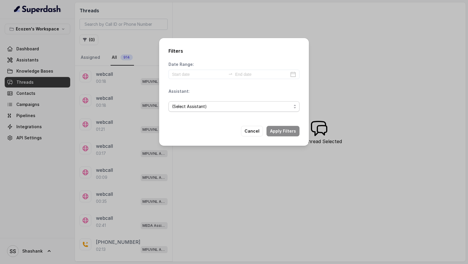
click at [204, 107] on span "(Select Assistant)" at bounding box center [231, 106] width 119 height 7
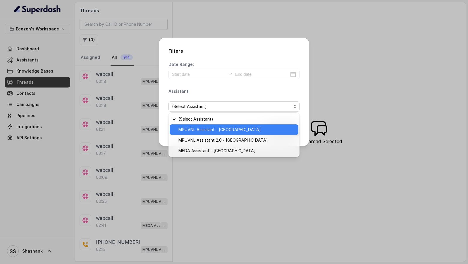
click at [205, 130] on span "MPUVNL Assistant - [GEOGRAPHIC_DATA]" at bounding box center [237, 129] width 117 height 7
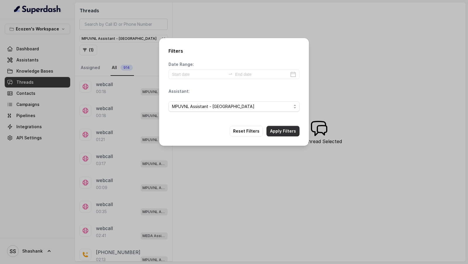
click at [285, 132] on button "Apply Filters" at bounding box center [283, 131] width 33 height 11
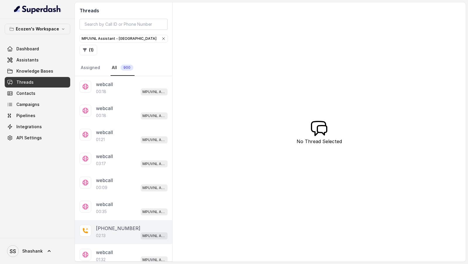
click at [121, 225] on p "[PHONE_NUMBER]" at bounding box center [118, 228] width 45 height 7
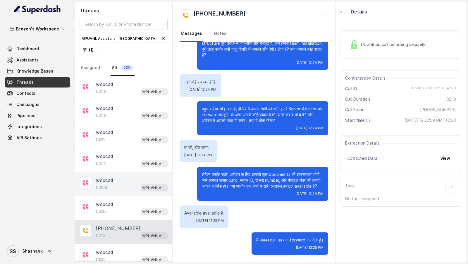
scroll to position [111, 0]
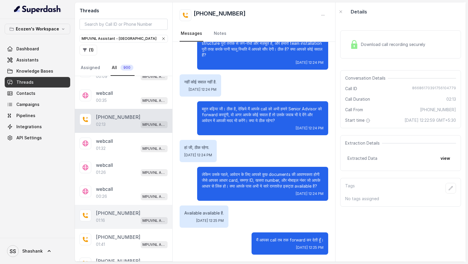
click at [129, 217] on div "01:16 MPUVNL Assistant - [GEOGRAPHIC_DATA]" at bounding box center [132, 221] width 72 height 8
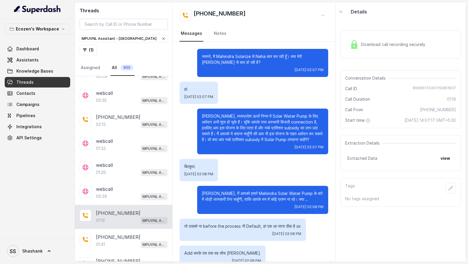
click at [365, 42] on span "Download call recording securely" at bounding box center [394, 45] width 67 height 6
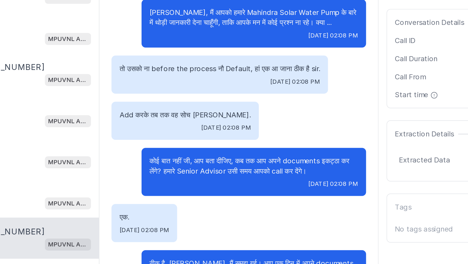
scroll to position [132, 0]
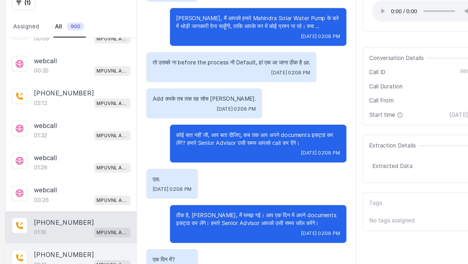
click at [120, 241] on div "01:41 MPUVNL Assistant - [GEOGRAPHIC_DATA]" at bounding box center [132, 245] width 72 height 8
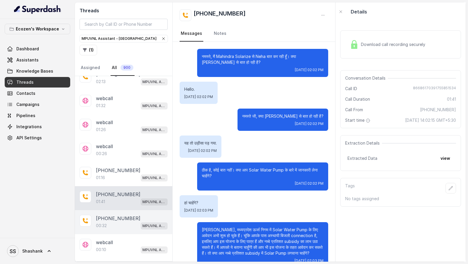
click at [122, 210] on div "[PHONE_NUMBER]:32 MPUVNL Assistant - [GEOGRAPHIC_DATA]" at bounding box center [123, 222] width 97 height 24
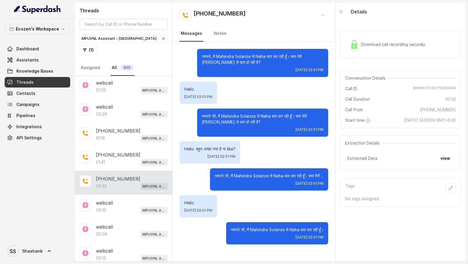
scroll to position [228, 0]
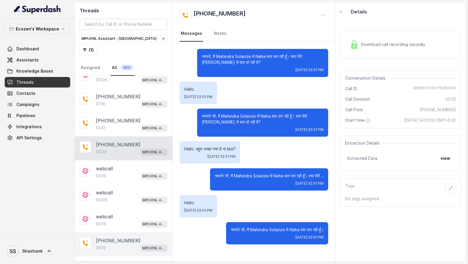
click at [114, 252] on div "[PHONE_NUMBER]:12 MPUVNL Assistant - [GEOGRAPHIC_DATA]" at bounding box center [123, 244] width 97 height 24
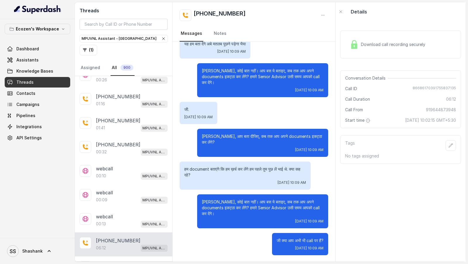
scroll to position [408, 0]
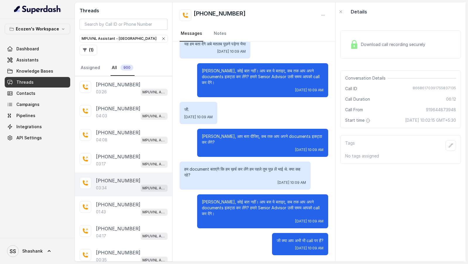
click at [115, 184] on div "03:34 MPUVNL Assistant - [GEOGRAPHIC_DATA]" at bounding box center [132, 188] width 72 height 8
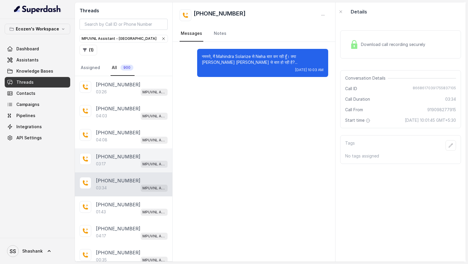
click at [140, 148] on div "[PHONE_NUMBER]:17 MPUVNL Assistant - [GEOGRAPHIC_DATA]" at bounding box center [123, 160] width 97 height 24
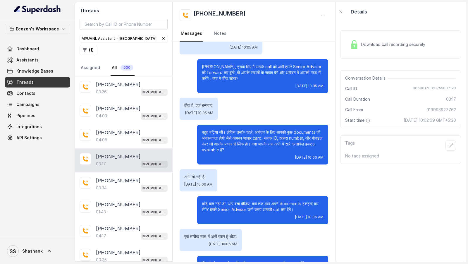
scroll to position [563, 0]
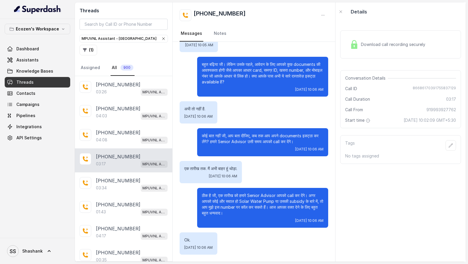
click at [377, 54] on div "Download call recording securely" at bounding box center [401, 44] width 121 height 28
